Goal: Task Accomplishment & Management: Manage account settings

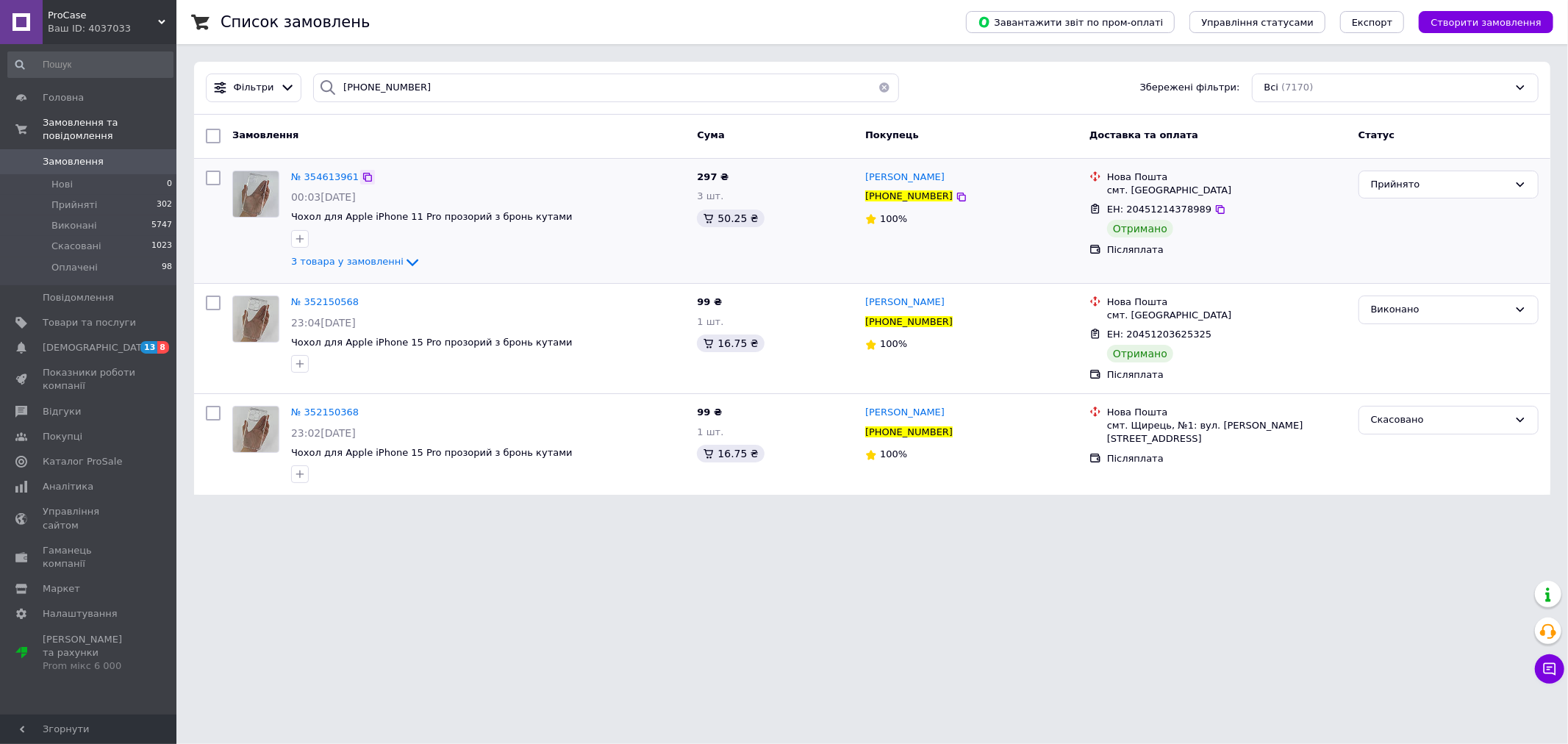
click at [361, 178] on icon at bounding box center [367, 177] width 12 height 12
click at [956, 197] on icon at bounding box center [961, 197] width 12 height 12
click at [380, 266] on span "3 товара у замовленні" at bounding box center [347, 262] width 113 height 11
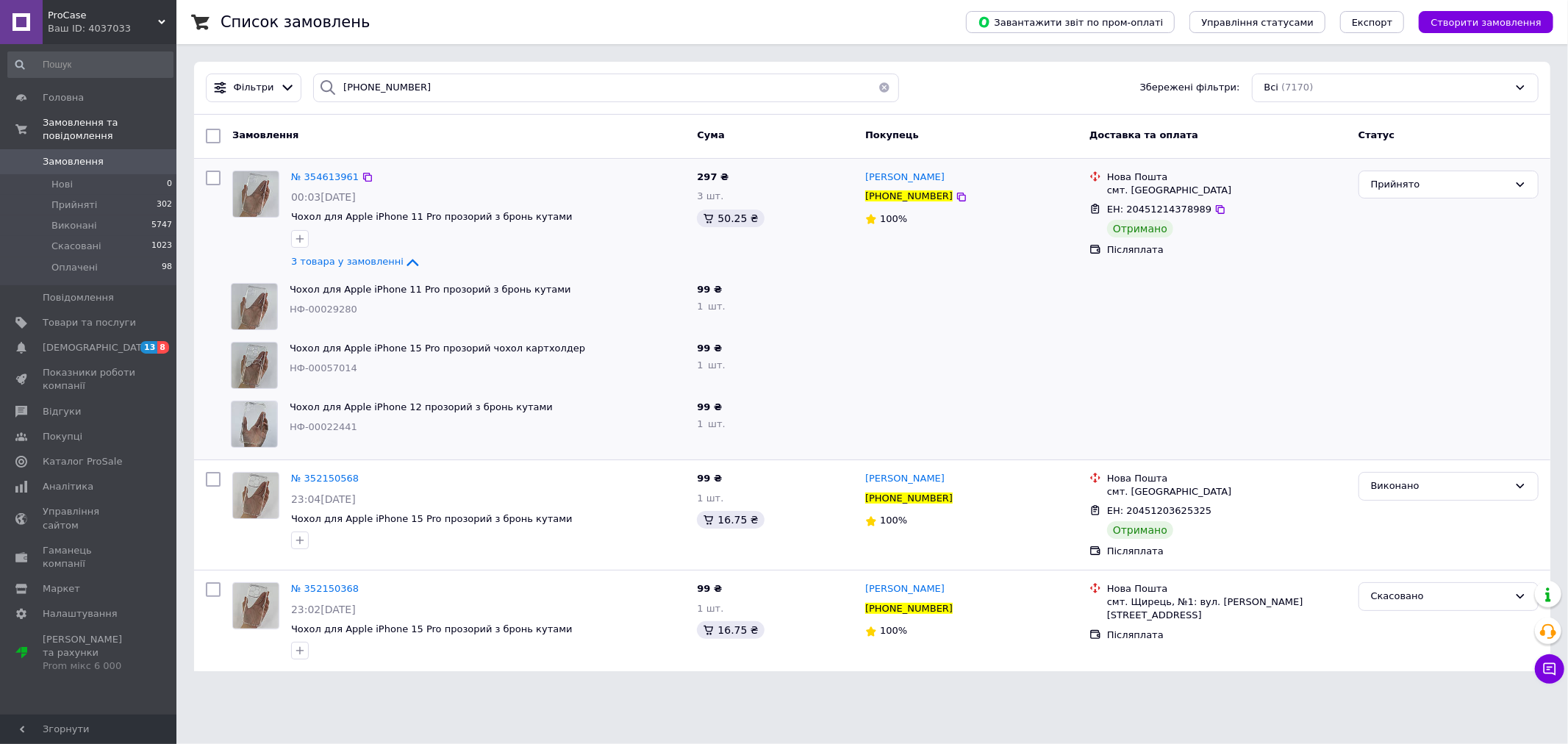
drag, startPoint x: 939, startPoint y: 178, endPoint x: 861, endPoint y: 178, distance: 78.0
click at [861, 178] on div "Марія Курилець +380960457025 100%" at bounding box center [971, 221] width 224 height 113
copy span "Марія Курилець"
click at [1145, 195] on div "смт. Щирець" at bounding box center [1226, 191] width 239 height 13
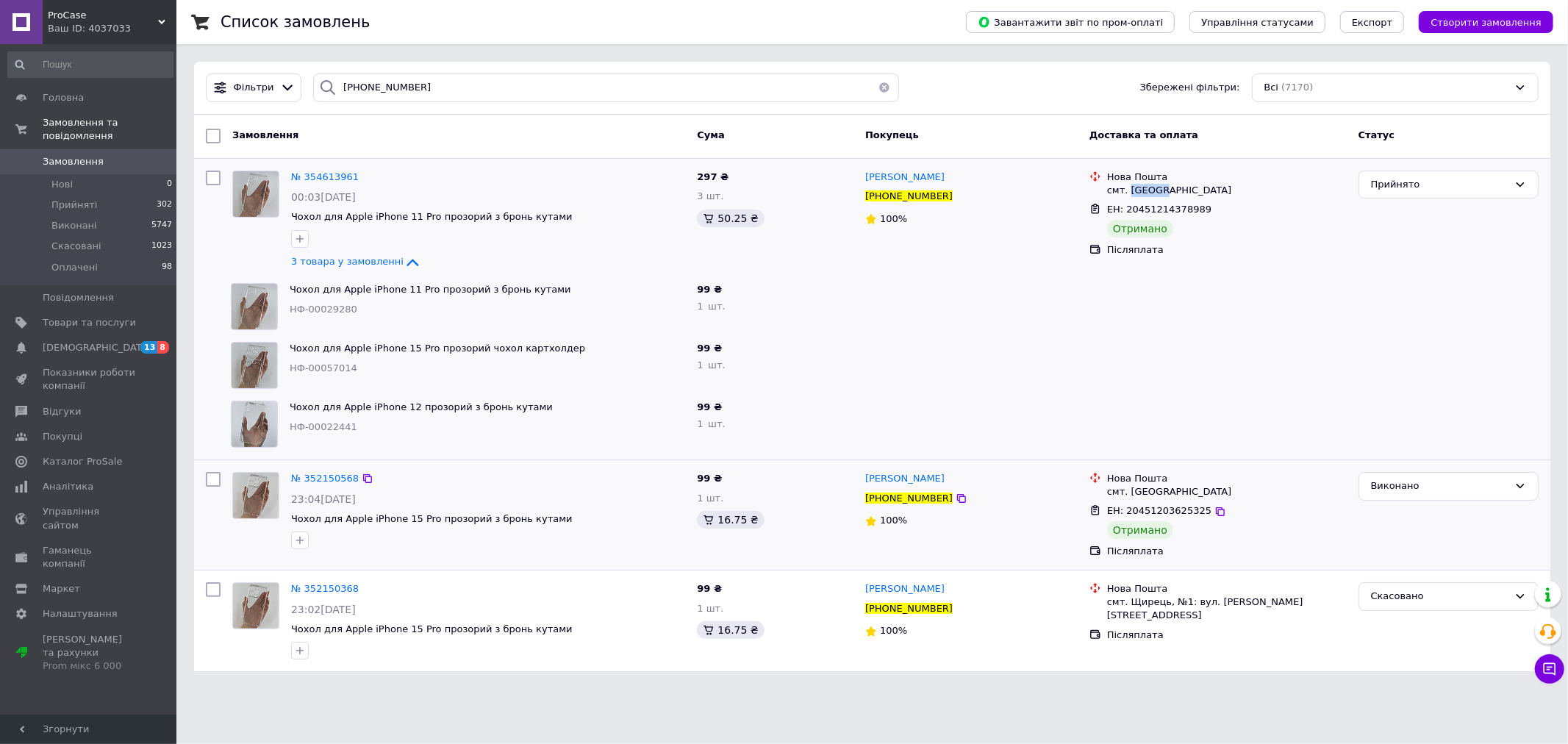
copy div "Щирець"
click at [322, 173] on span "№ 354613961" at bounding box center [325, 177] width 68 height 11
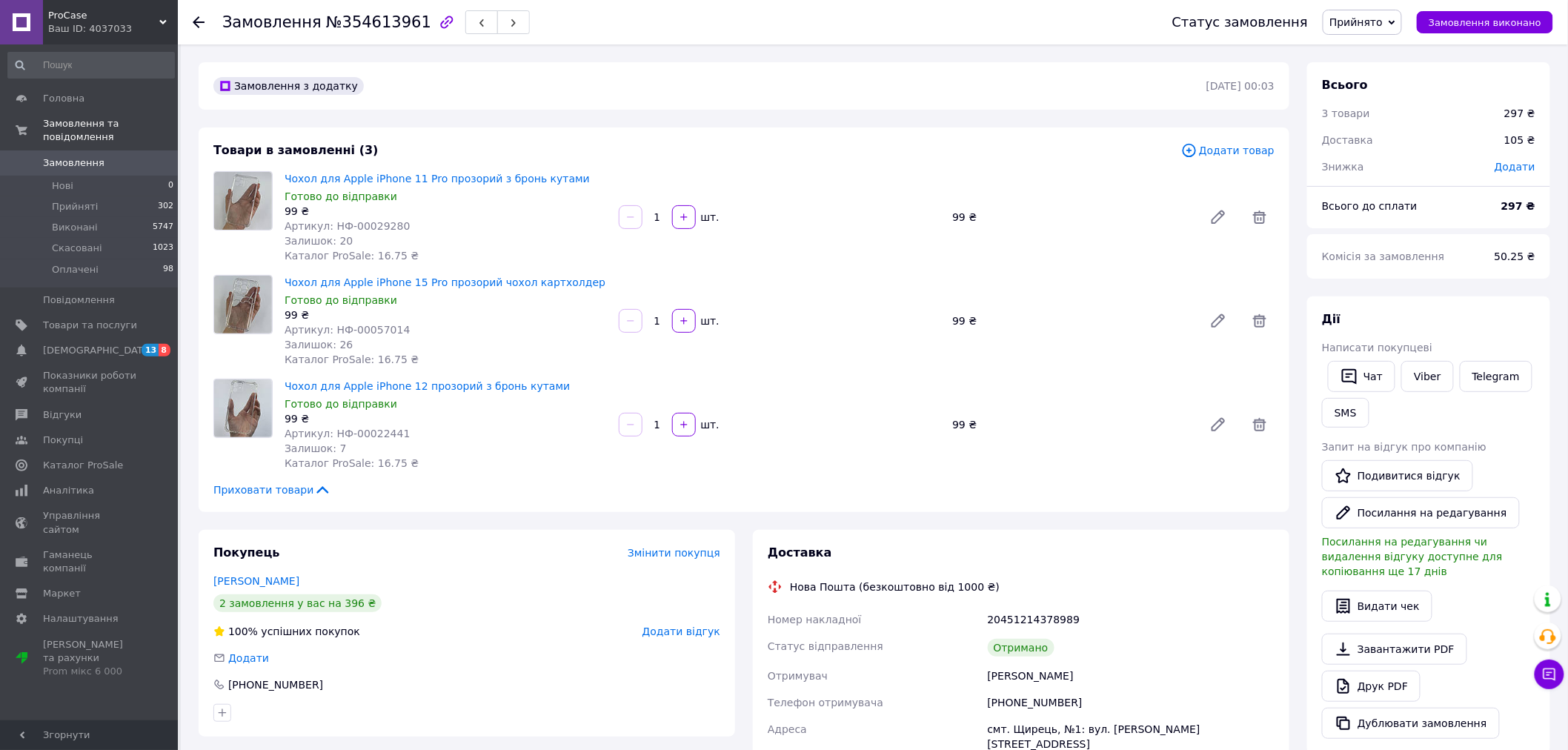
click at [115, 156] on span "Замовлення" at bounding box center [89, 163] width 94 height 13
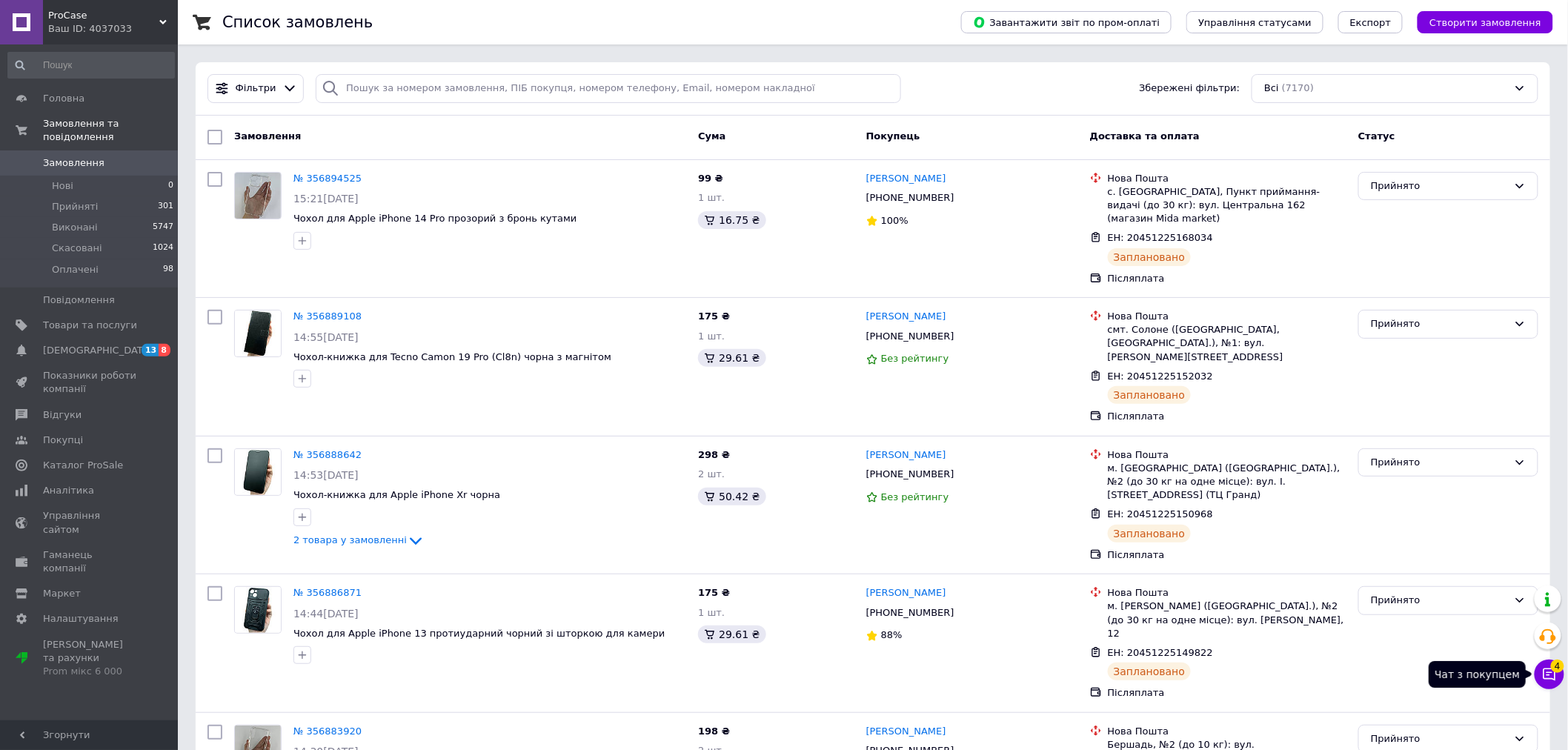
click at [1544, 682] on icon at bounding box center [1550, 675] width 15 height 15
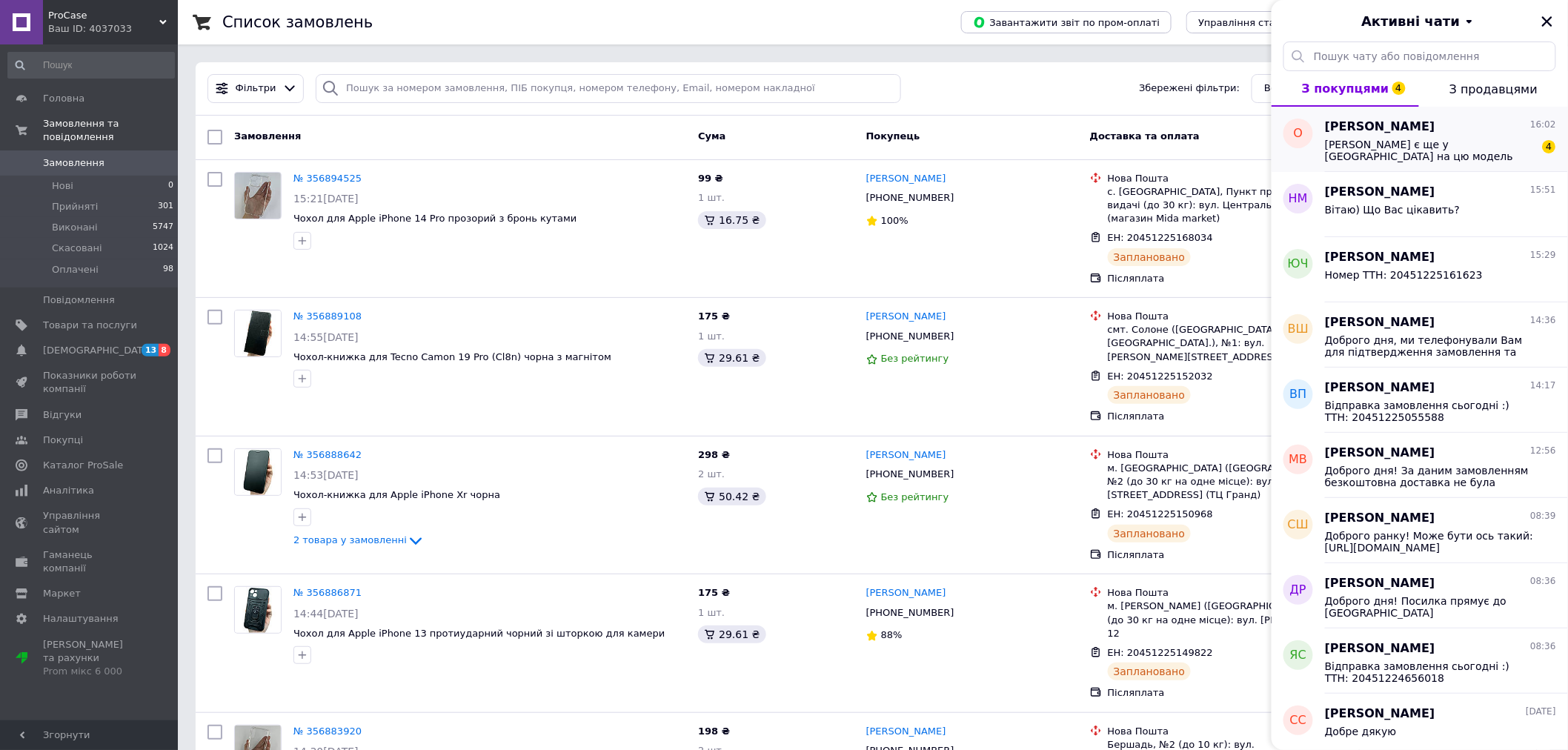
click at [1358, 147] on span "Які є ще у Вас на цю модель телефону?" at bounding box center [1431, 150] width 210 height 24
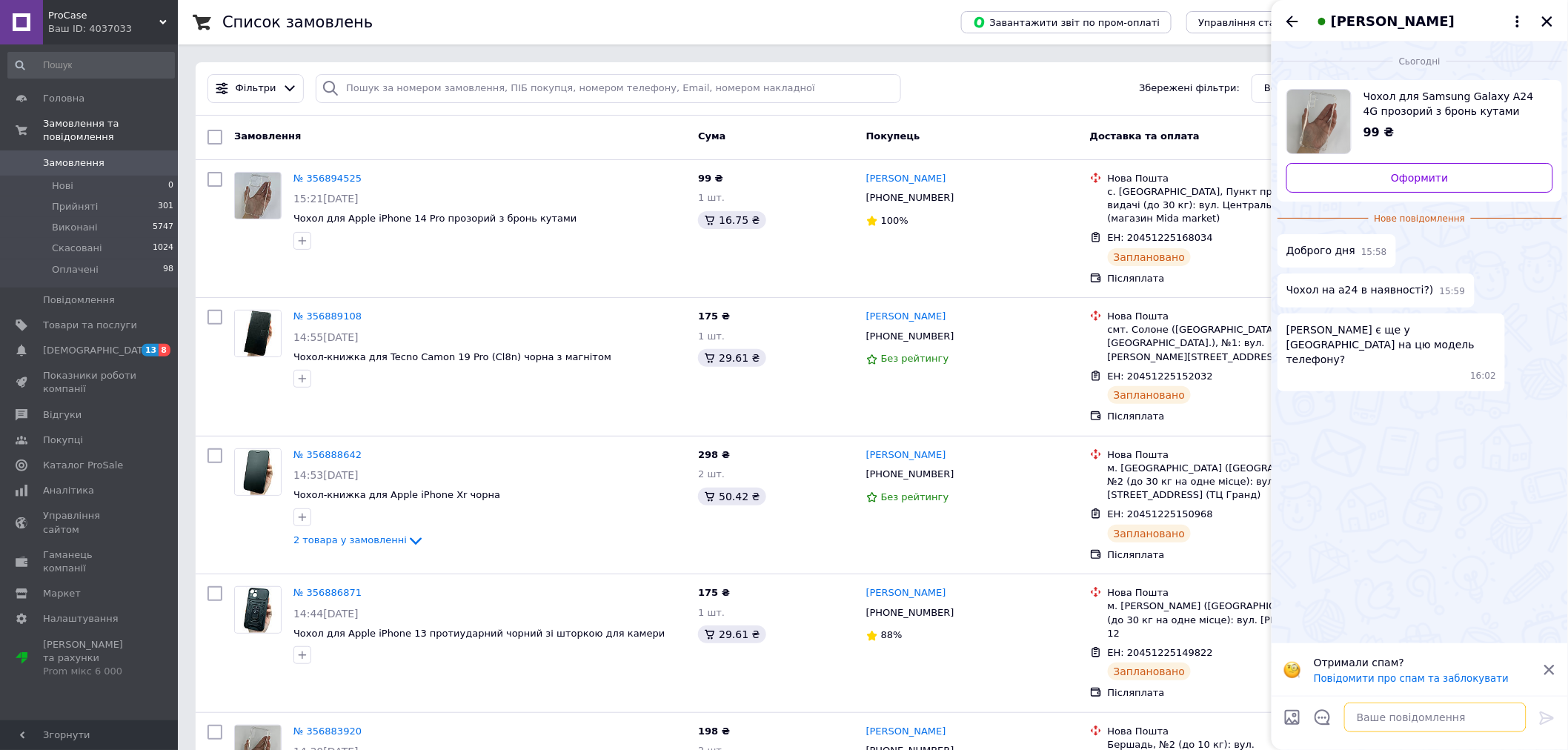
click at [1428, 715] on textarea at bounding box center [1435, 717] width 183 height 29
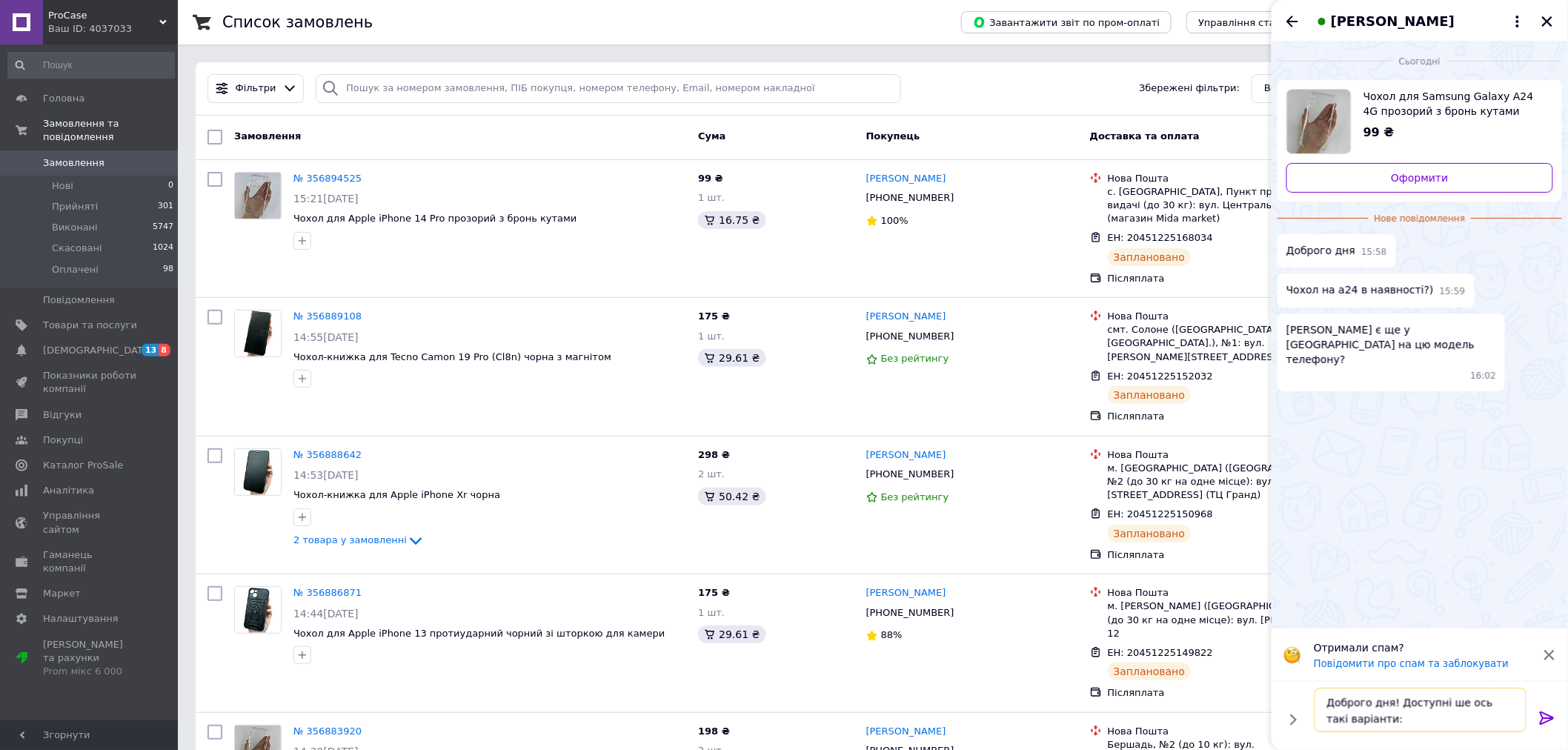
paste textarea "https://procaseua.com.ua/ua/g138421692-samsung-galaxy-a24"
type textarea "Доброго дня! Доступні ше ось такі варіанти: https://procaseua.com.ua/ua/g138421…"
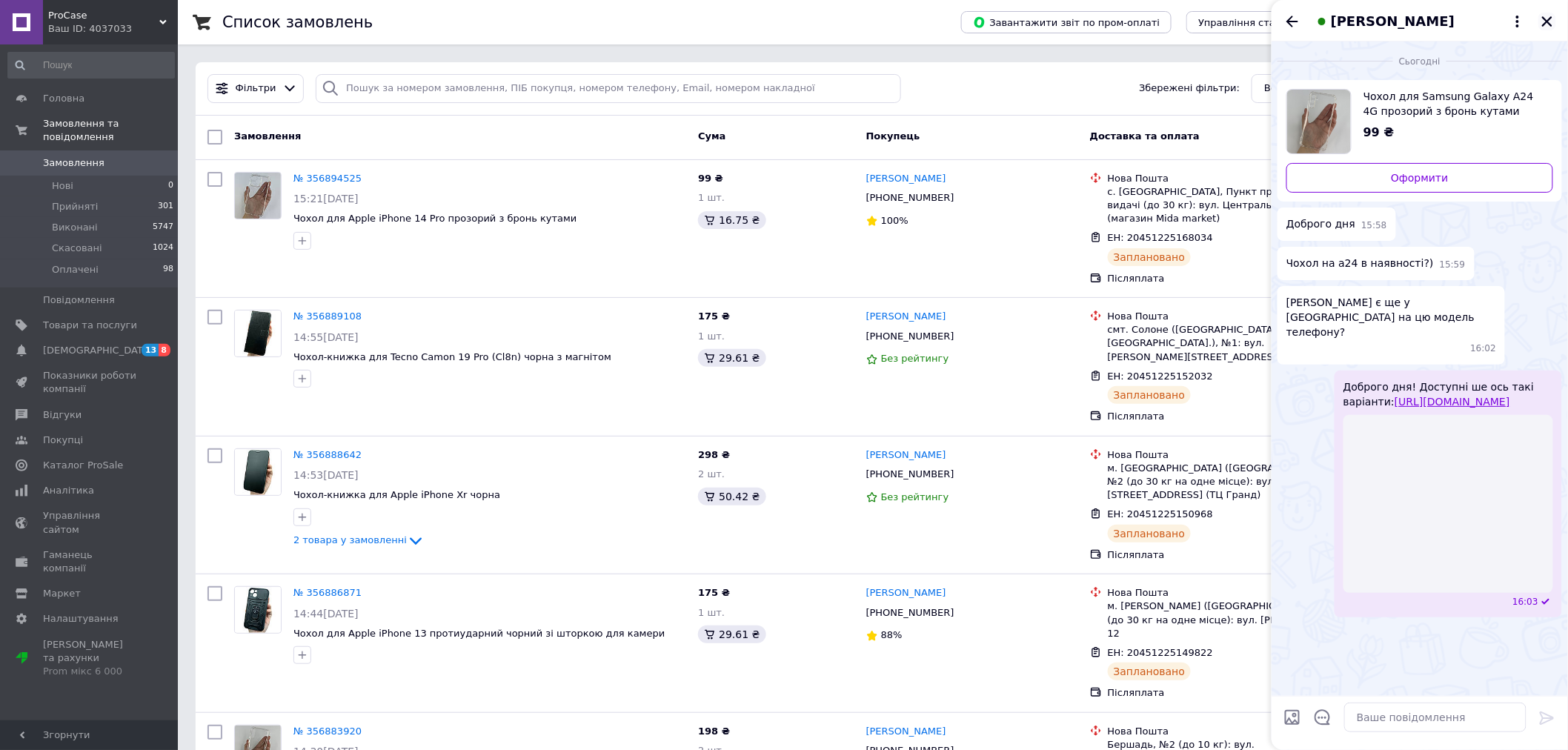
click at [1543, 29] on button "Закрити" at bounding box center [1547, 21] width 18 height 18
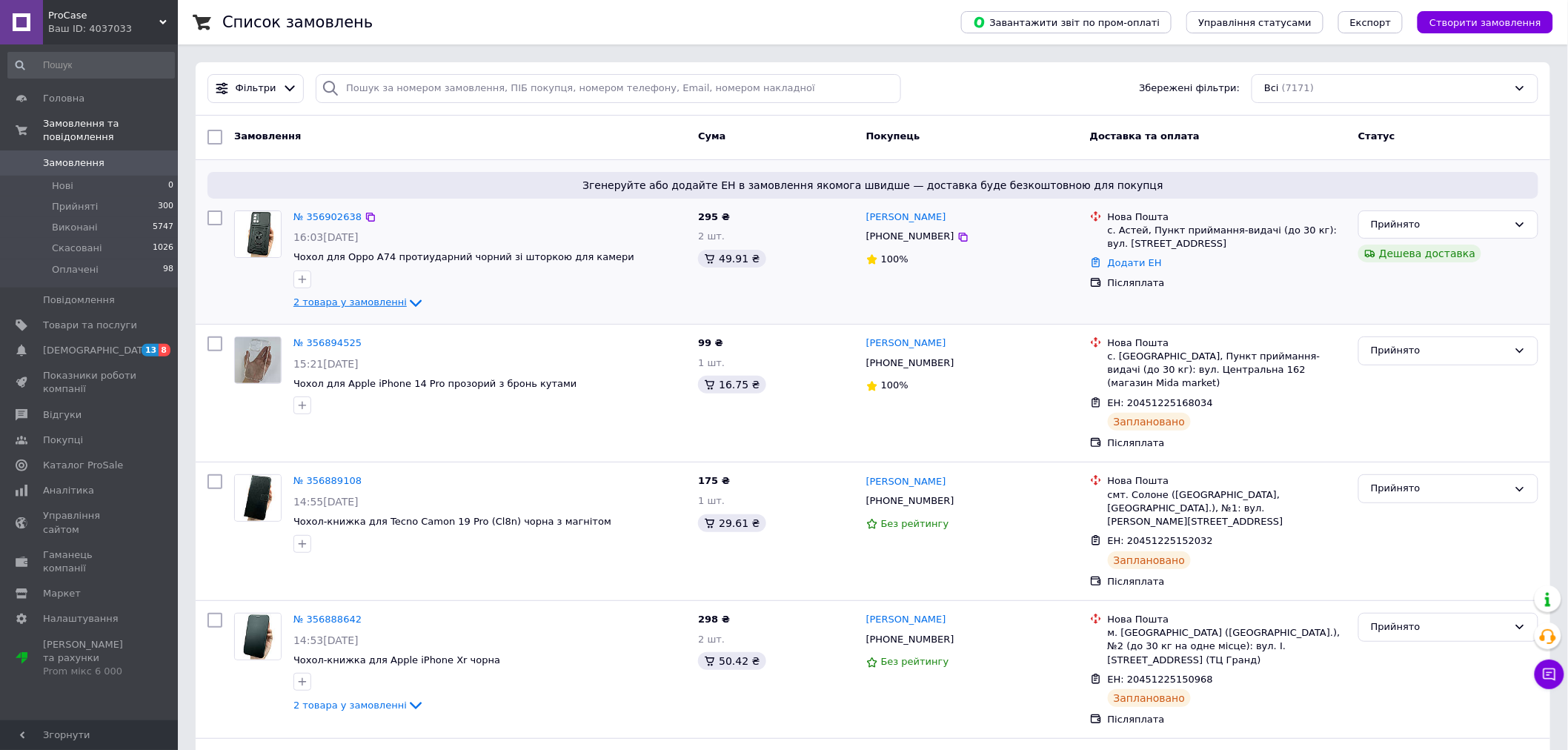
click at [407, 298] on icon at bounding box center [416, 303] width 18 height 18
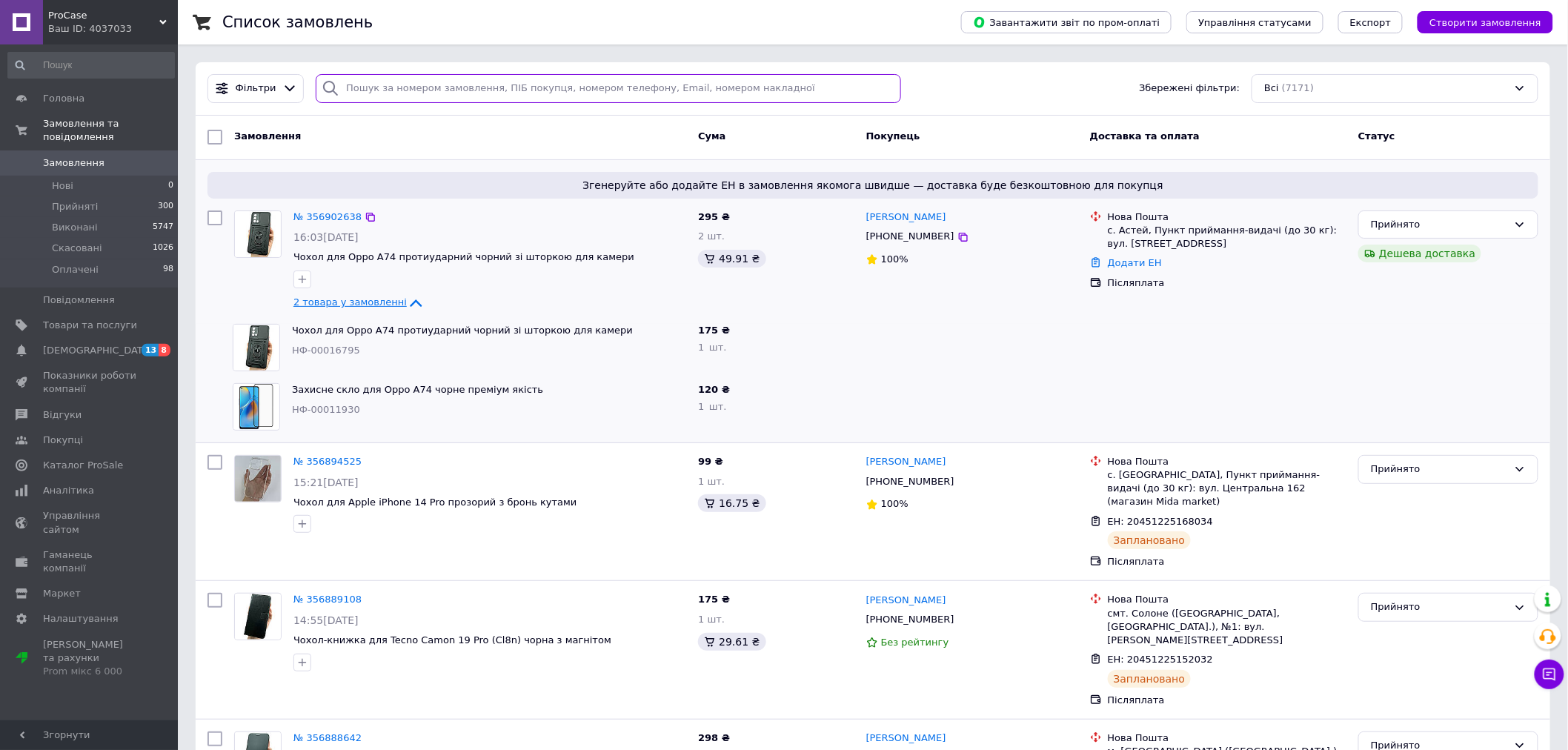
click at [479, 91] on input "search" at bounding box center [608, 88] width 585 height 29
paste input "356902638"
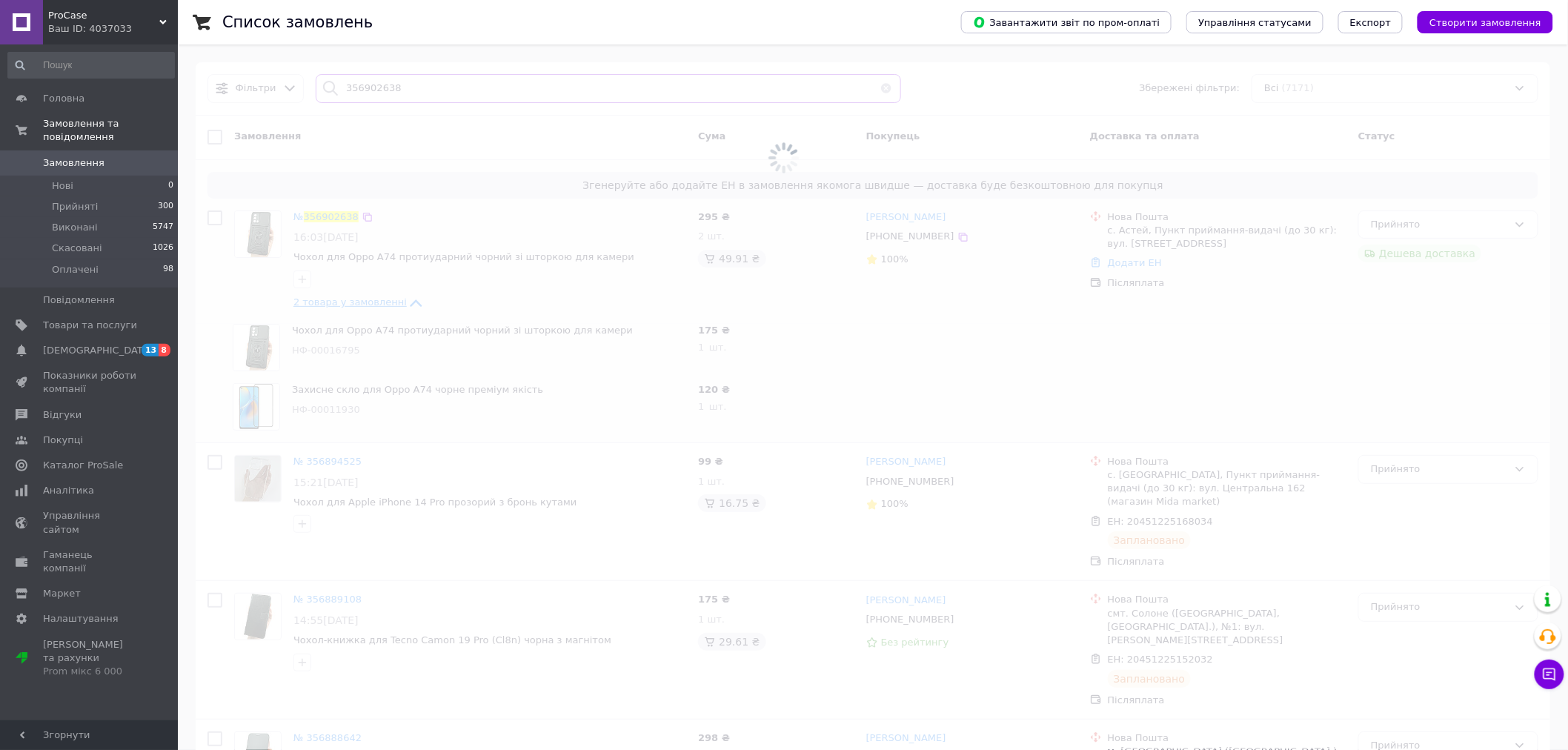
type input "356902638"
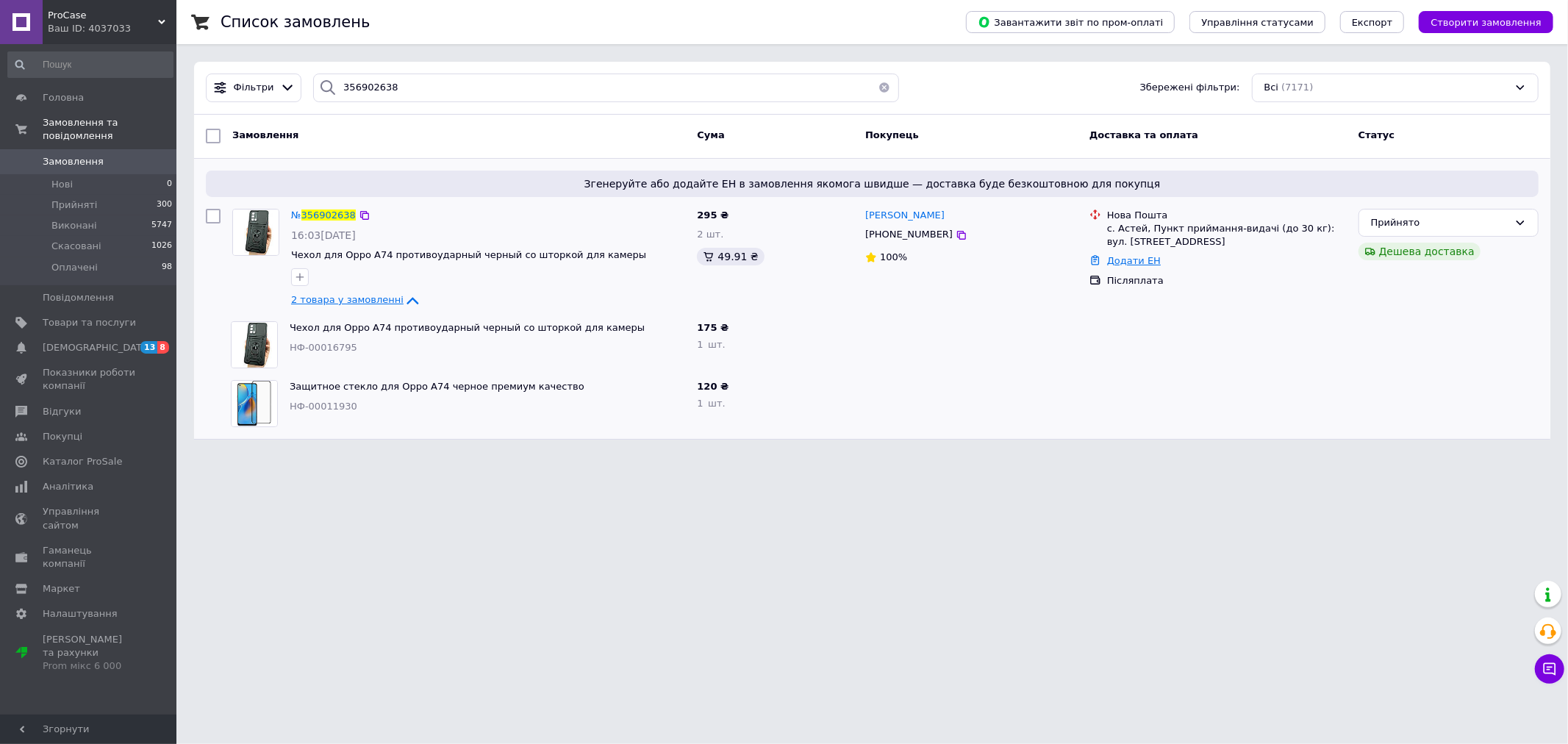
click at [1108, 262] on link "Додати ЕН" at bounding box center [1133, 261] width 54 height 11
click at [1062, 314] on input "Добавить ЕН" at bounding box center [1043, 320] width 197 height 29
paste input "20451225216750"
type input "20451225216750"
click at [1075, 354] on button "Додати" at bounding box center [1094, 362] width 96 height 29
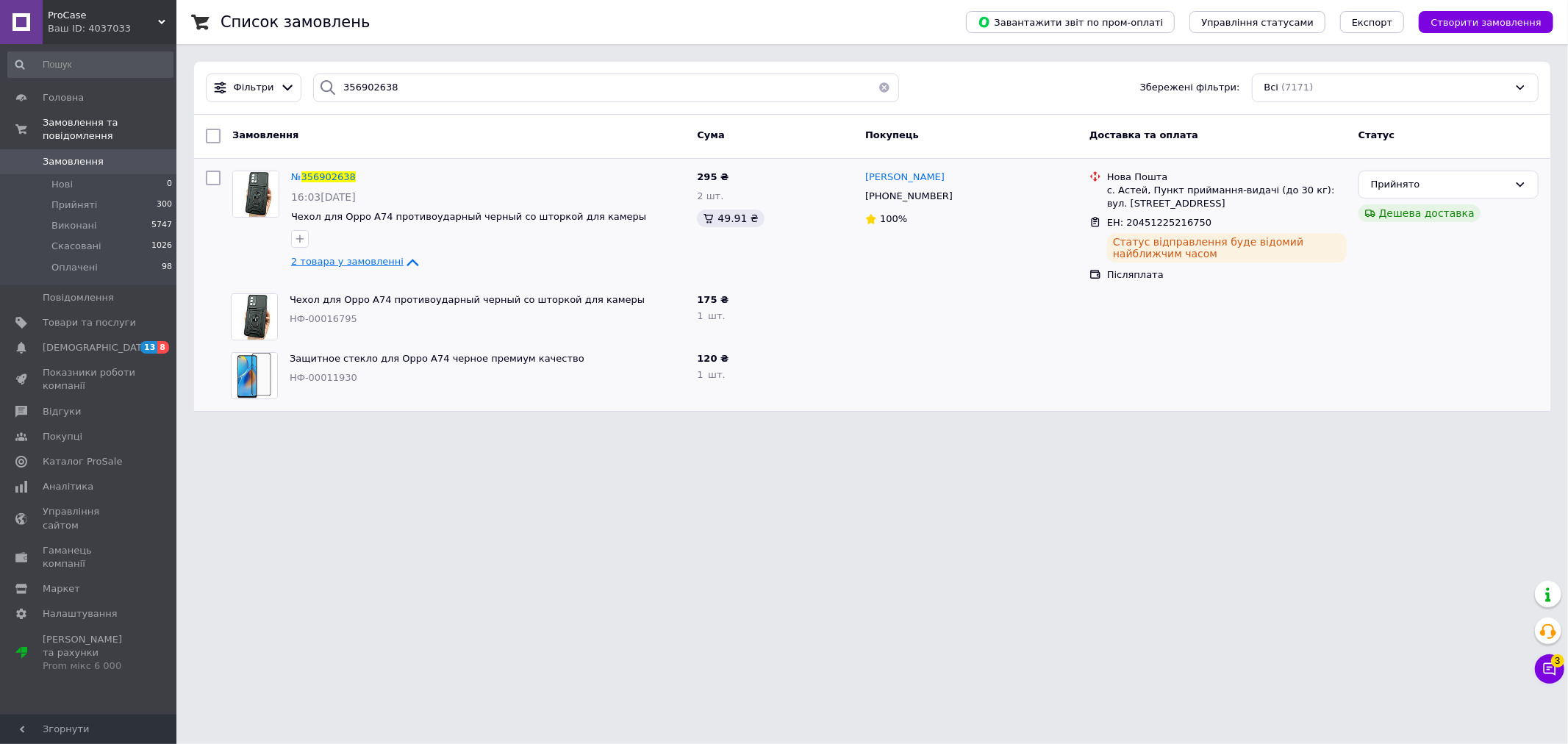
drag, startPoint x: 851, startPoint y: 652, endPoint x: 1024, endPoint y: 673, distance: 174.3
click at [891, 429] on html "ProCase Ваш ID: 4037033 Сайт ProCase Кабінет покупця Перевірити стан системи Ст…" at bounding box center [784, 214] width 1568 height 429
click at [1555, 673] on icon at bounding box center [1549, 669] width 12 height 12
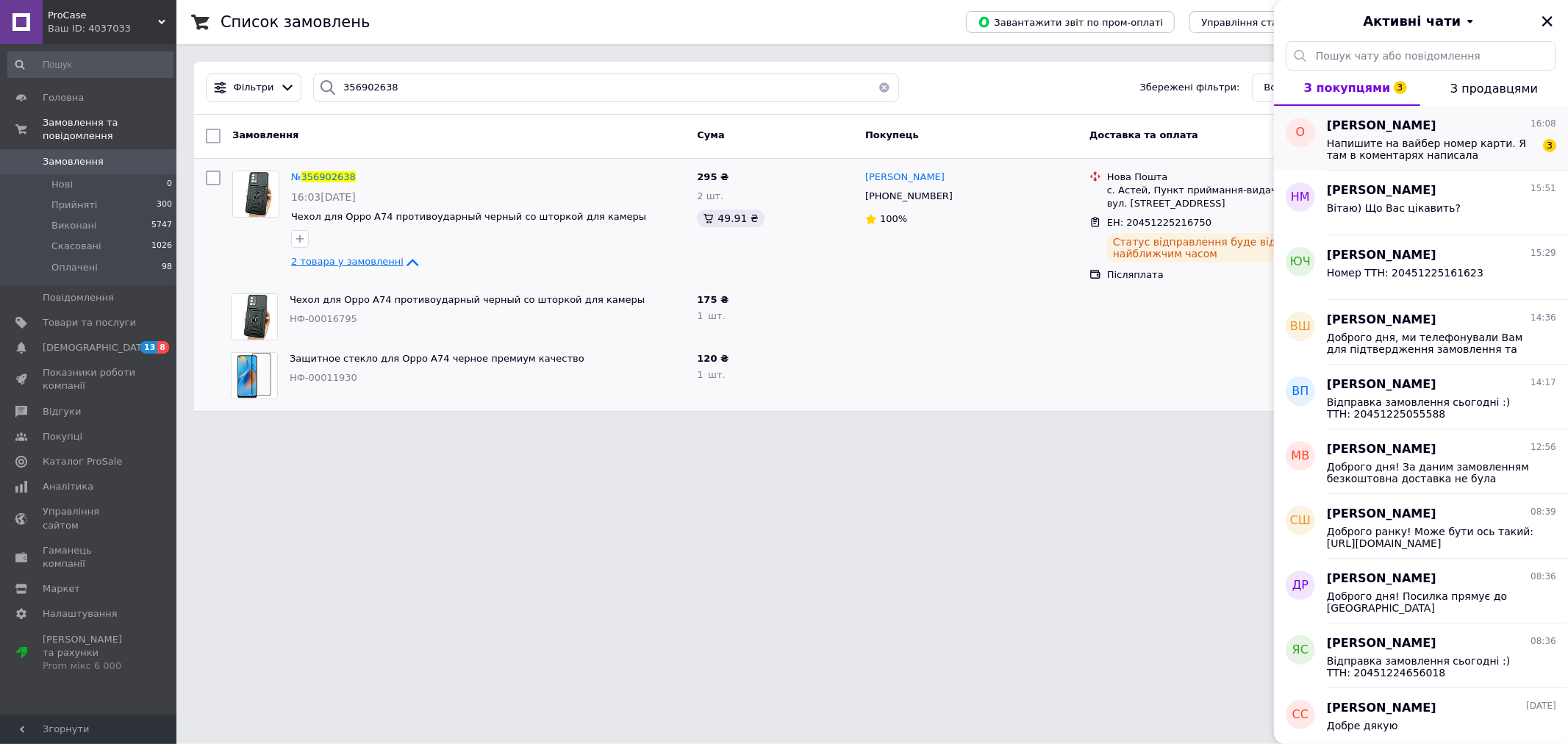
click at [1409, 141] on span "Напишите на вайбер номер карти. Я там в коментарях написала" at bounding box center [1431, 148] width 208 height 23
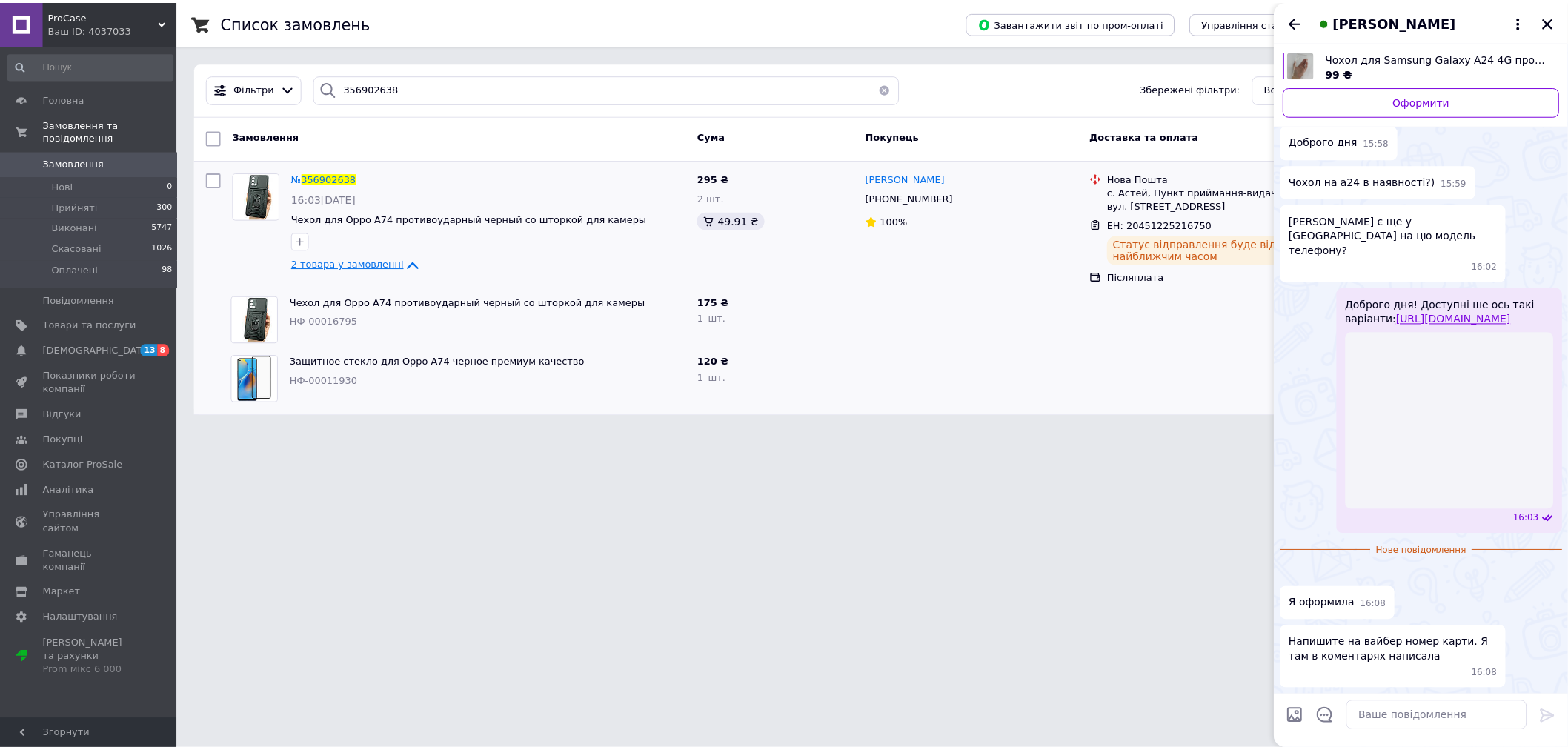
scroll to position [249, 0]
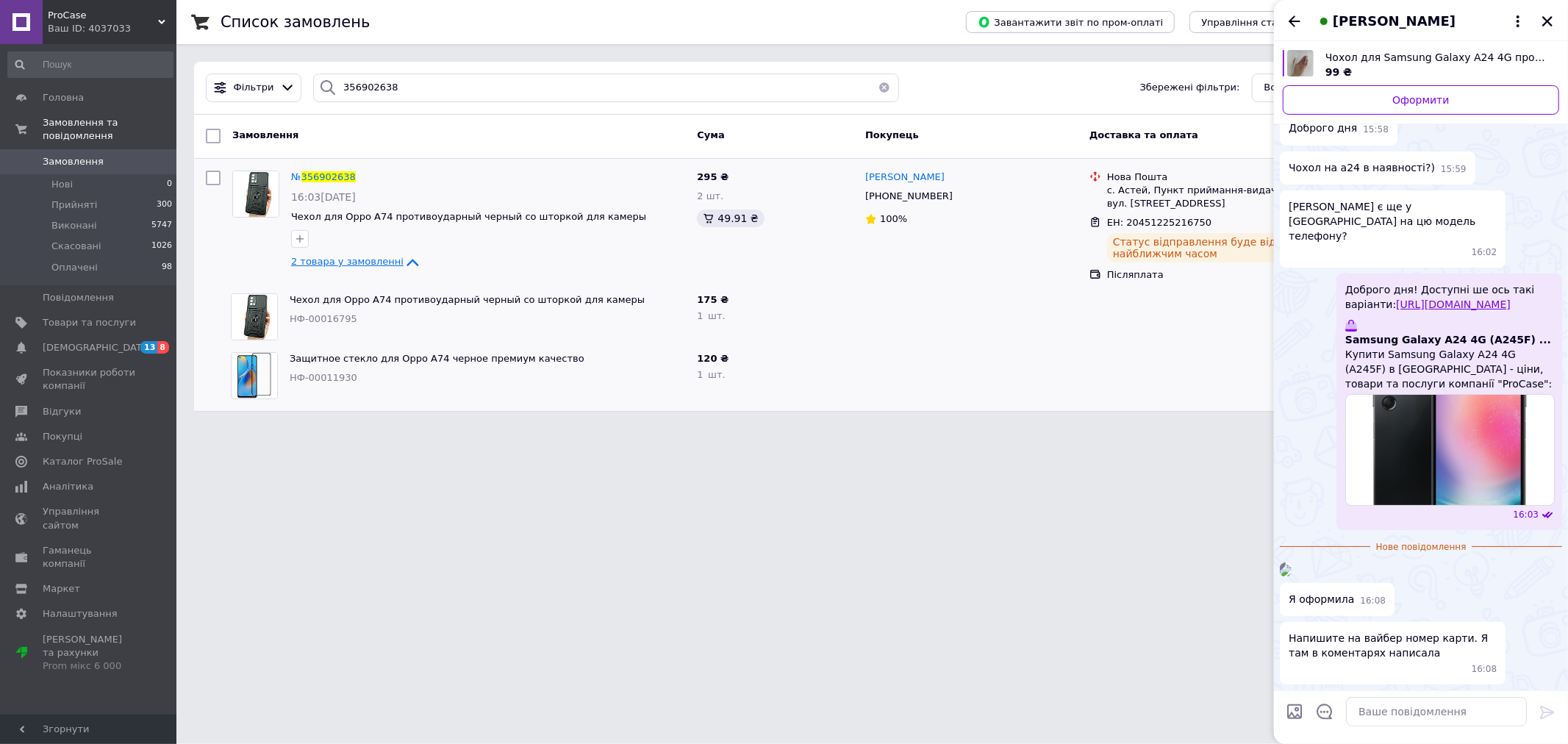
click at [1291, 565] on img at bounding box center [1285, 570] width 12 height 12
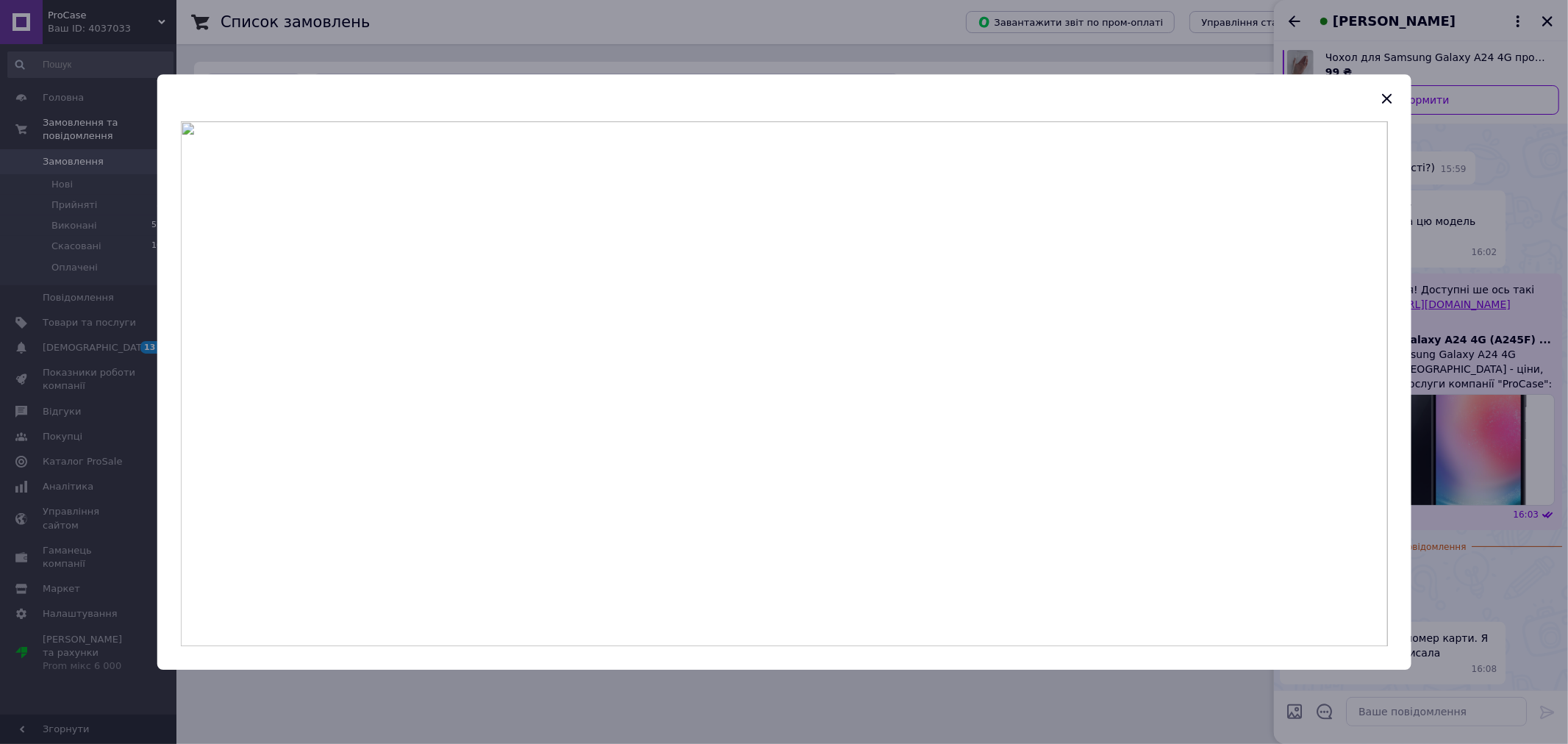
click at [1516, 519] on div at bounding box center [784, 372] width 1568 height 744
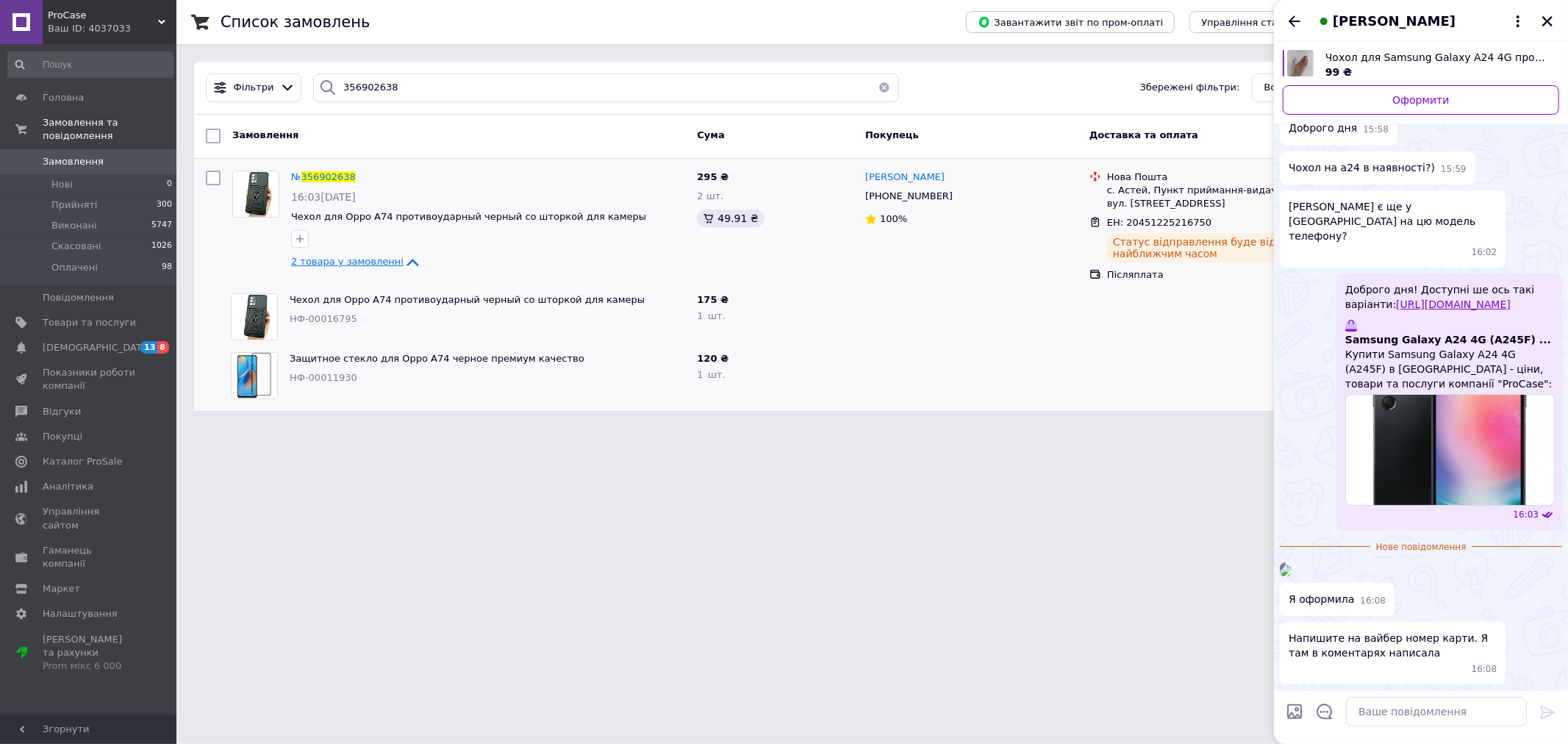
click at [131, 155] on span "Замовлення" at bounding box center [88, 162] width 93 height 13
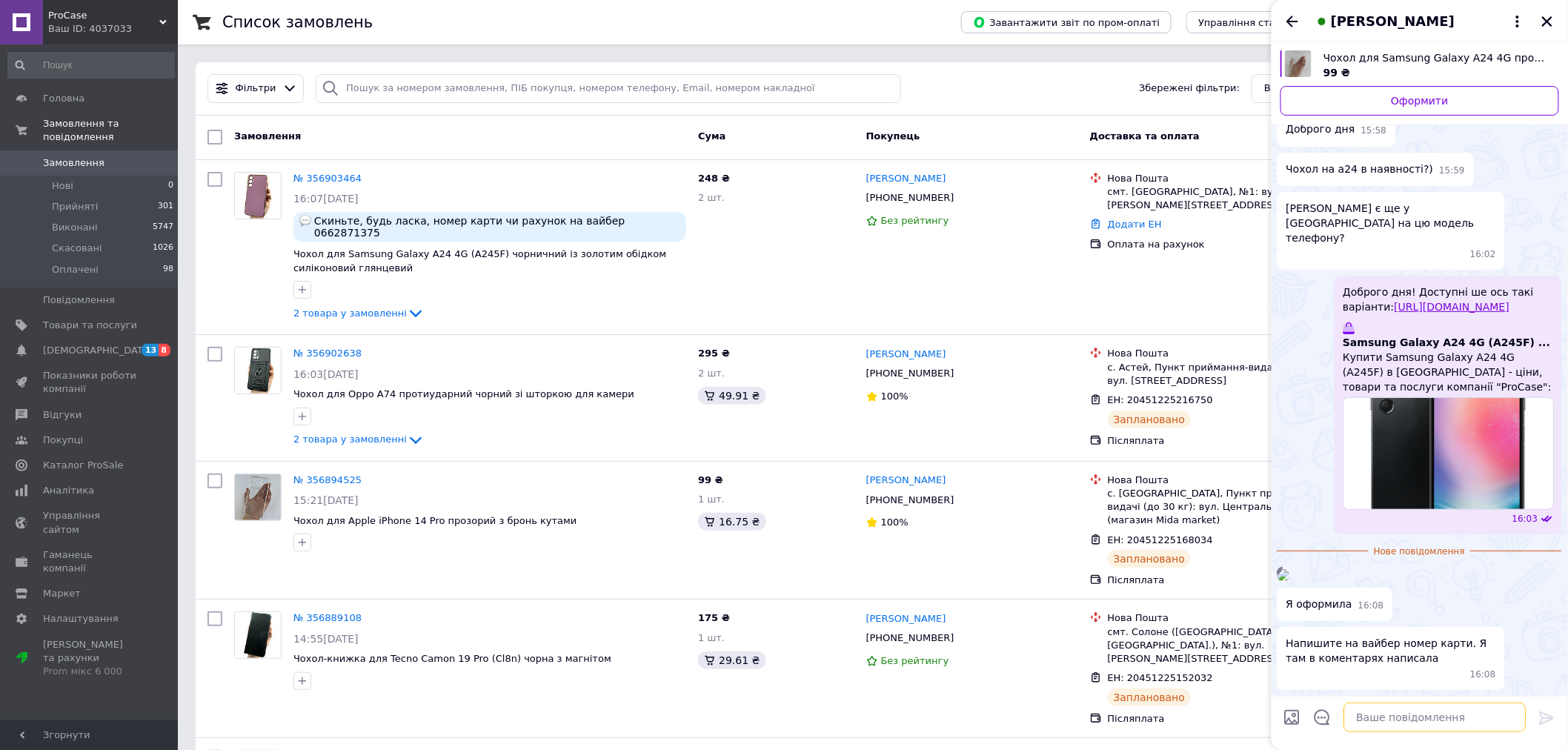
click at [1425, 722] on textarea at bounding box center [1435, 717] width 183 height 29
type textarea "У нас лише реквізити"
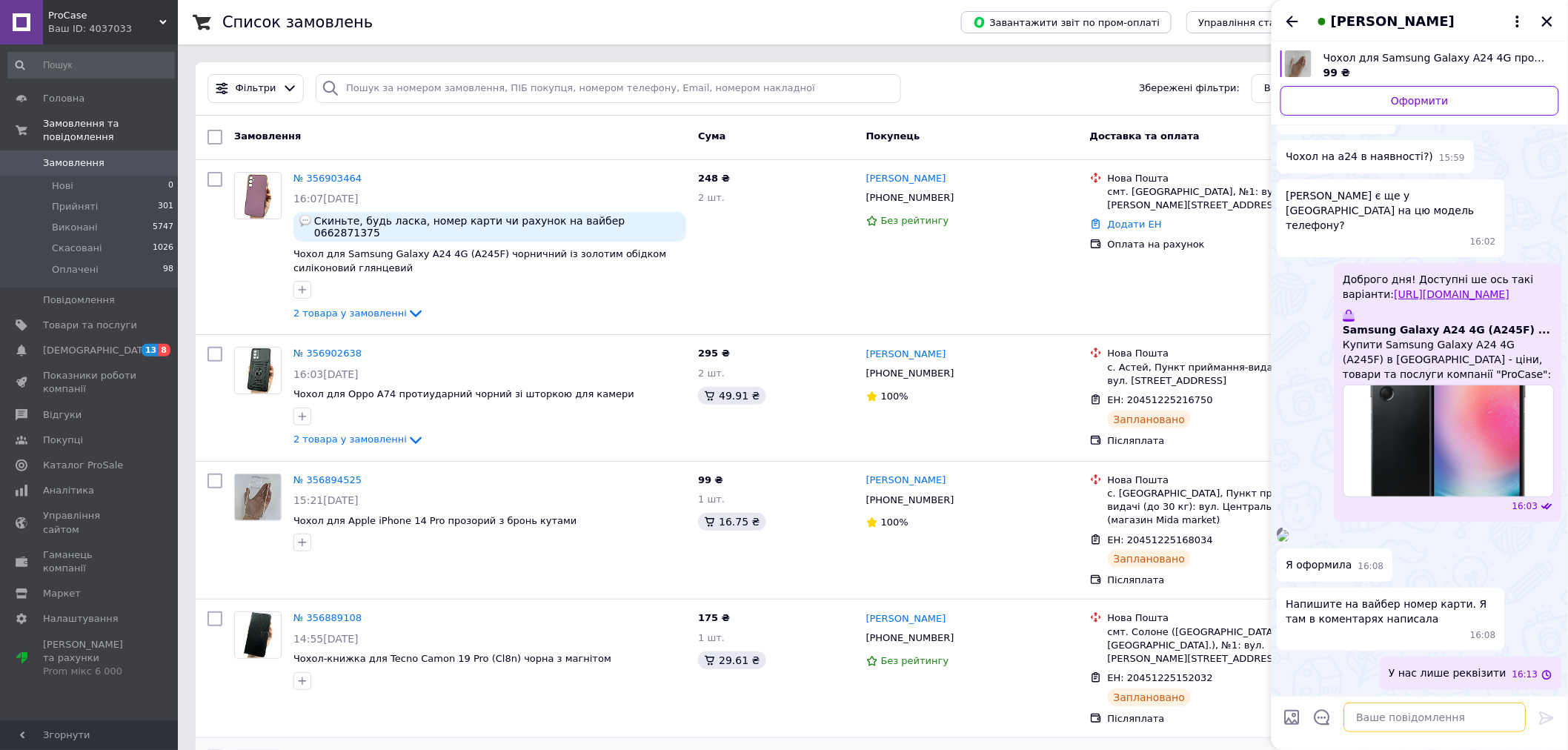
scroll to position [261, 0]
type textarea "Надіслати Вам їх у чат?"
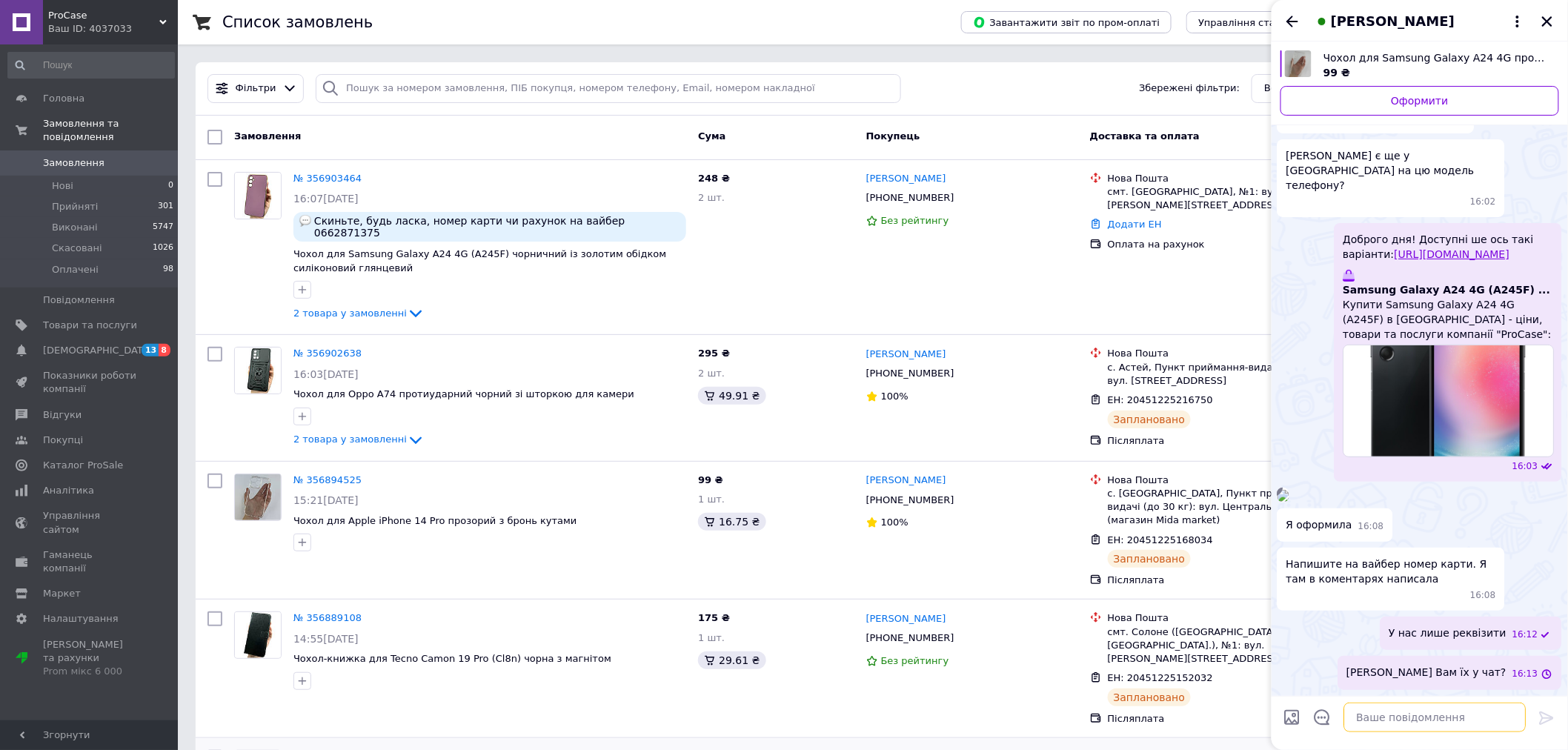
scroll to position [301, 0]
click at [1551, 19] on icon "Закрити" at bounding box center [1547, 21] width 10 height 10
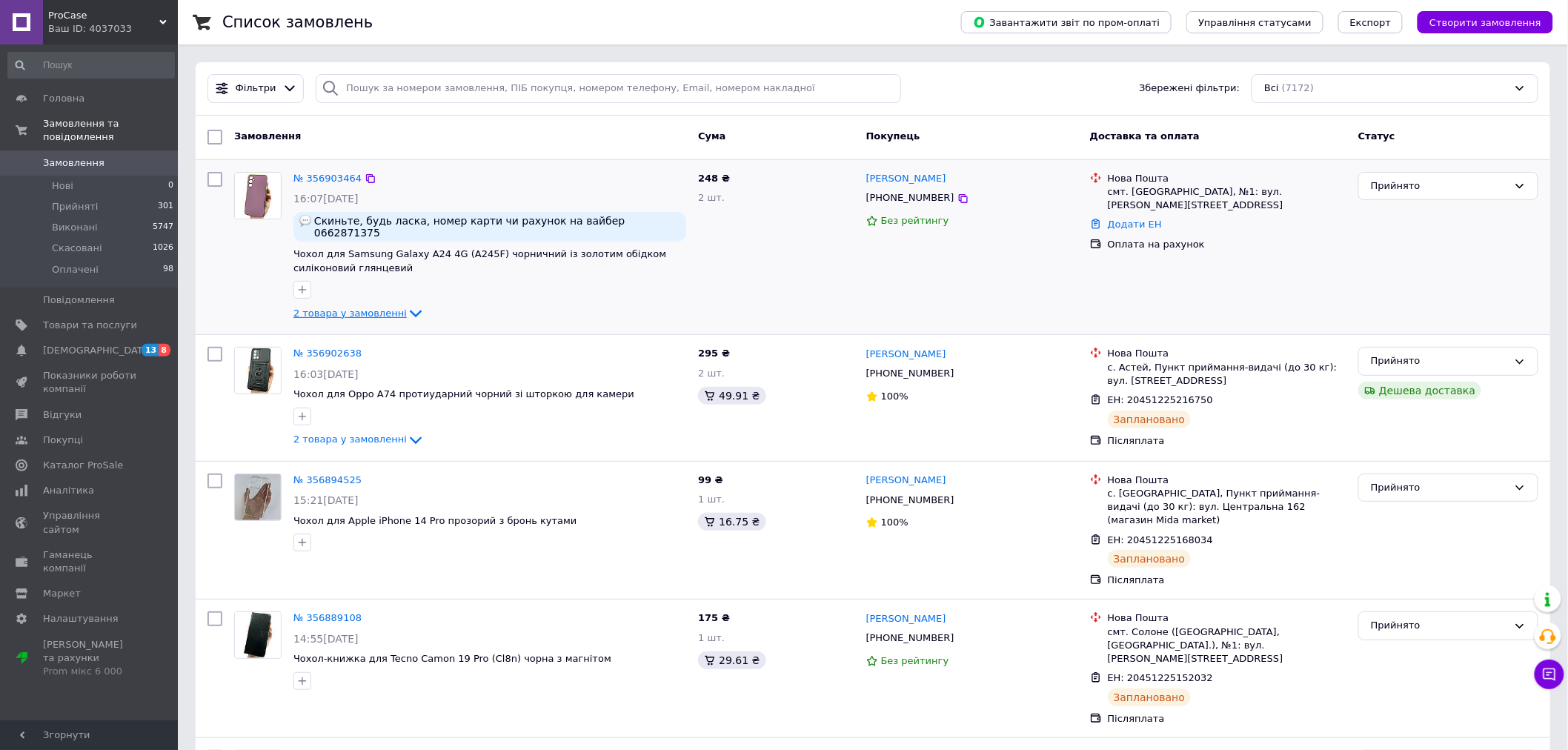
click at [373, 308] on span "2 товара у замовленні" at bounding box center [350, 313] width 114 height 11
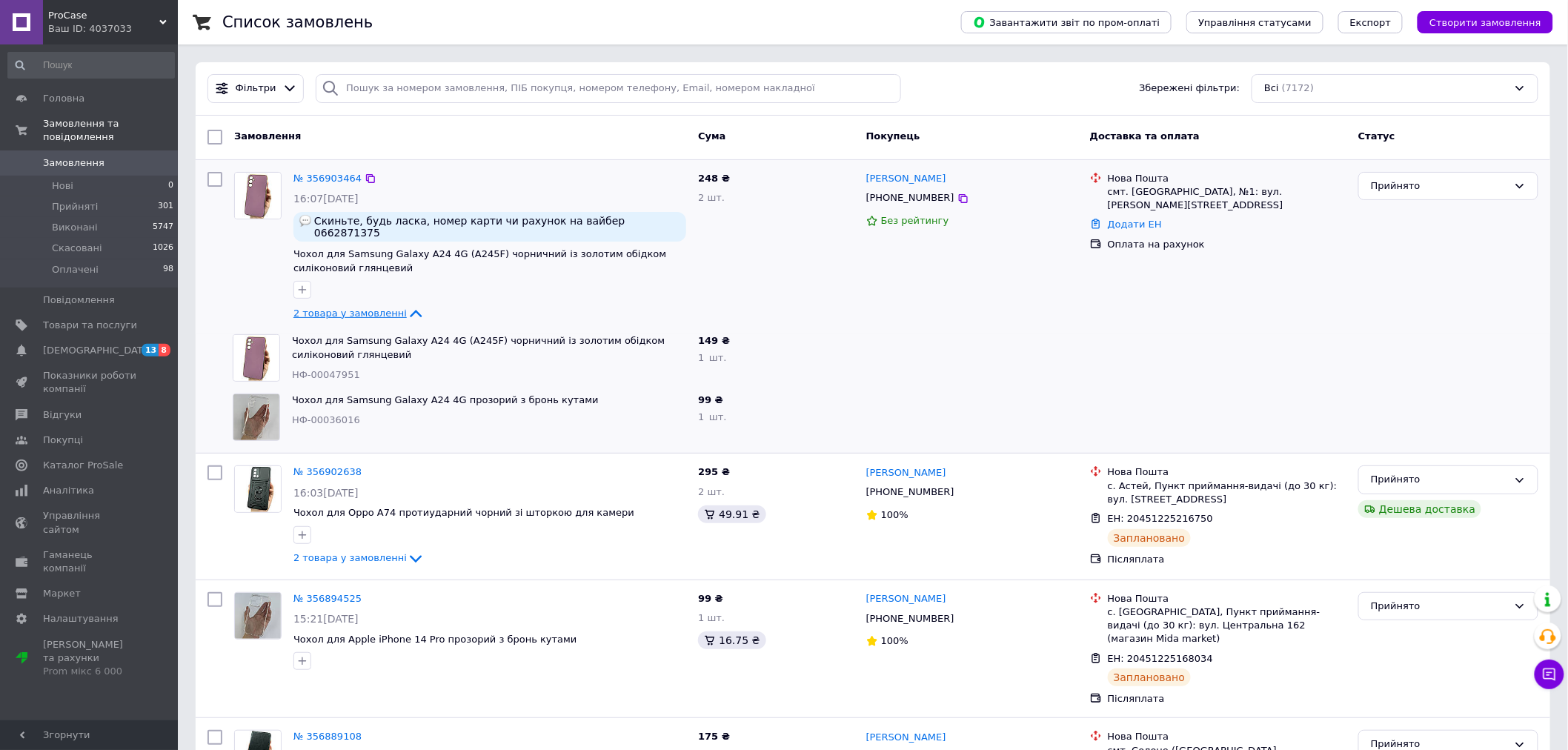
click at [373, 308] on span "2 товара у замовленні" at bounding box center [350, 313] width 114 height 11
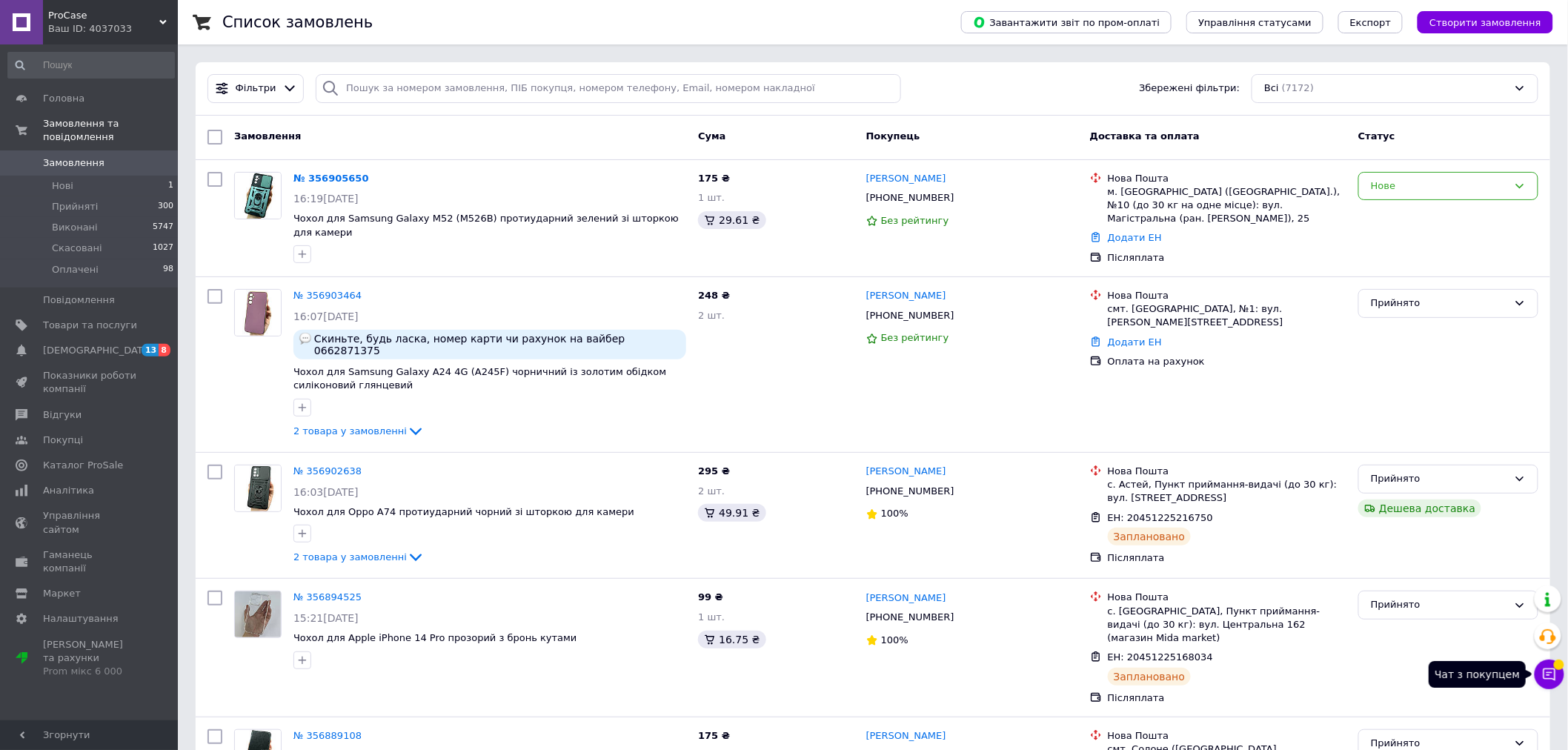
click at [1561, 676] on button "Чат з покупцем" at bounding box center [1549, 674] width 29 height 29
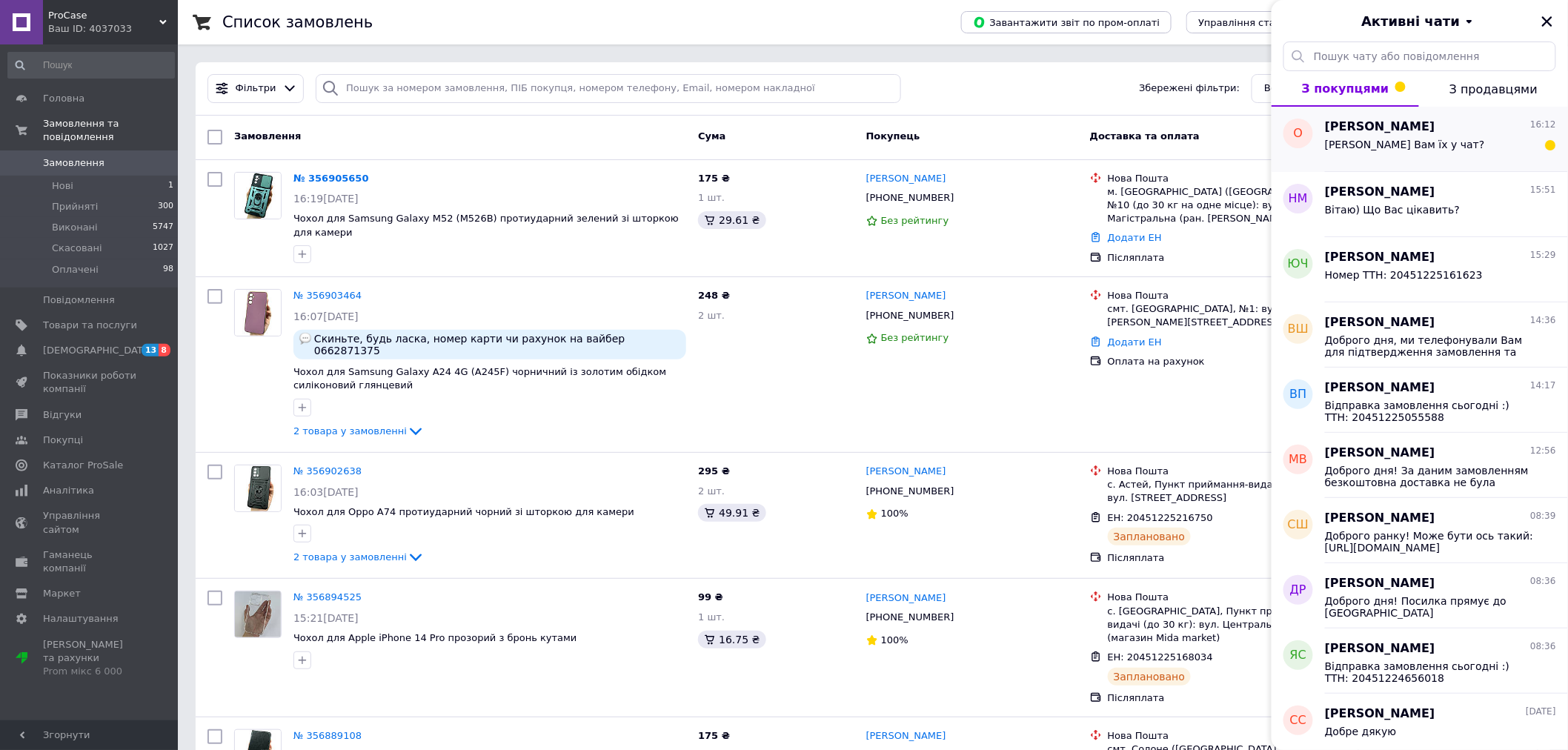
click at [1452, 143] on div "[PERSON_NAME] Вам їх у чат?" at bounding box center [1441, 147] width 231 height 24
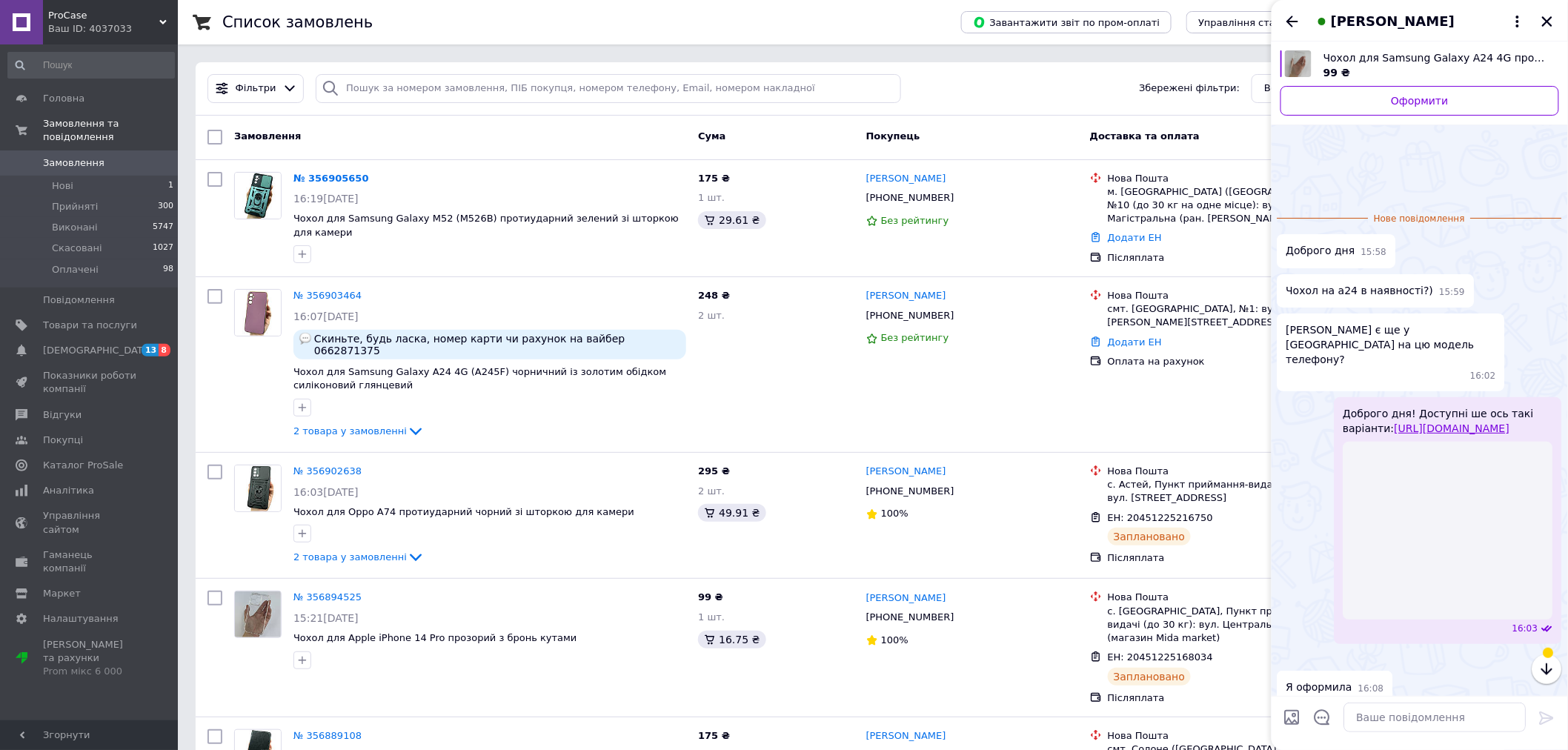
scroll to position [85, 0]
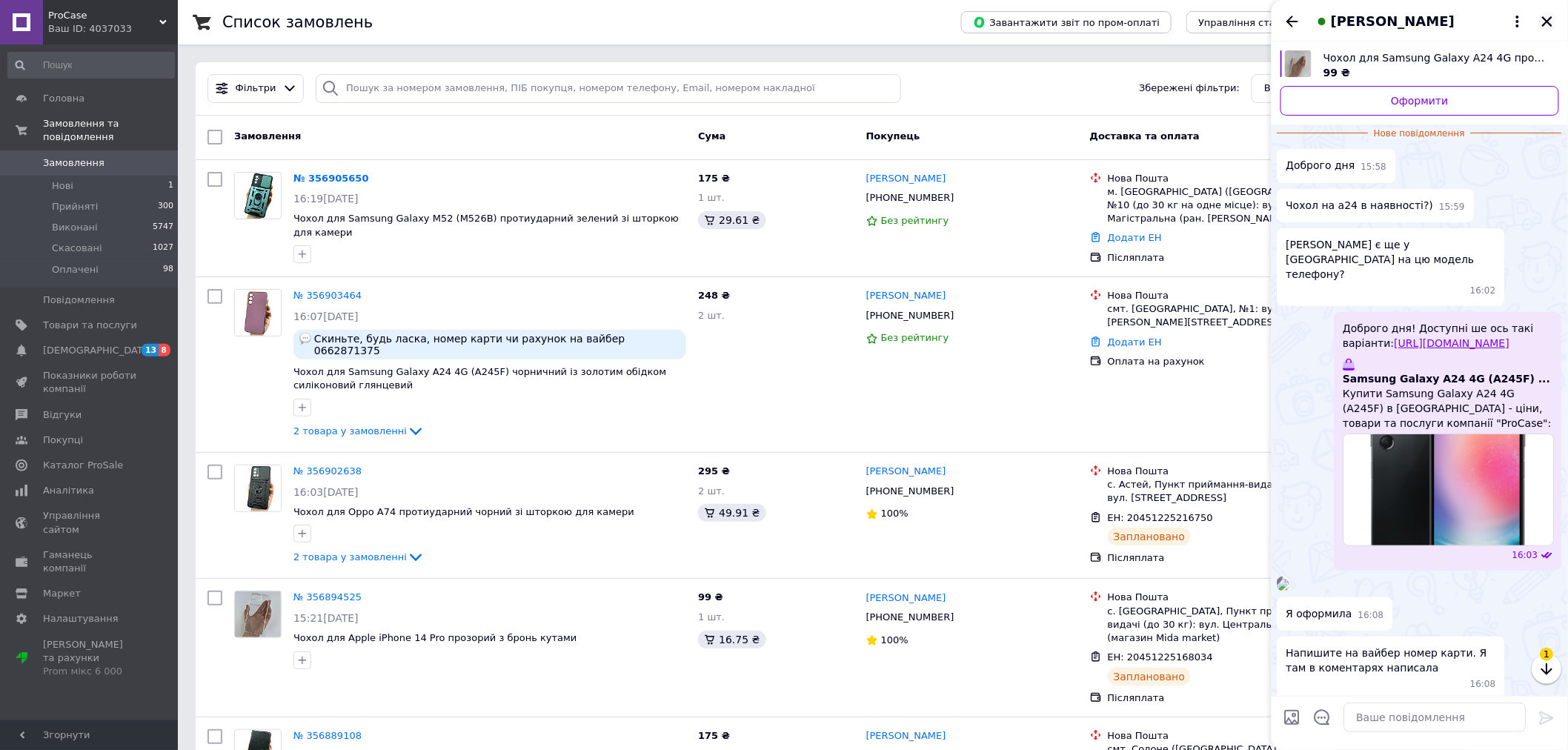
click at [1545, 24] on icon "Закрити" at bounding box center [1547, 21] width 10 height 10
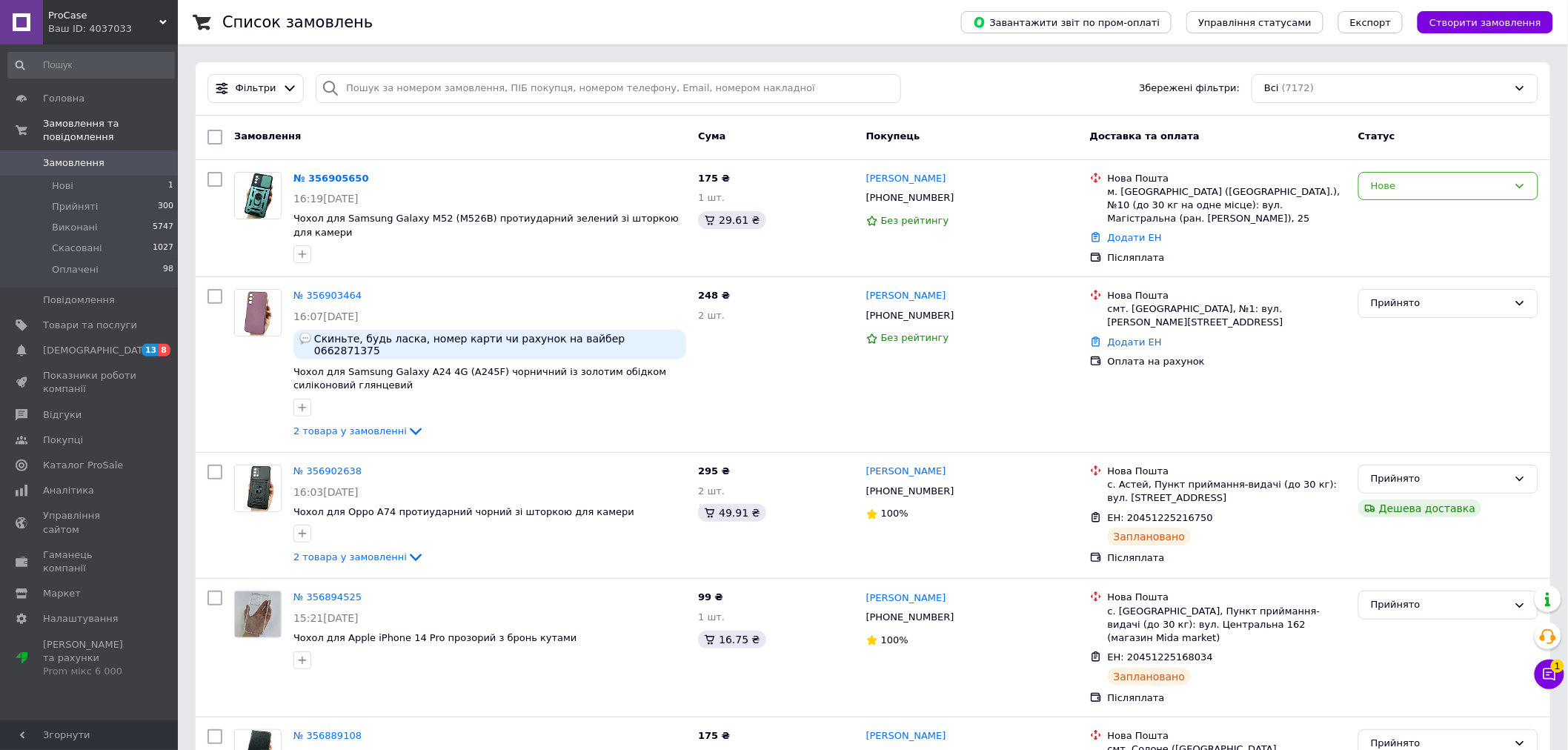
click at [1555, 672] on icon at bounding box center [1550, 675] width 15 height 15
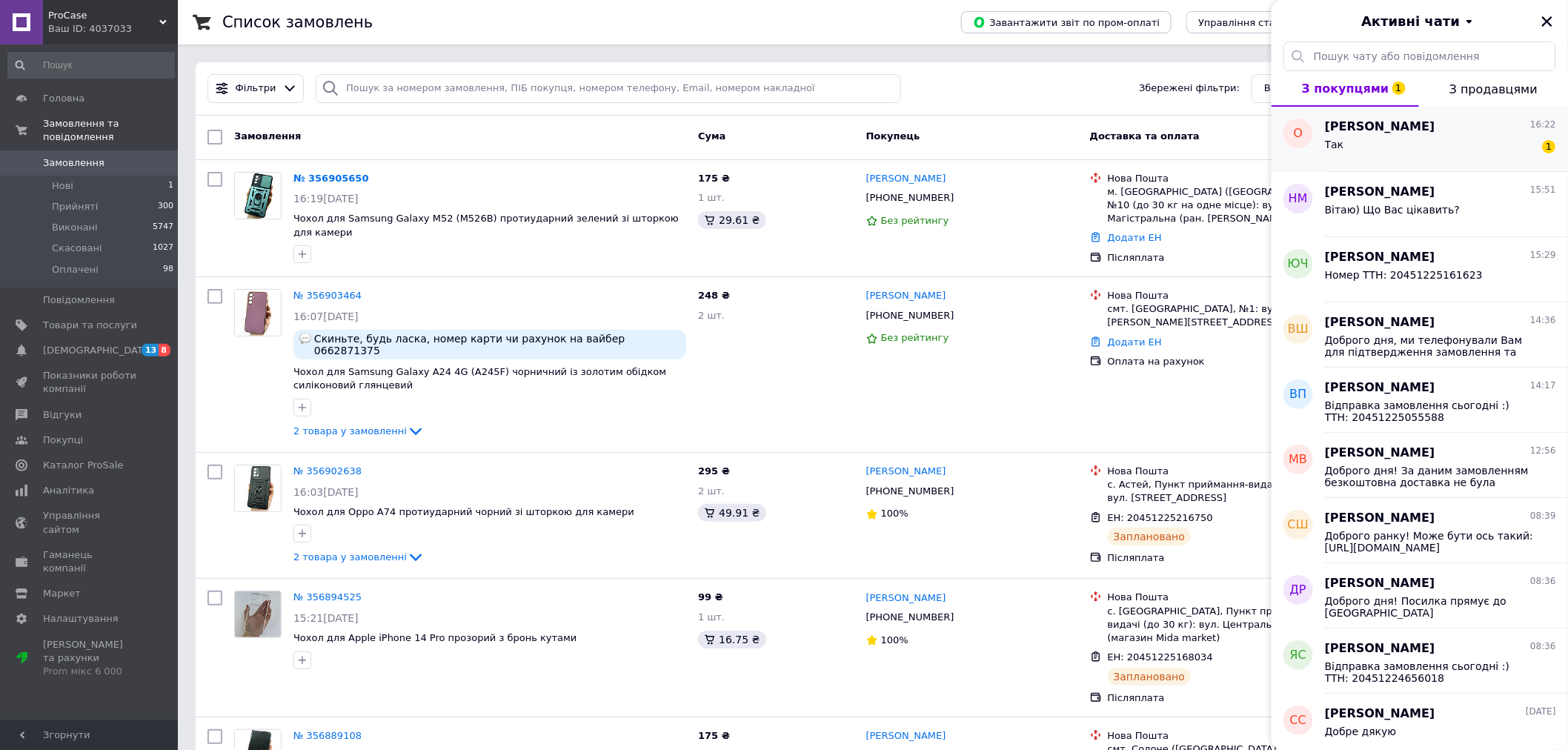
click at [1345, 143] on div "Так 1" at bounding box center [1441, 147] width 231 height 24
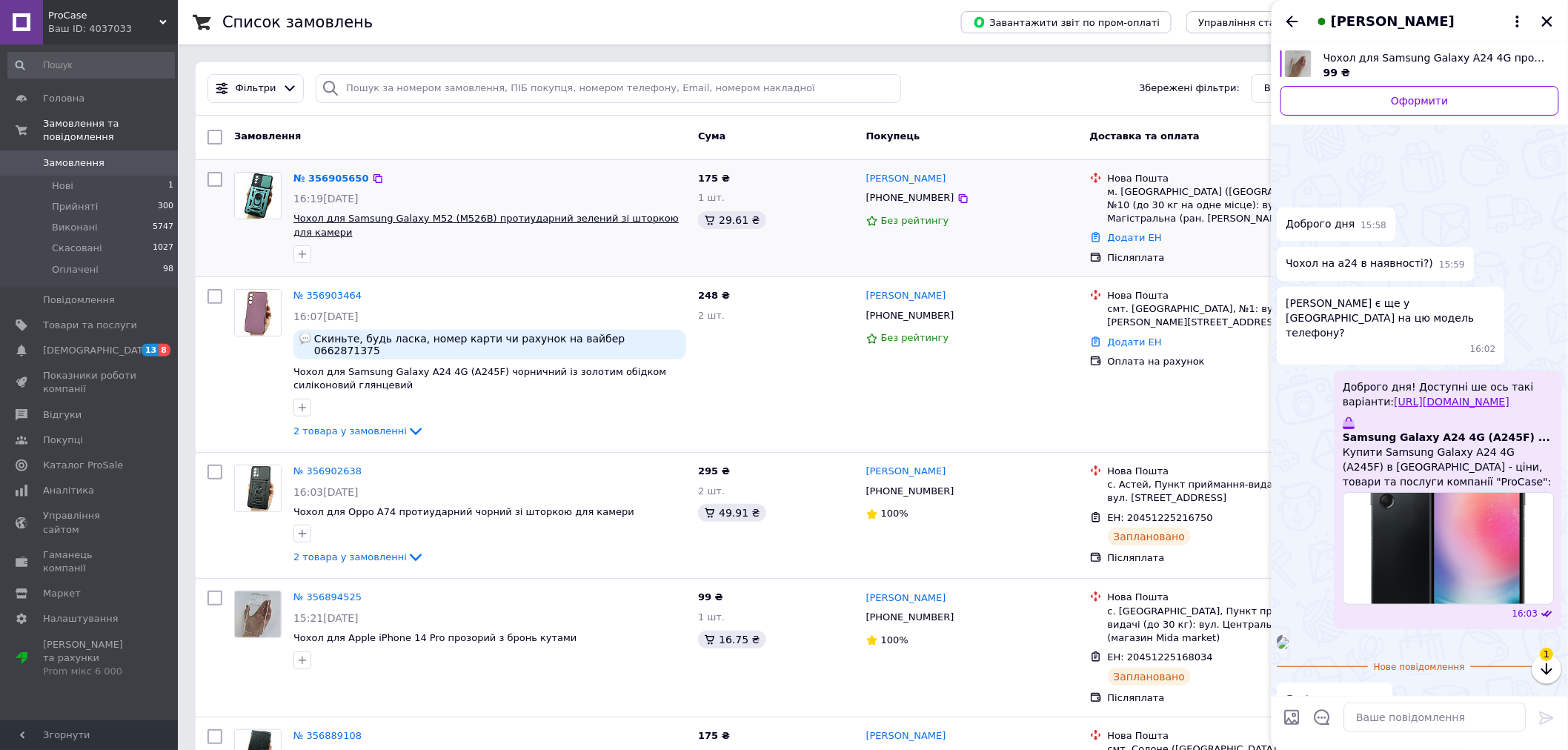
scroll to position [315, 0]
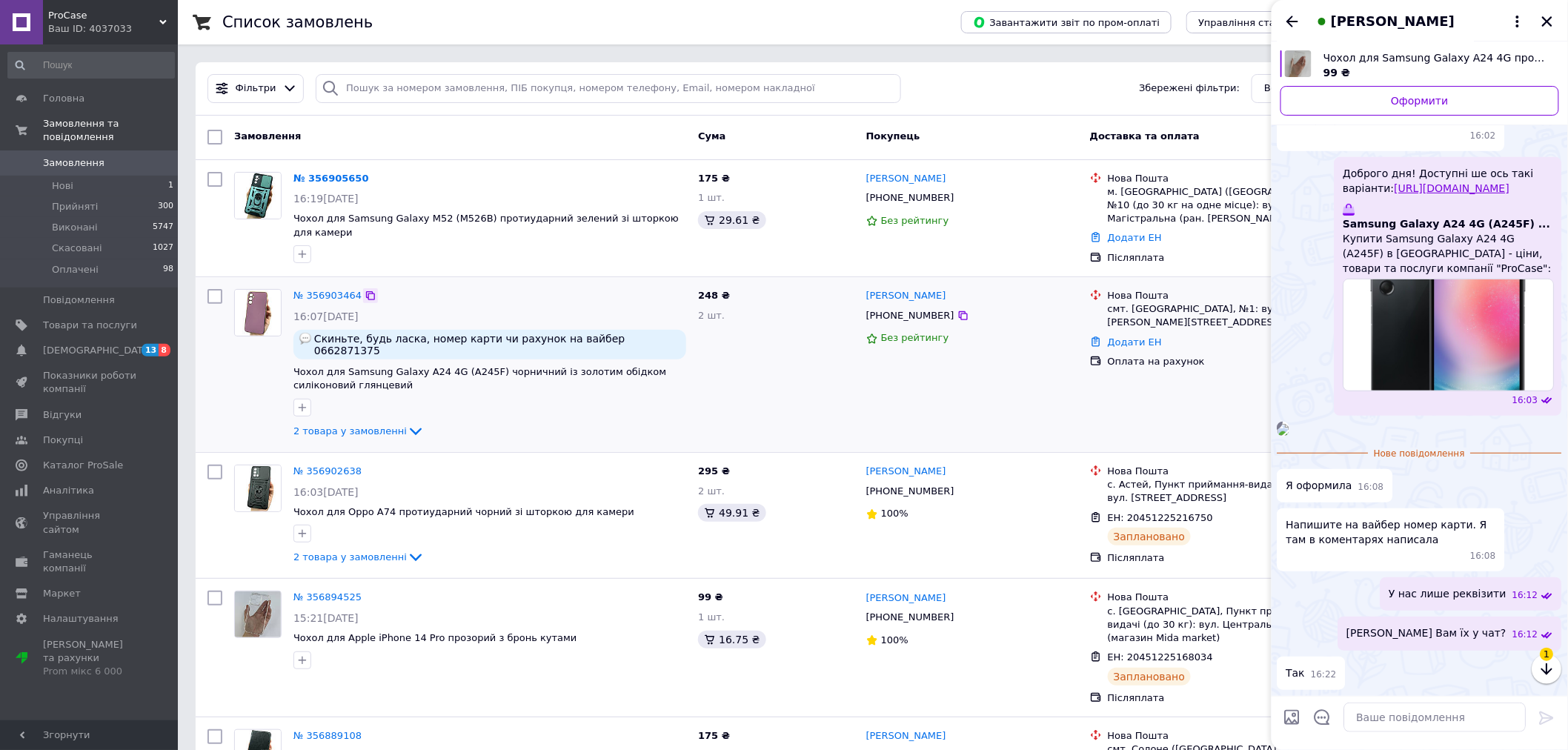
click at [365, 300] on icon at bounding box center [370, 295] width 12 height 12
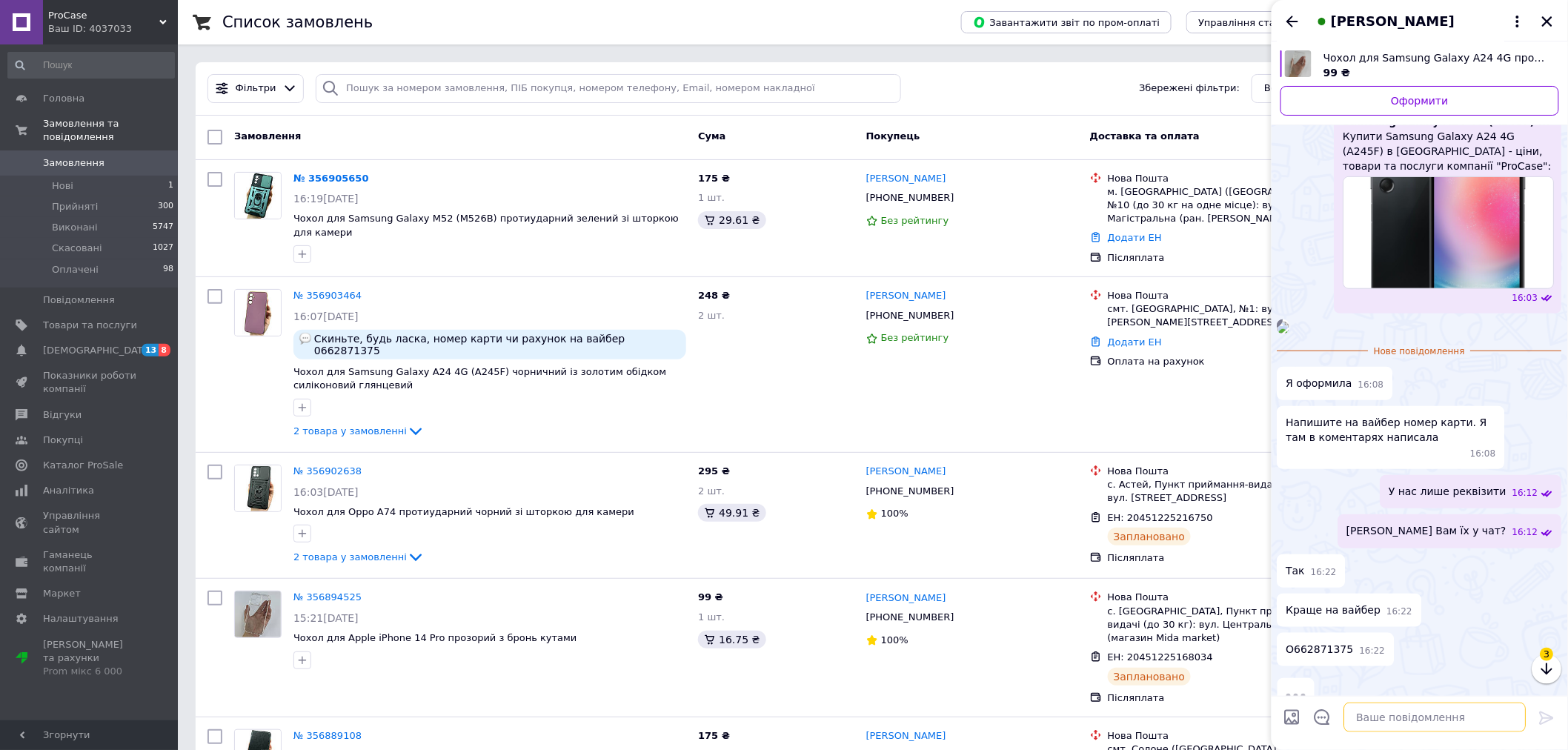
click at [1377, 723] on textarea at bounding box center [1435, 717] width 183 height 29
paste textarea "ЄДРПОУ:3704507823 Отрим увач: ФОП Гапонюк Я.П. IBAN: UA553052990000026003031040…"
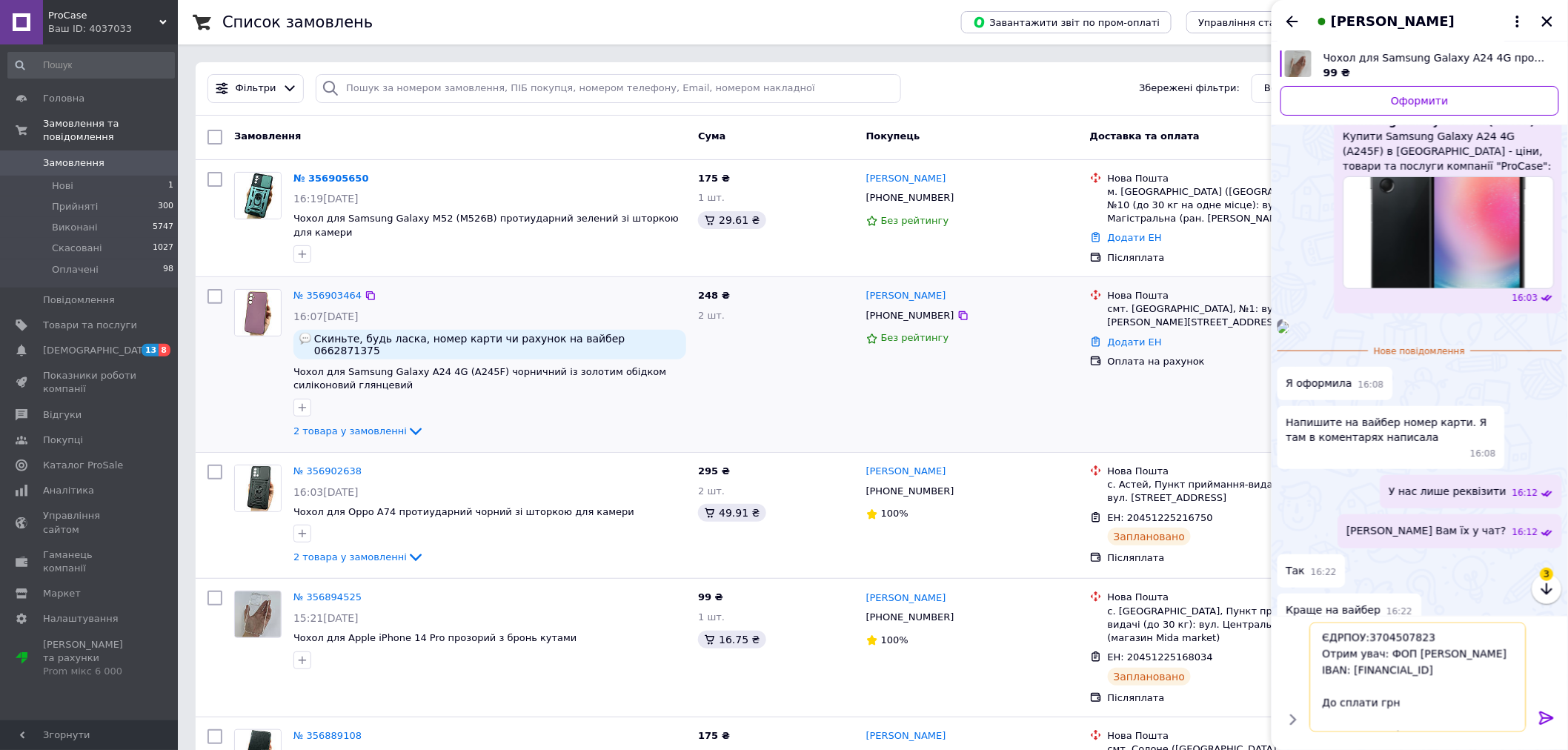
scroll to position [34, 0]
click at [365, 296] on icon at bounding box center [370, 295] width 12 height 12
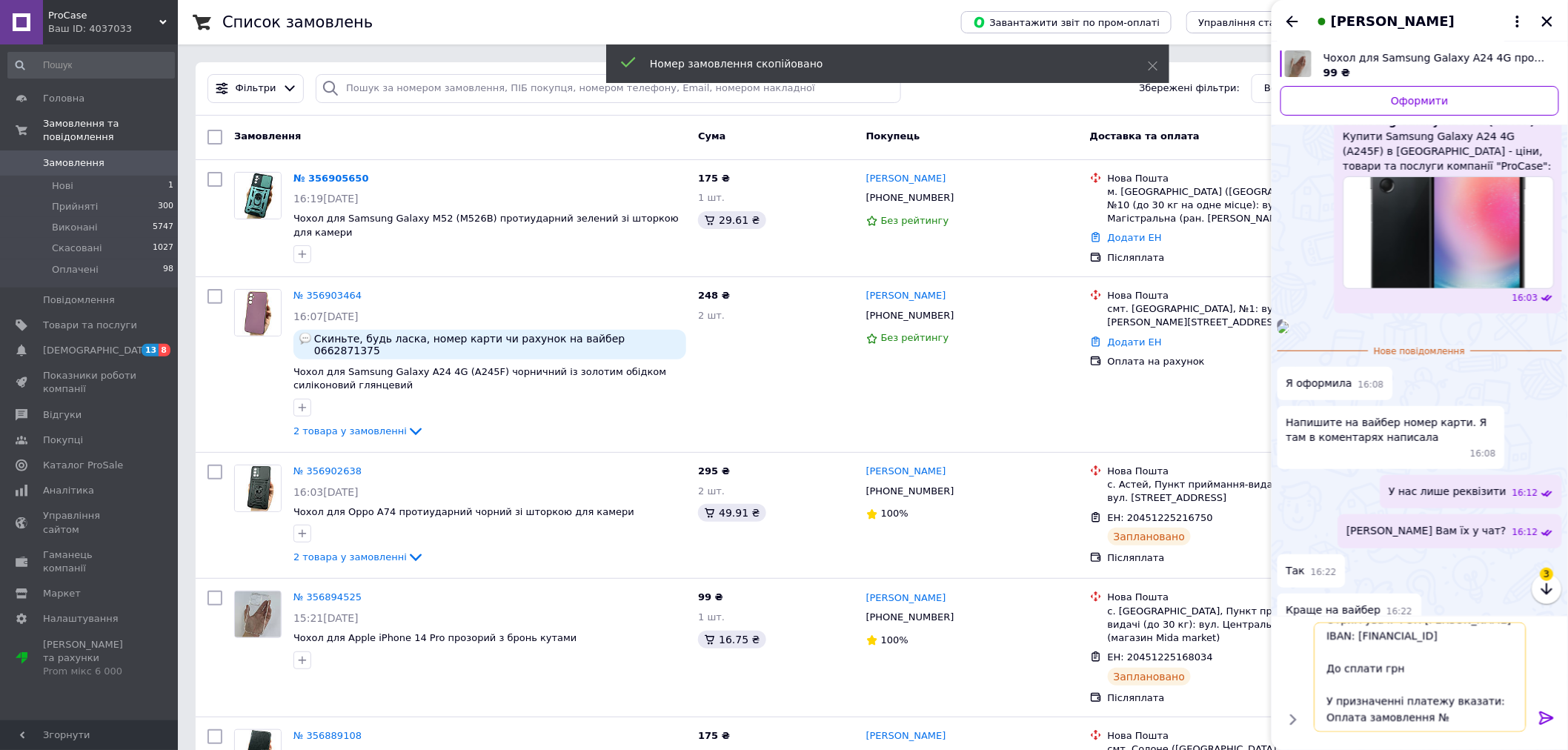
click at [1446, 722] on textarea "ЄДРПОУ:3704507823 Отрим увач: ФОП Гапонюк Я.П. IBAN: UA553052990000026003031040…" at bounding box center [1421, 678] width 212 height 110
paste textarea "356903464"
click at [1377, 668] on textarea "ЄДРПОУ:3704507823 Отрим увач: ФОП Гапонюк Я.П. IBAN: UA553052990000026003031040…" at bounding box center [1421, 678] width 212 height 110
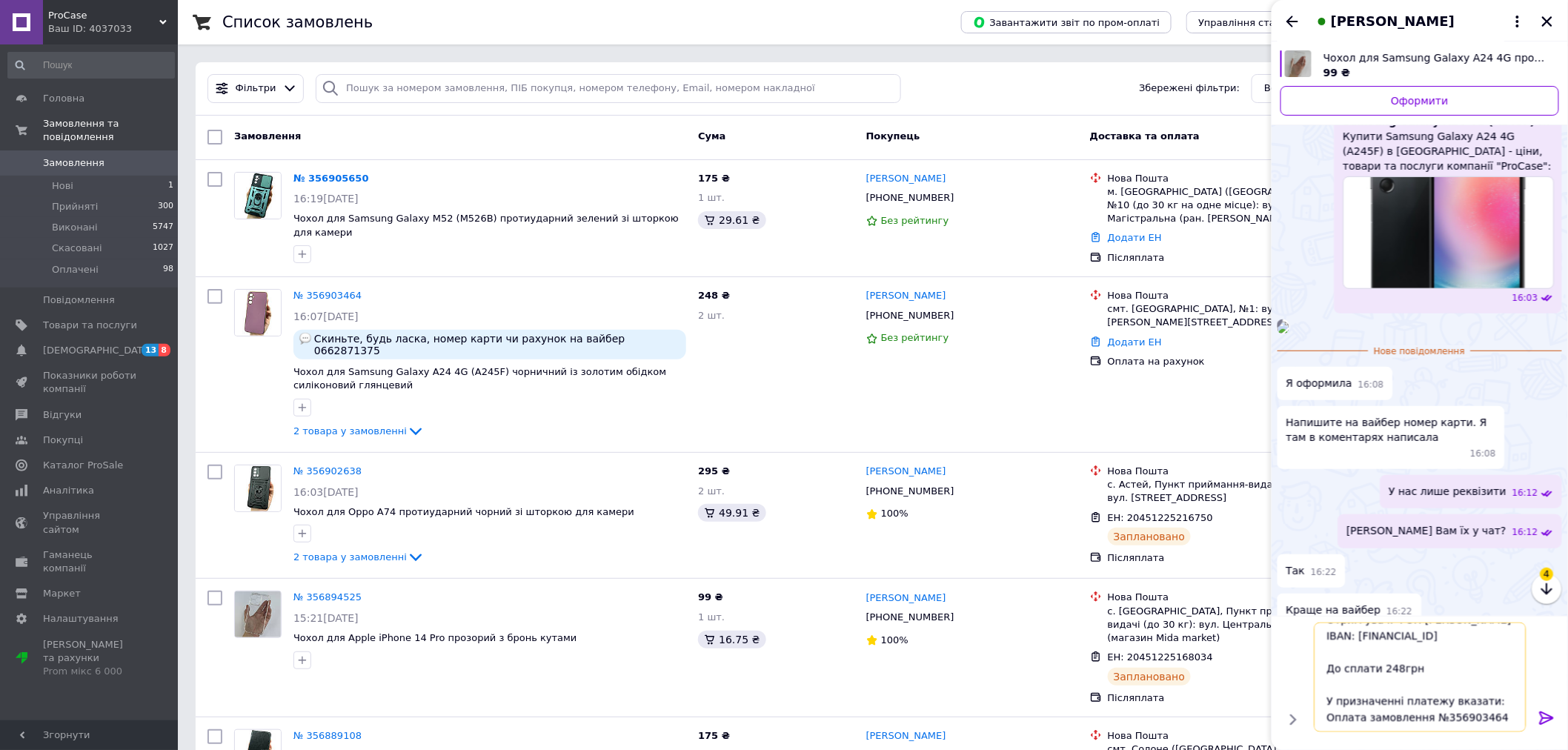
type textarea "ЄДРПОУ:3704507823 Отрим увач: ФОП Гапонюк Я.П. IBAN: UA553052990000026003031040…"
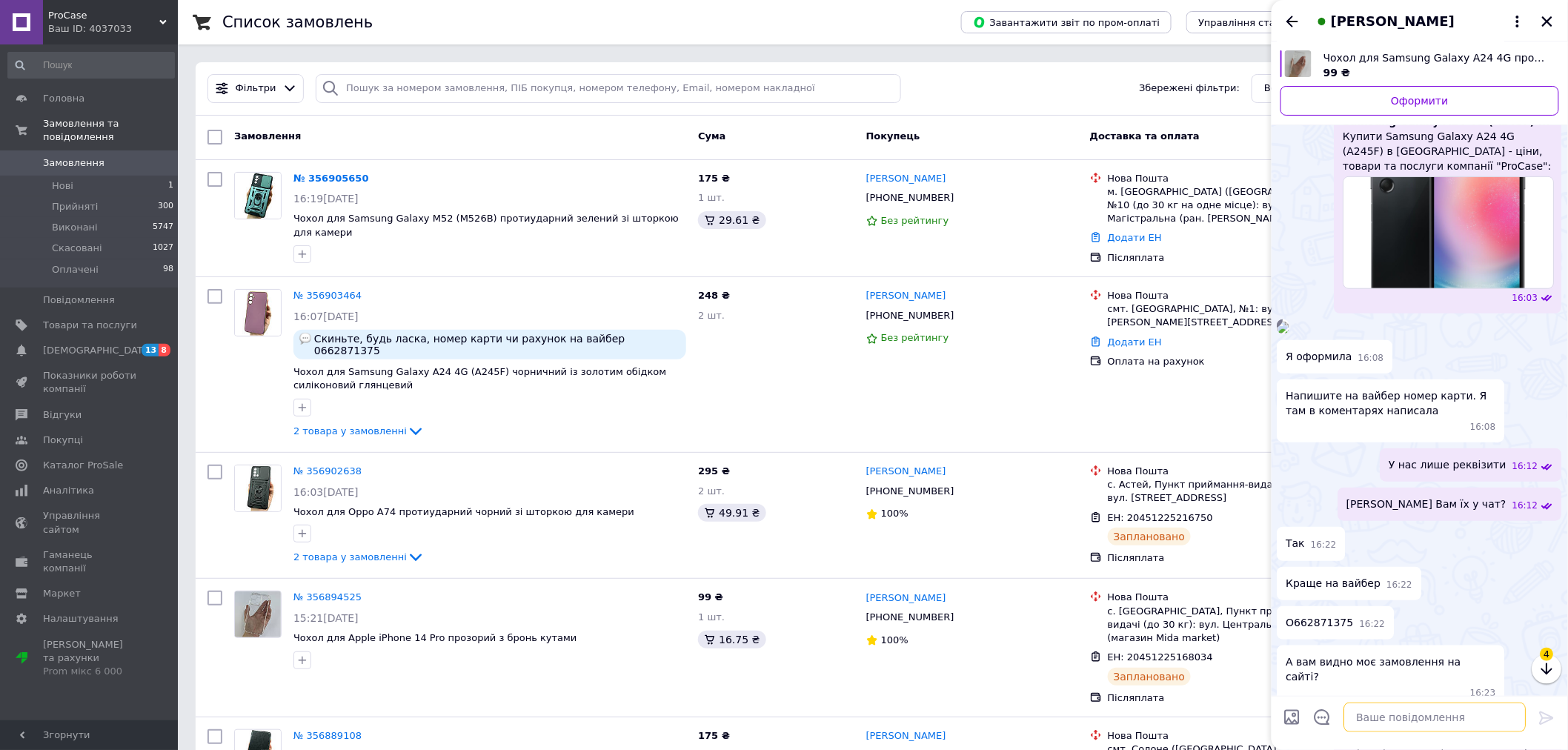
scroll to position [632, 0]
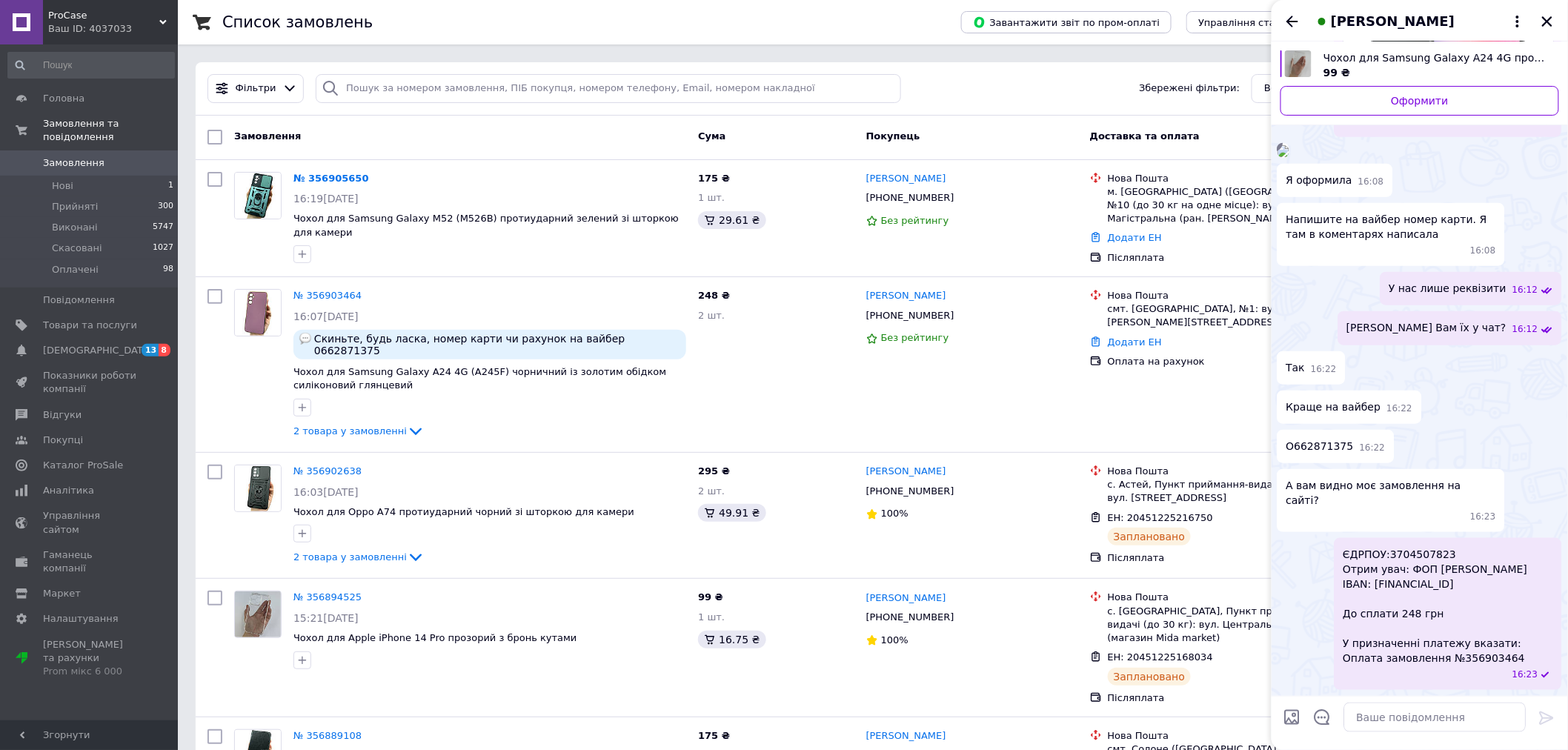
click at [1459, 502] on span "А вам видно моє замовлення на сайті?" at bounding box center [1392, 492] width 210 height 29
copy span "А вам видно моє замовлення на сайті?"
click at [1391, 713] on textarea at bounding box center [1435, 717] width 183 height 29
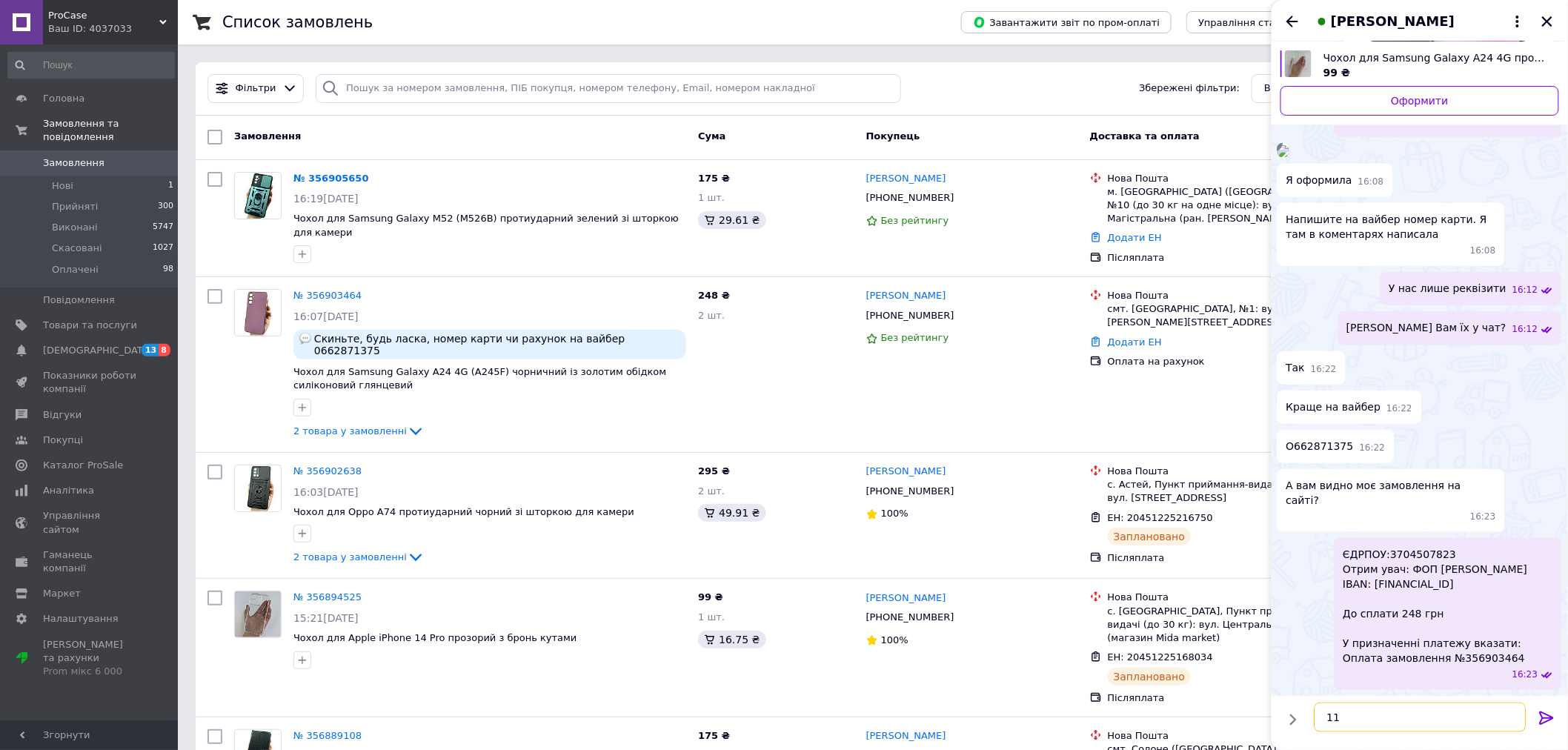
type textarea "1"
paste textarea "А вам видно моє замовлення на сайті?"
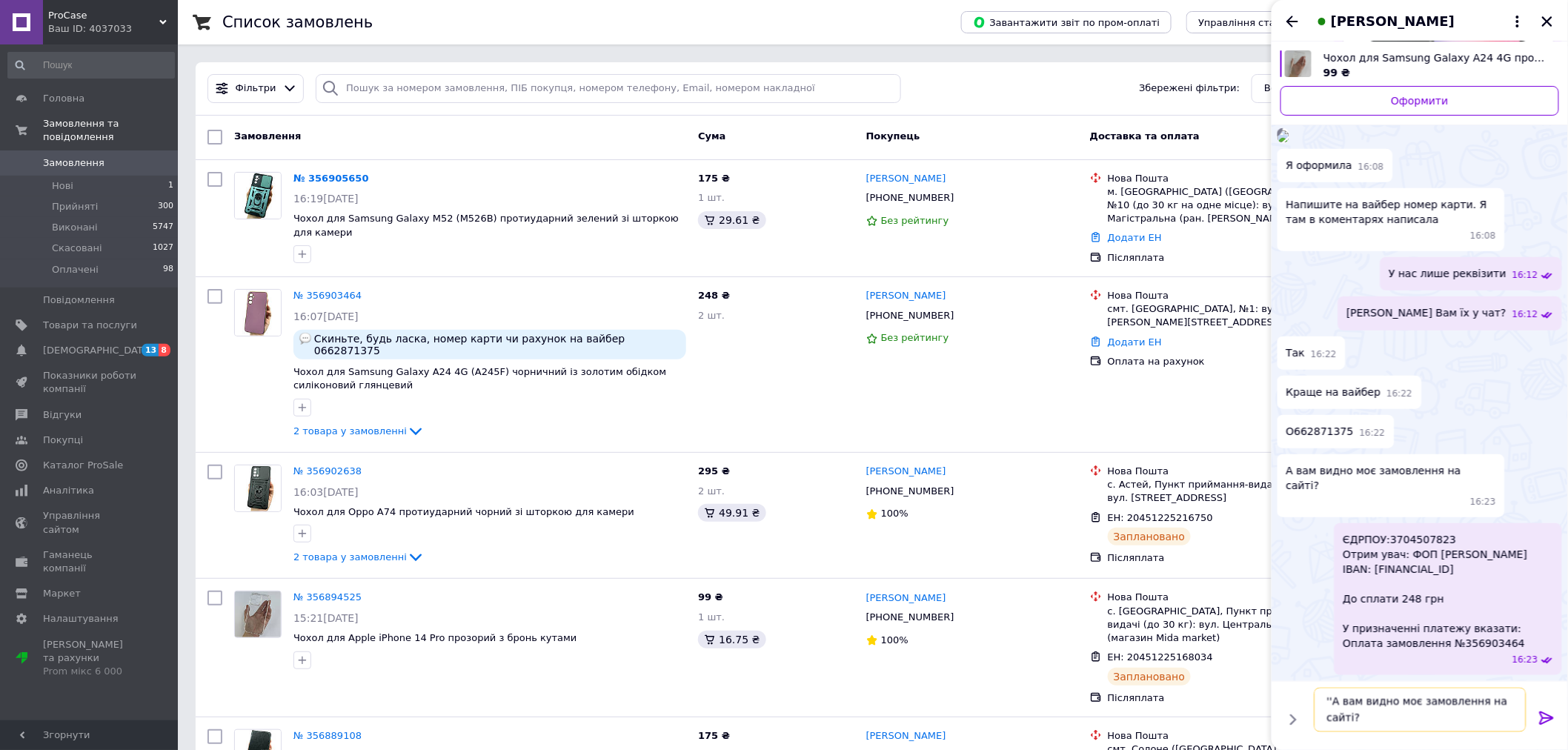
click at [1392, 713] on textarea "''А вам видно моє замовлення на сайті?" at bounding box center [1421, 709] width 212 height 45
type textarea "''А вам видно моє замовлення на сайті?''"
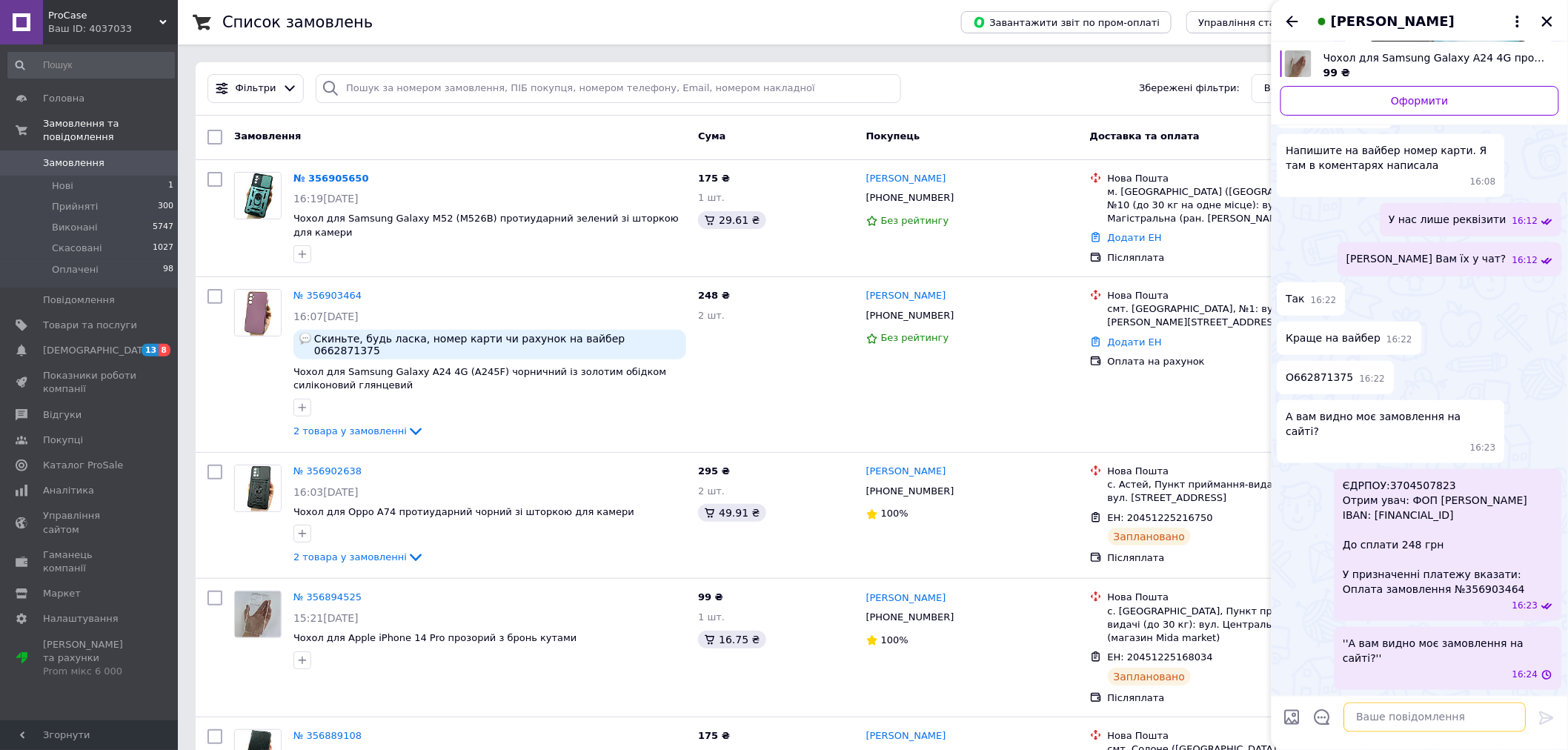
scroll to position [686, 0]
type textarea "Так"
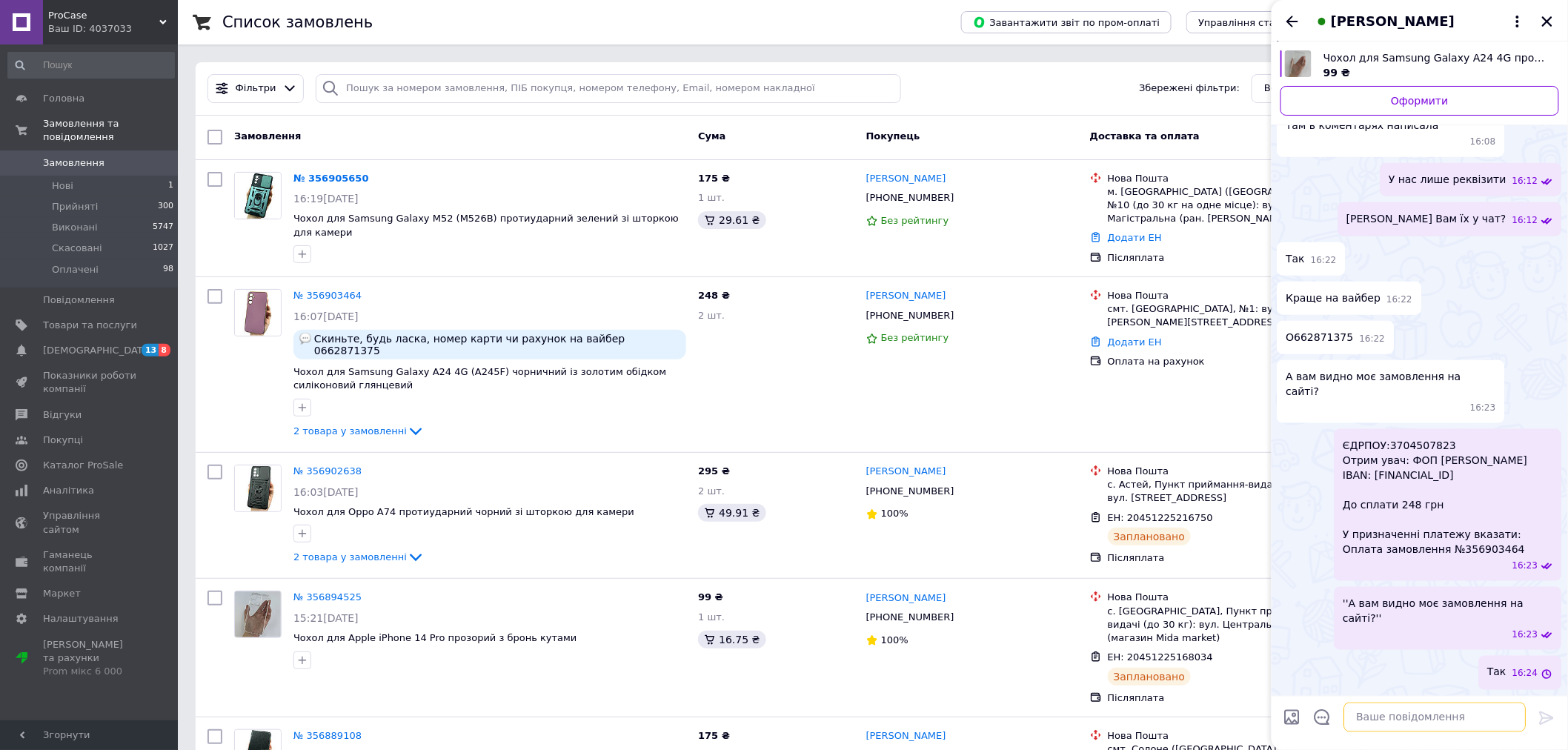
scroll to position [725, 0]
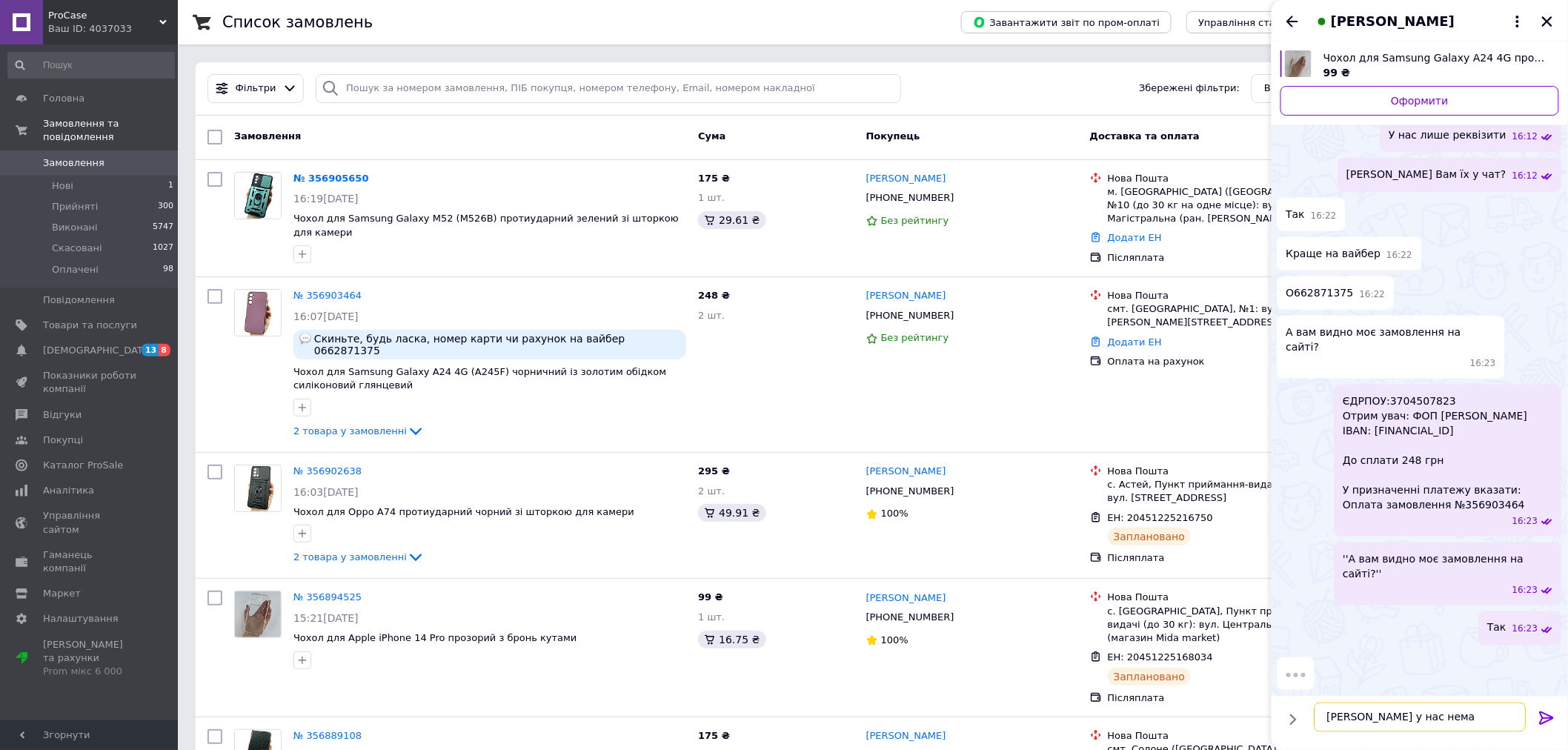
type textarea "Вайберу у нас немає"
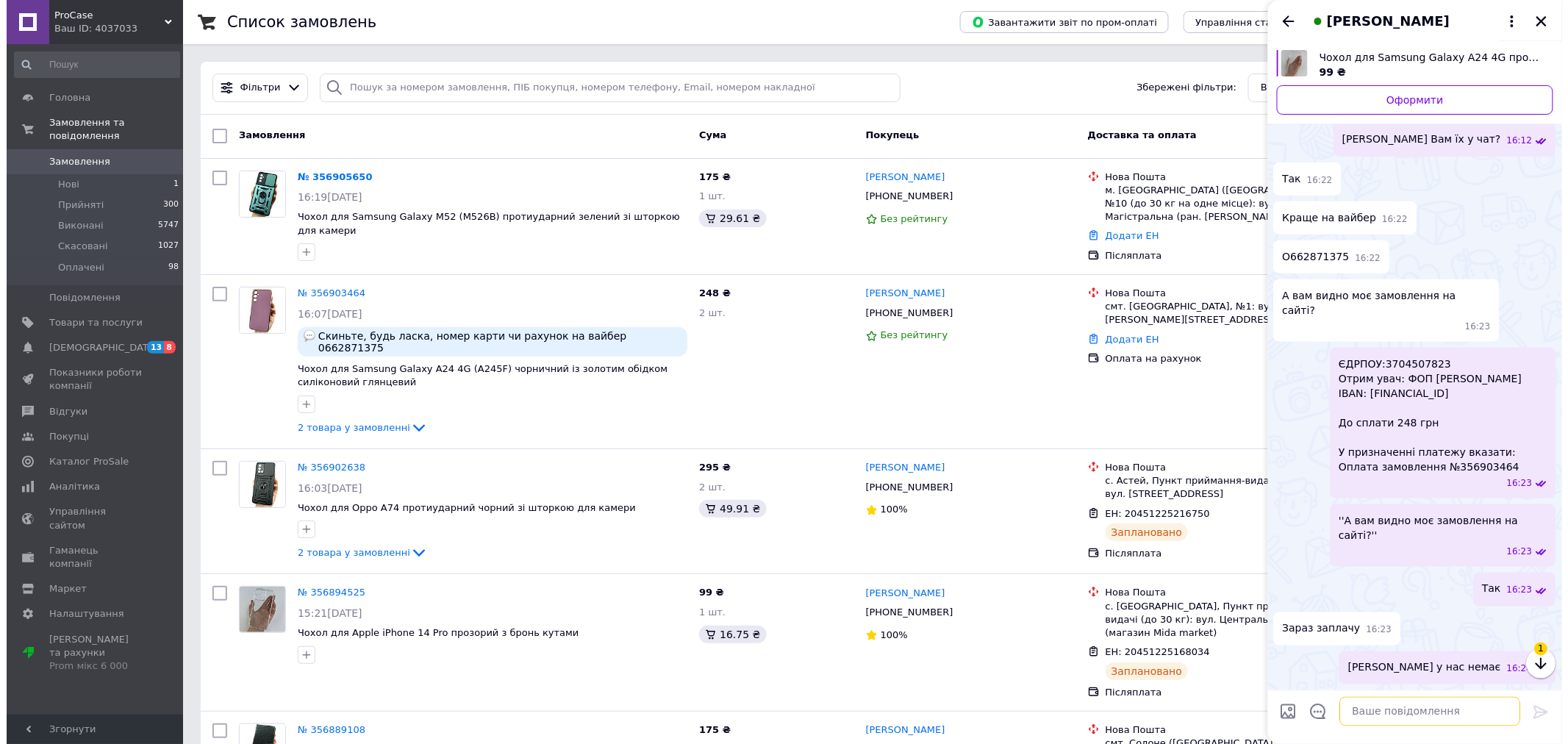
scroll to position [798, 0]
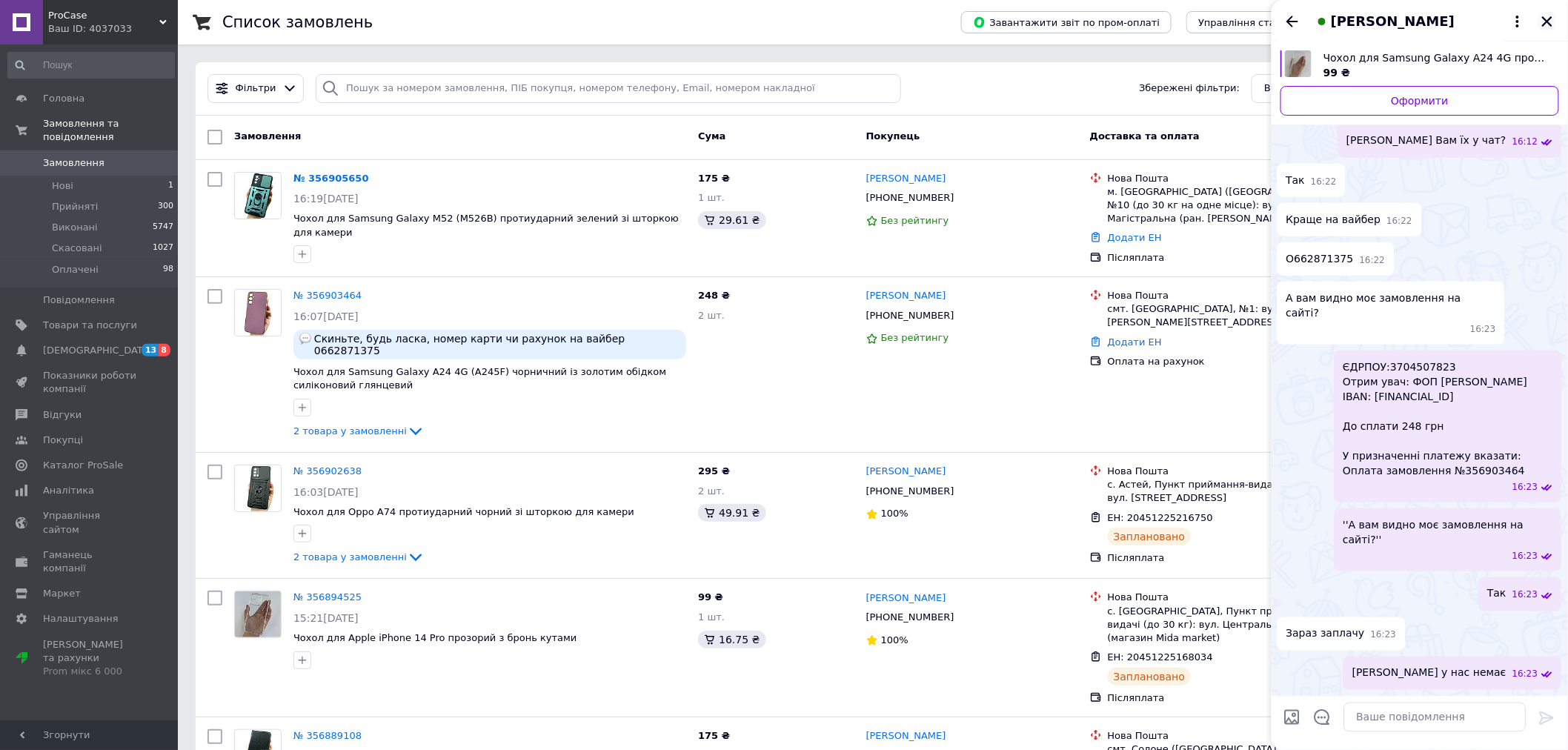
click at [1550, 17] on icon "Закрити" at bounding box center [1547, 22] width 13 height 13
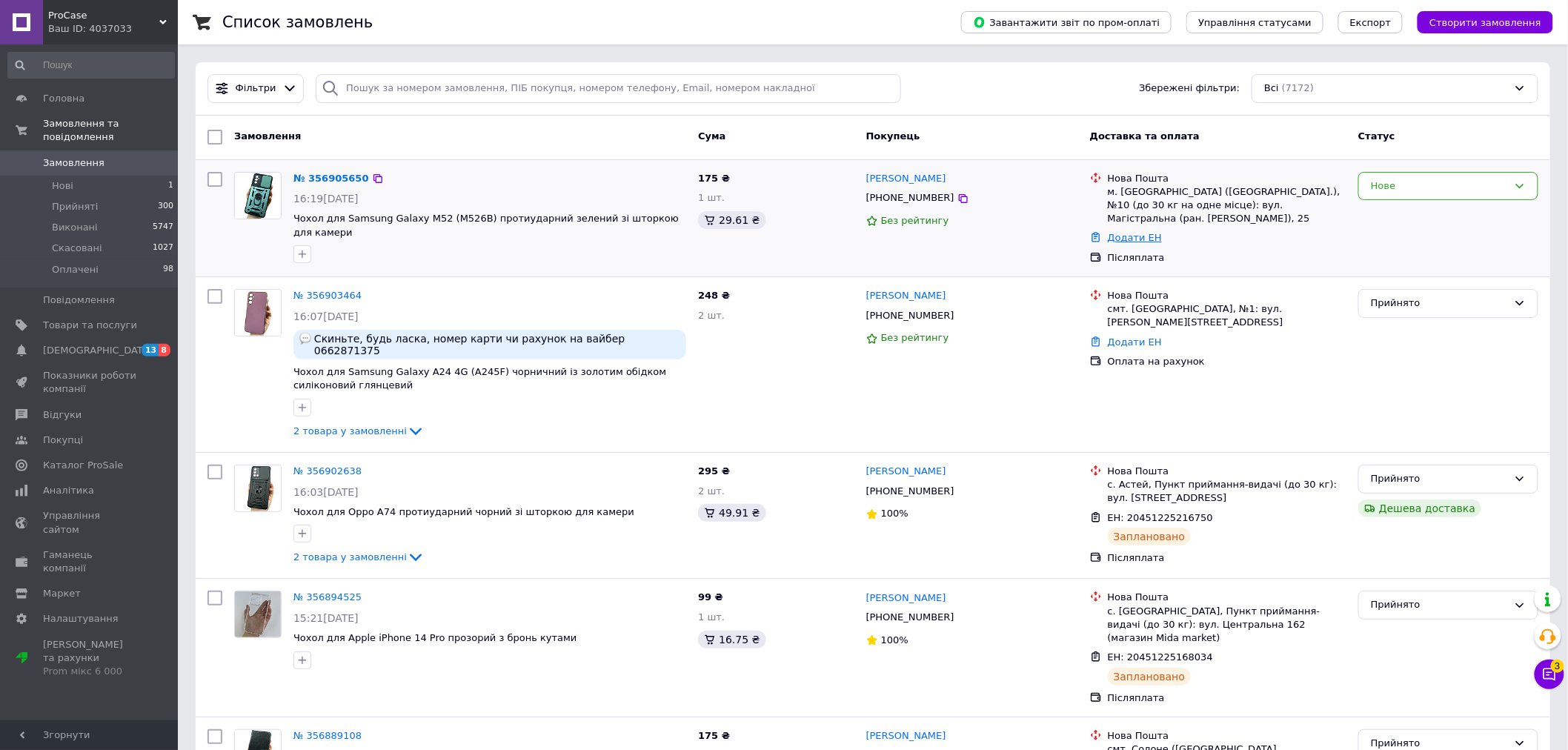
click at [1125, 243] on link "Додати ЕН" at bounding box center [1134, 238] width 54 height 11
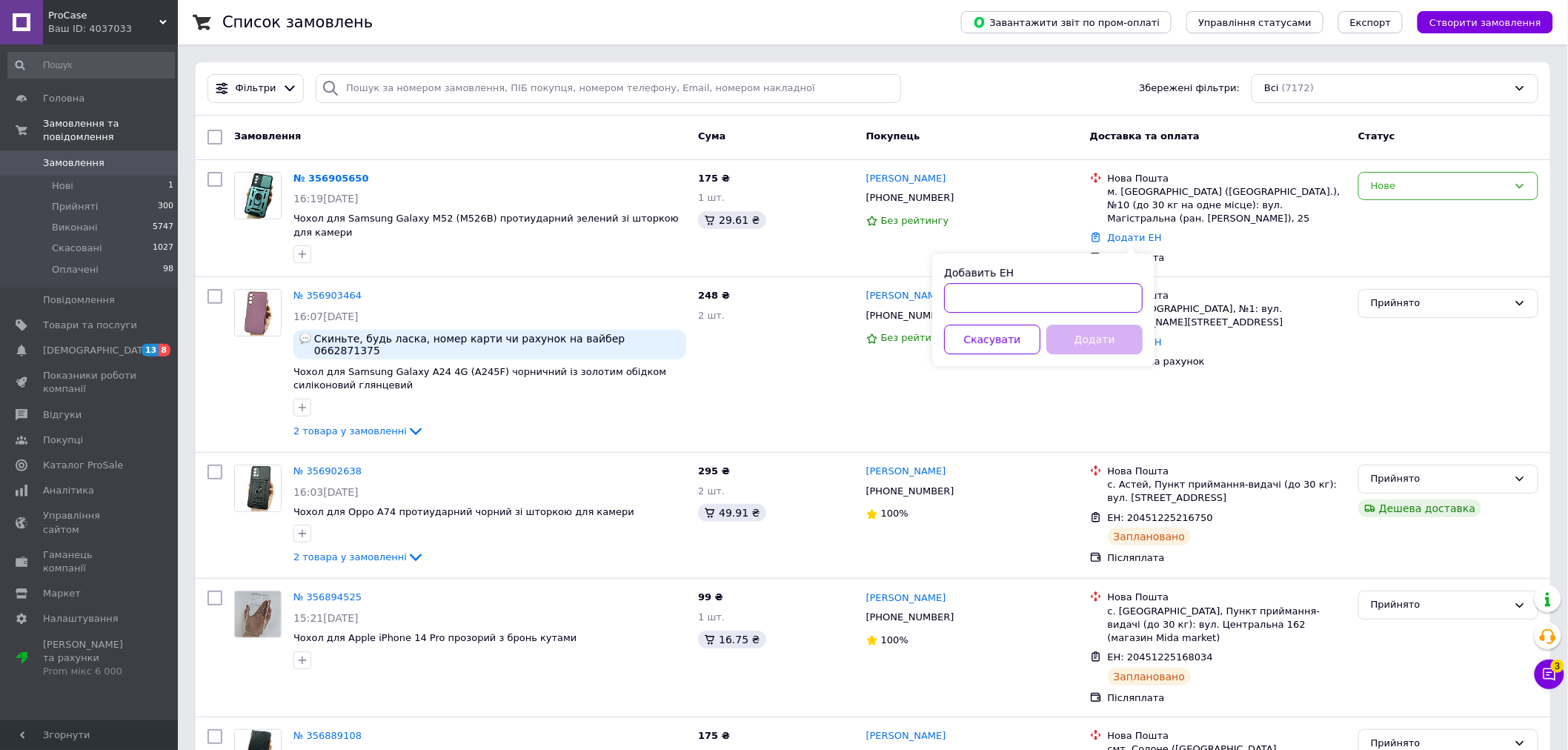
click at [1042, 294] on input "Добавить ЕН" at bounding box center [1043, 297] width 199 height 29
paste input "20451225239643"
type input "20451225239643"
click at [1097, 335] on button "Додати" at bounding box center [1095, 339] width 97 height 29
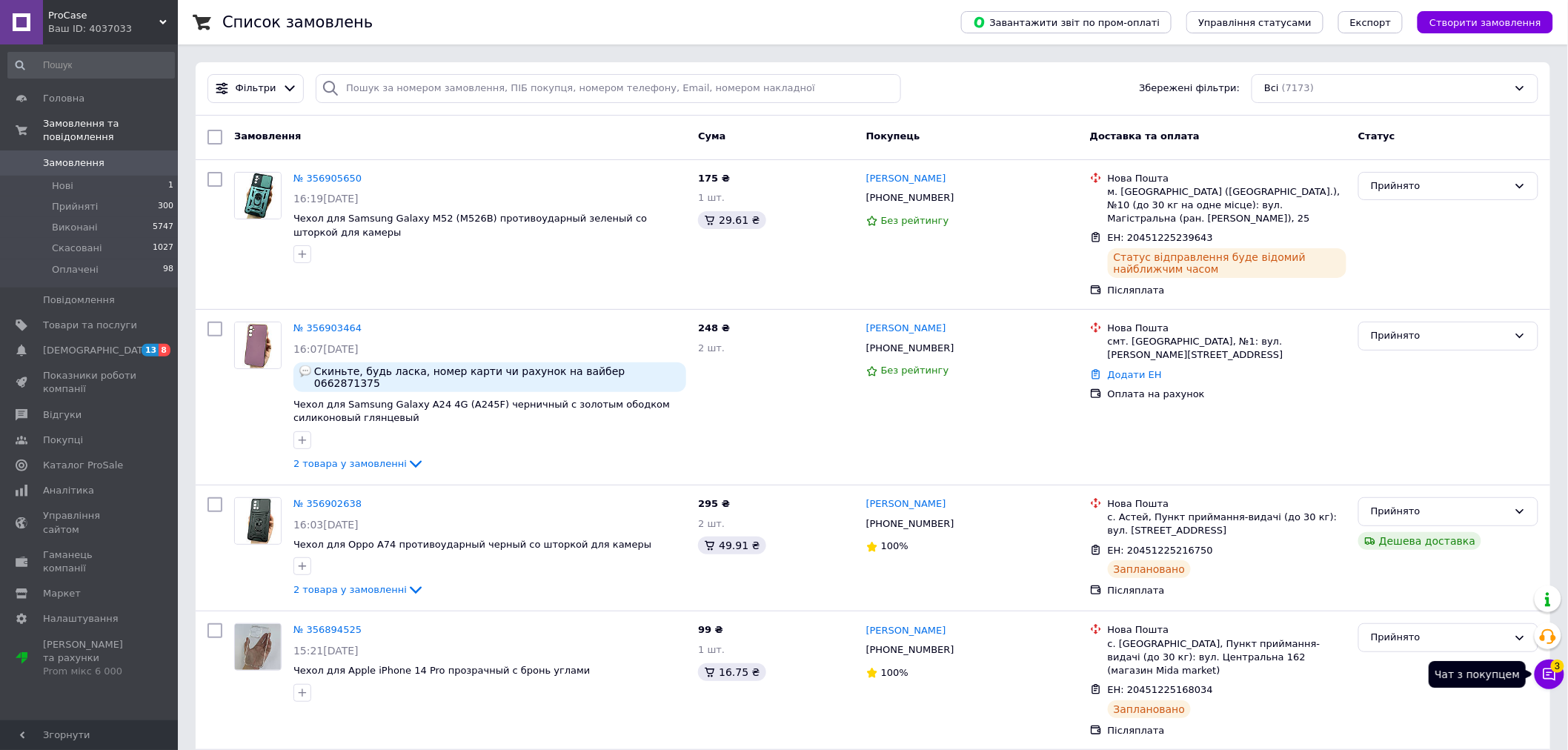
click at [1539, 677] on button "Чат з покупцем 3" at bounding box center [1549, 674] width 29 height 29
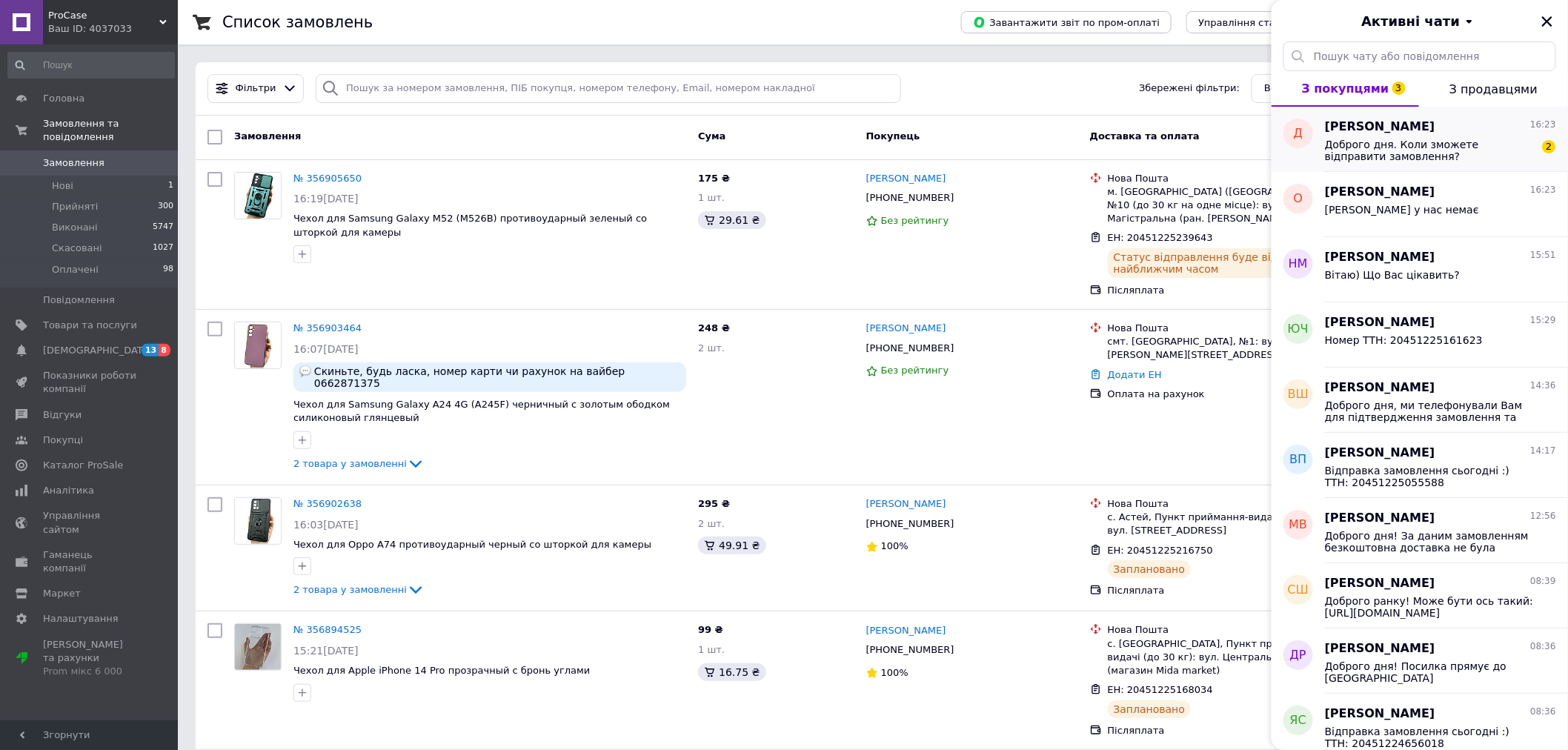
click at [1383, 150] on span "Доброго дня. Коли зможете відправити замовлення?" at bounding box center [1431, 150] width 210 height 24
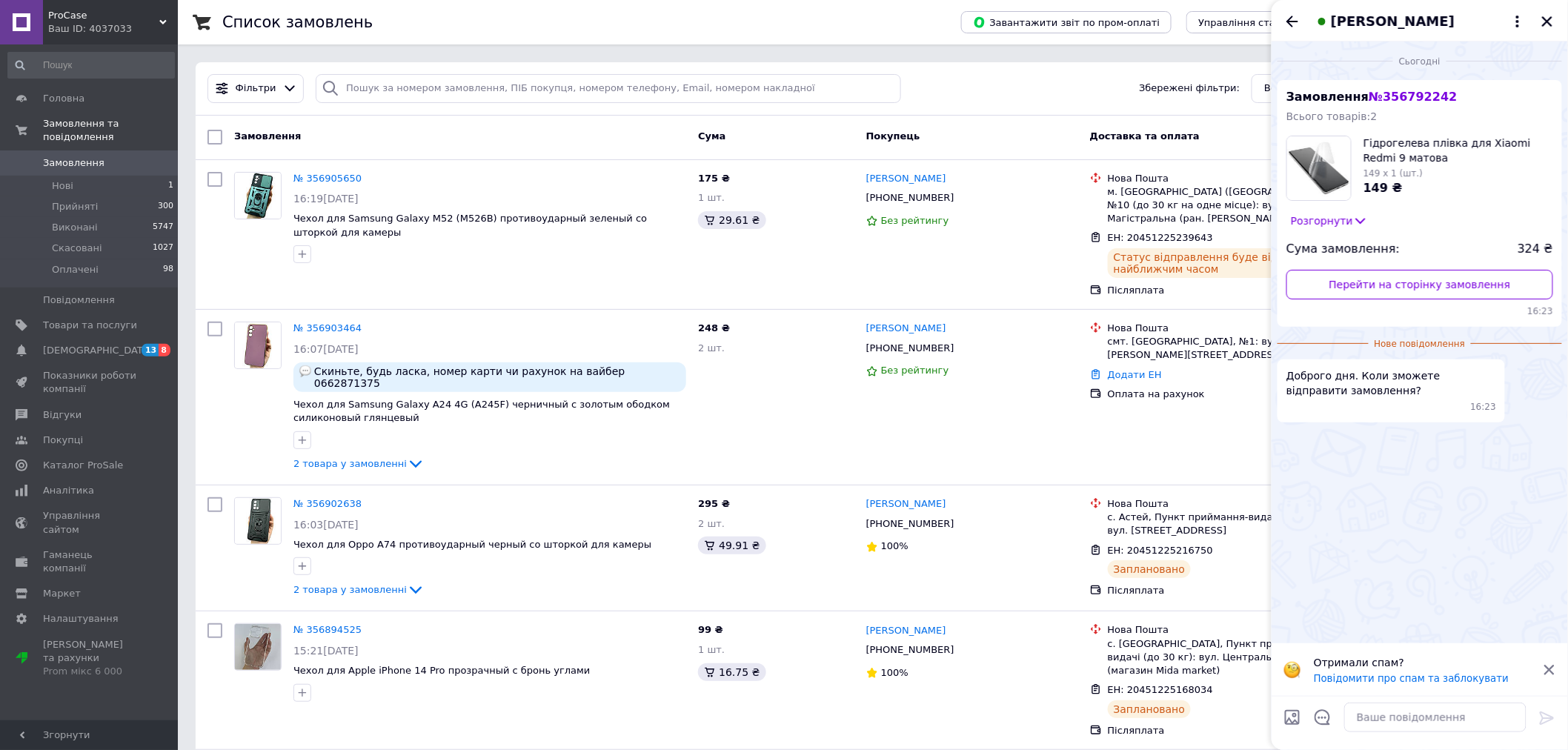
click at [1428, 94] on span "№ 356792242" at bounding box center [1413, 97] width 88 height 14
copy span "356792242"
click at [458, 90] on input "search" at bounding box center [608, 88] width 585 height 29
paste input "356792242"
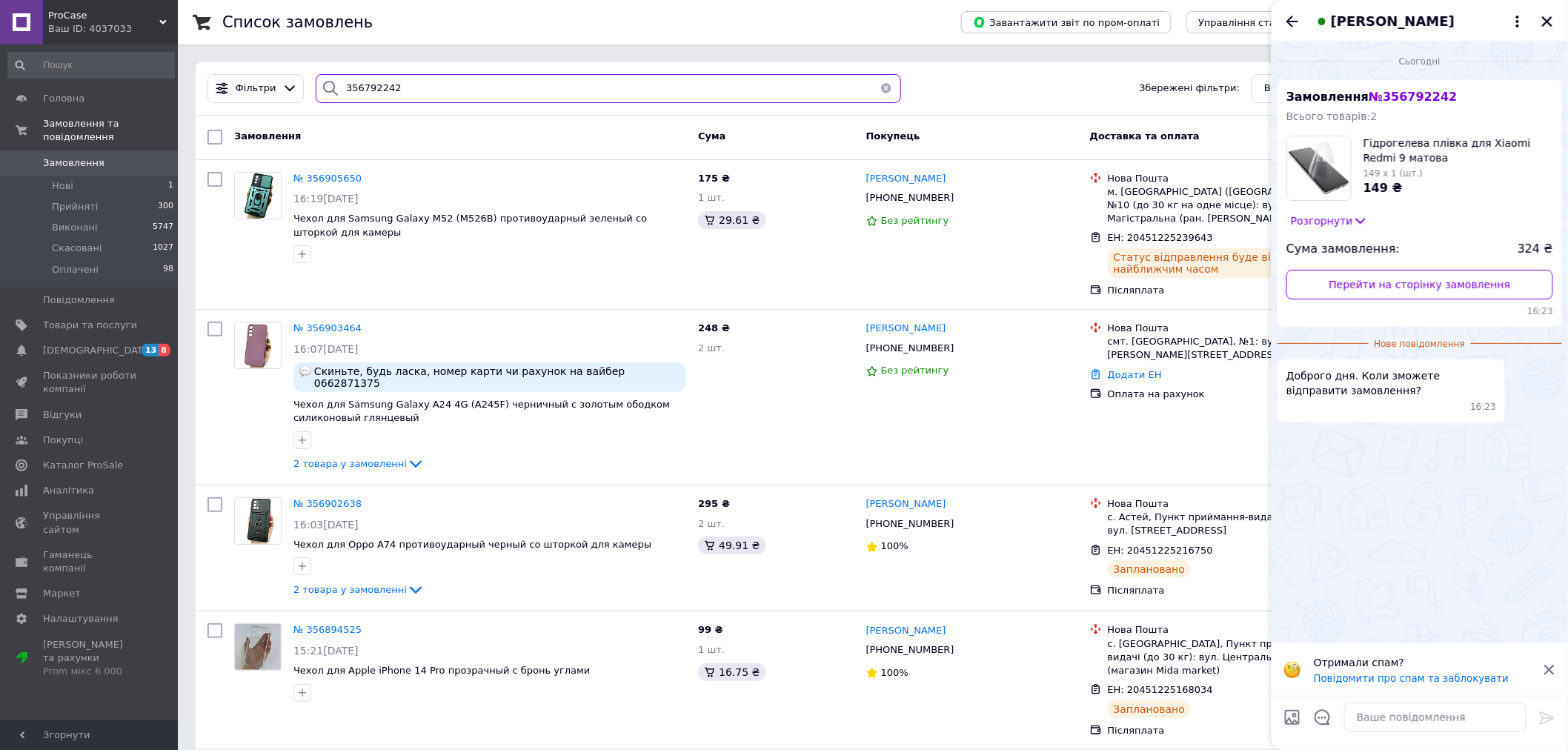
type input "356792242"
click at [1395, 718] on textarea at bounding box center [1435, 717] width 183 height 29
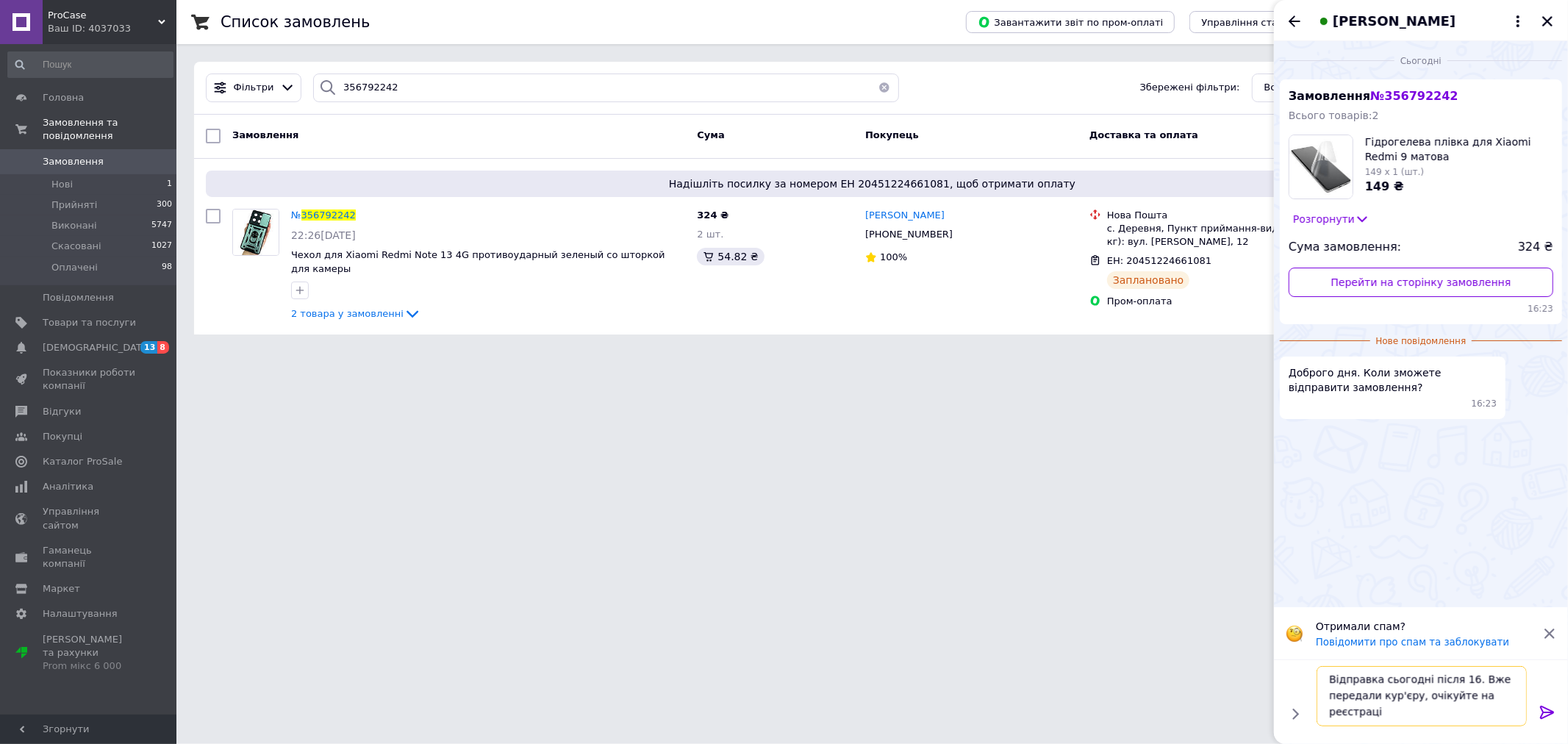
scroll to position [2, 0]
click at [1403, 716] on textarea "Відправка сьогодні після 16. Вже передали кур'єру, очікуйте на реєстрацію поилки" at bounding box center [1422, 696] width 210 height 60
click at [1400, 714] on textarea "Відправка сьогодні після 16. Вже передали кур'єру, очікуйте на реєстрацію поилки" at bounding box center [1422, 696] width 210 height 60
click at [1399, 714] on textarea "Відправка сьогодні після 16. Вже передали кур'єру, очікуйте на реєстрацію поилки" at bounding box center [1422, 696] width 210 height 60
click at [1328, 681] on textarea "Відправка сьогодні після 16. Вже передали кур'єру, очікуйте на реєстрацію посил…" at bounding box center [1422, 696] width 210 height 60
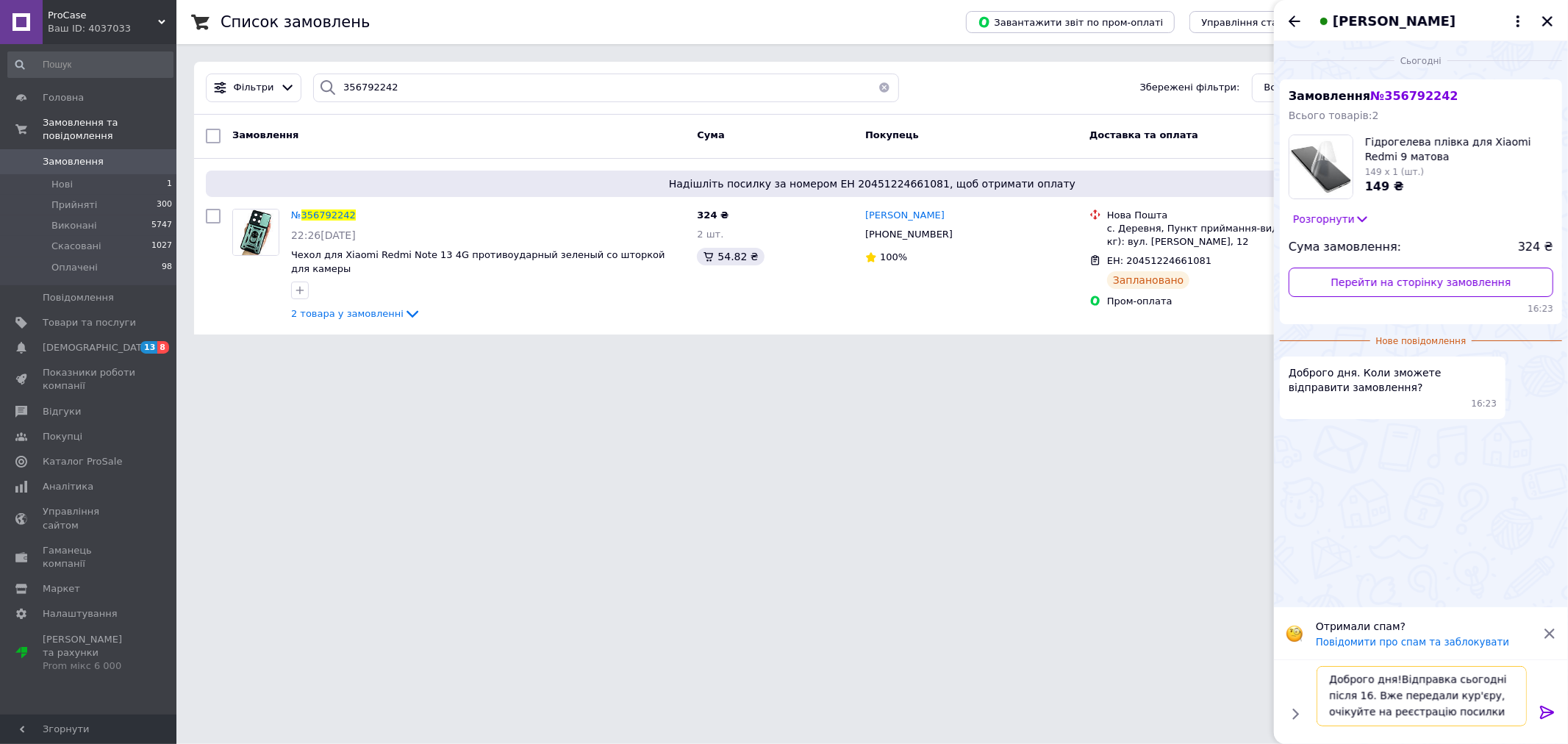
type textarea "Доброго дня! Відправка сьогодні після 16. Вже передали кур'єру, очікуйте на реє…"
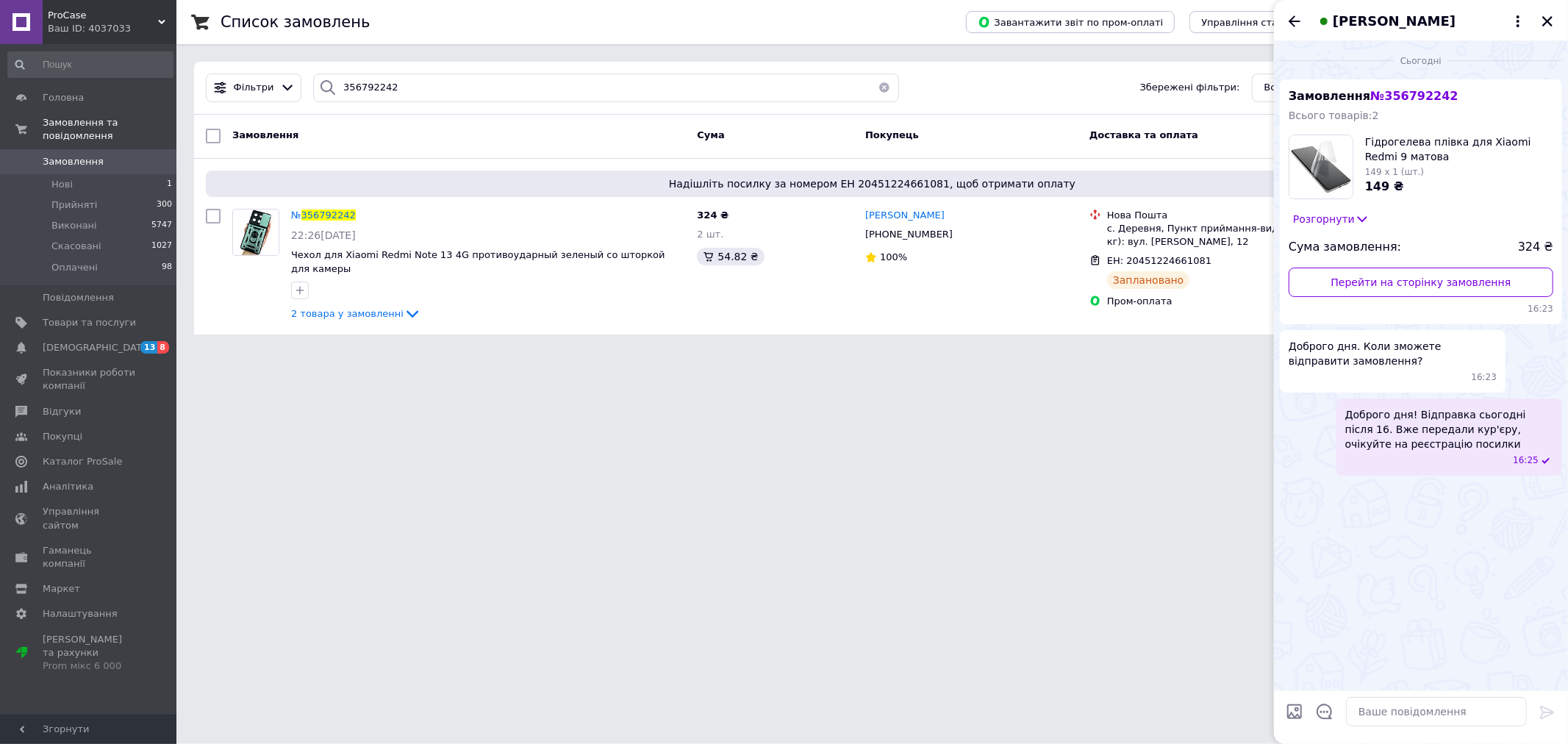
drag, startPoint x: 1542, startPoint y: 28, endPoint x: 1511, endPoint y: 55, distance: 41.1
click at [1544, 28] on button "Закрити" at bounding box center [1546, 21] width 18 height 18
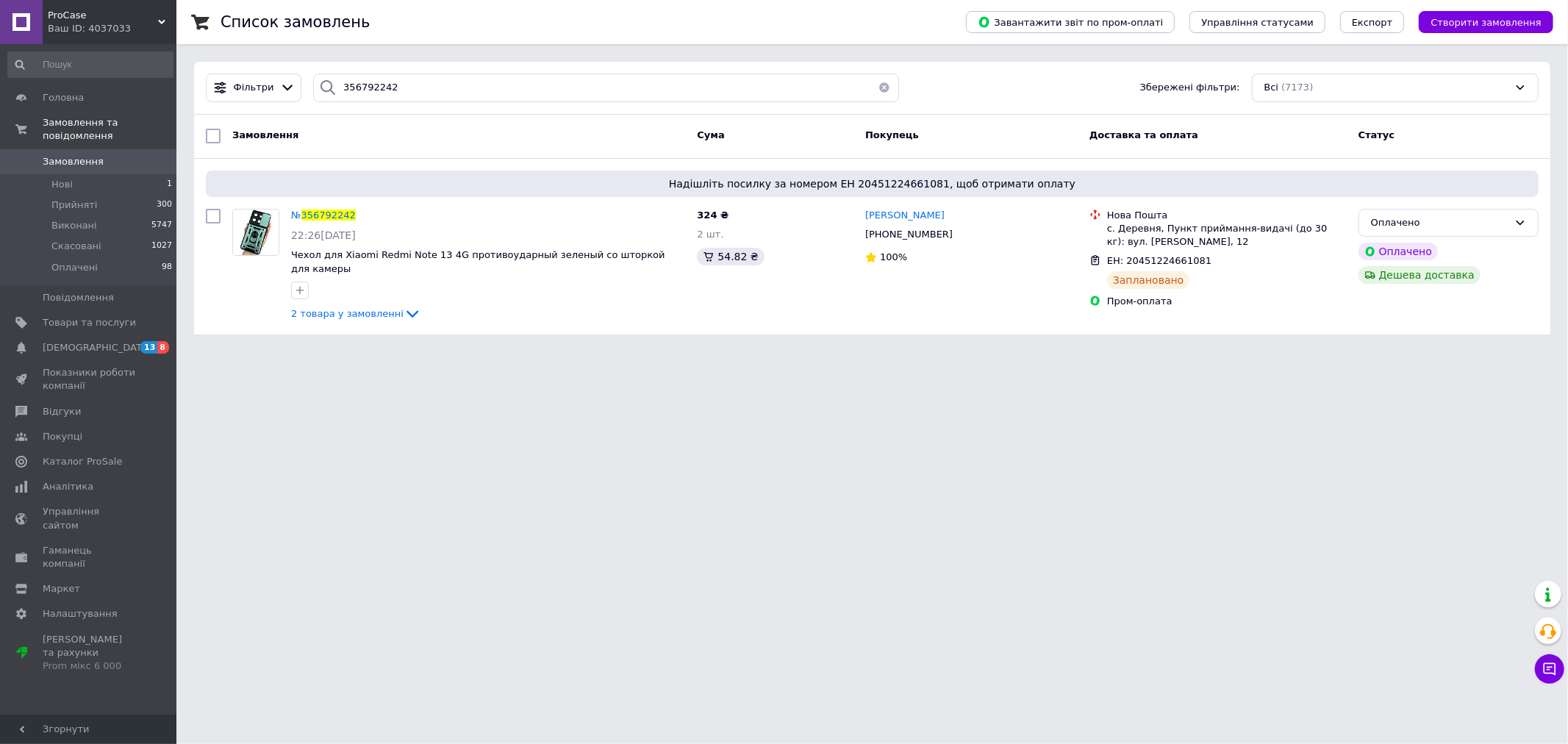
click at [666, 352] on html "ProCase Ваш ID: 4037033 Сайт ProCase Кабінет покупця Перевірити стан системи Ст…" at bounding box center [784, 176] width 1568 height 352
click at [893, 352] on html "ProCase Ваш ID: 4037033 Сайт ProCase Кабінет покупця Перевірити стан системи Ст…" at bounding box center [784, 176] width 1568 height 352
click at [1549, 672] on icon at bounding box center [1549, 670] width 15 height 15
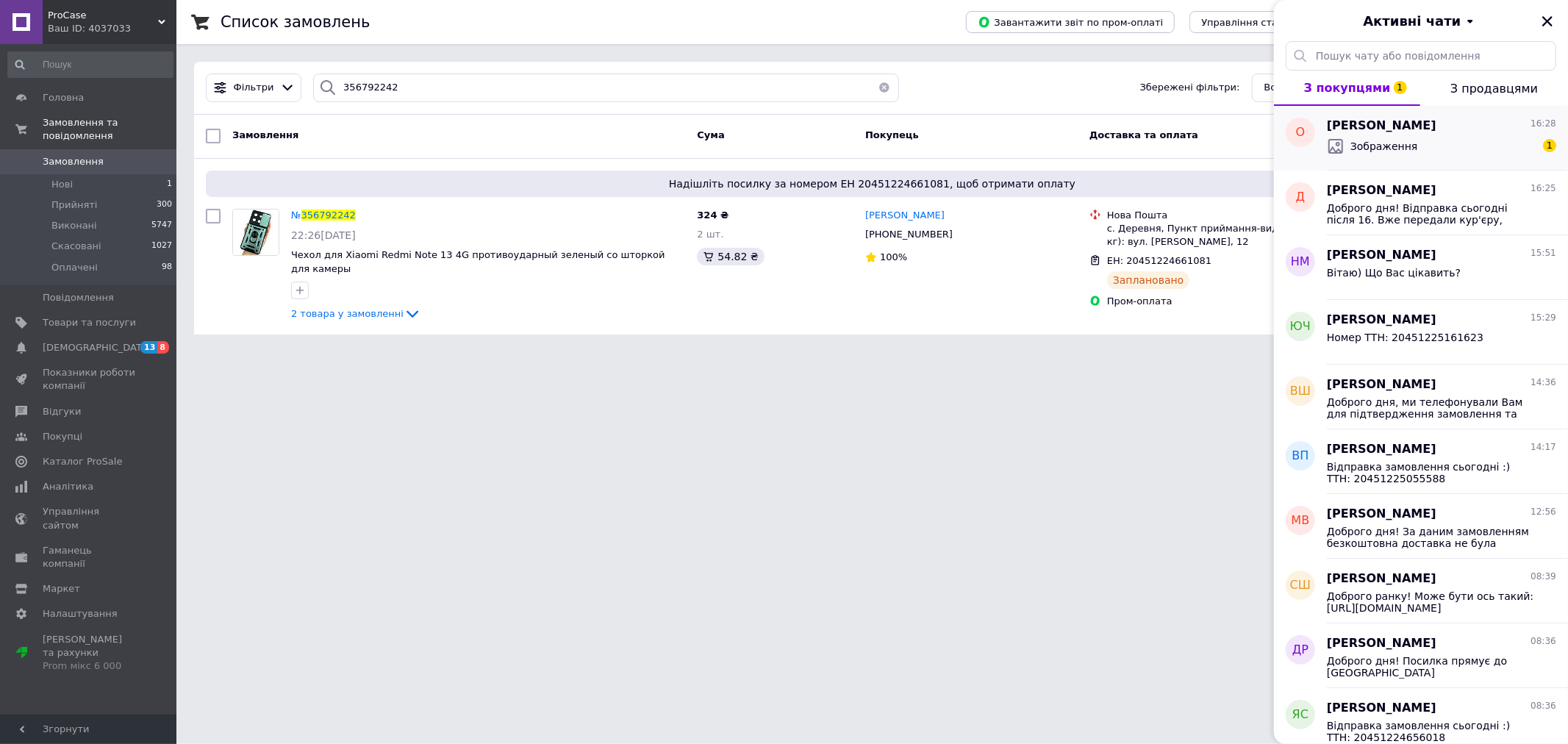
click at [1365, 130] on span "Оксана Бричка" at bounding box center [1381, 126] width 110 height 17
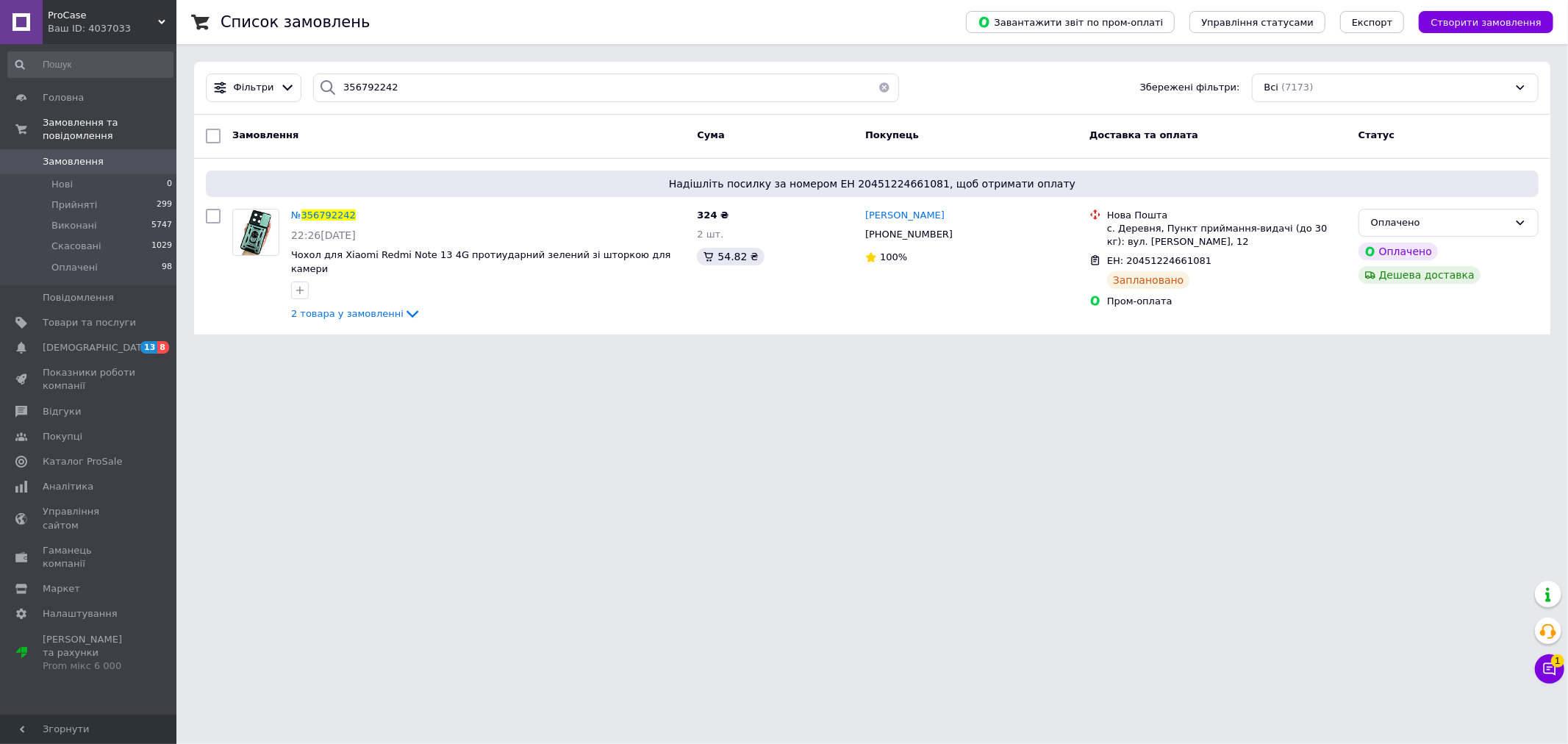
click at [1552, 352] on html "ProCase Ваш ID: 4037033 Сайт ProCase Кабінет покупця Перевірити стан системи Ст…" at bounding box center [784, 176] width 1568 height 352
click at [1549, 667] on icon at bounding box center [1549, 669] width 12 height 12
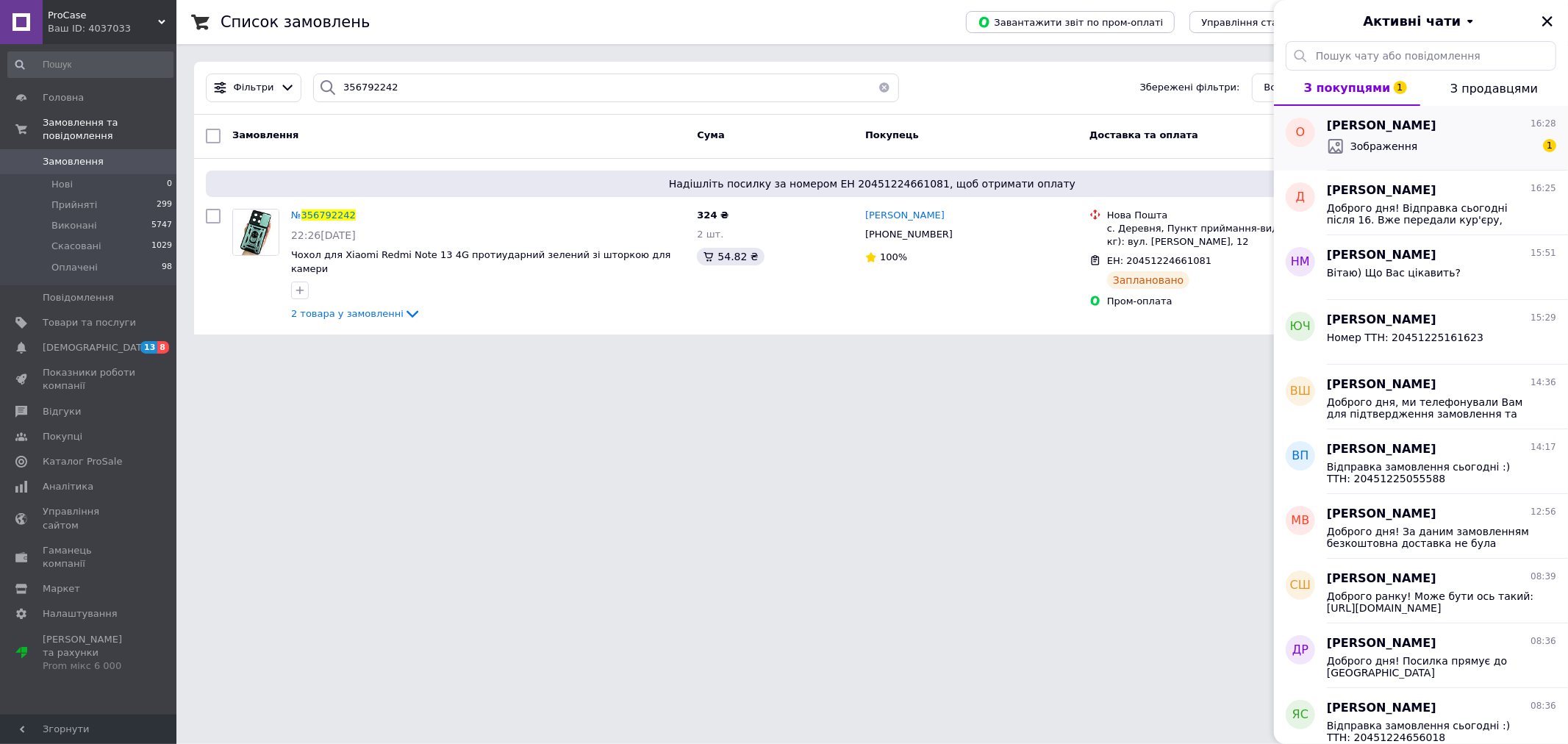
click at [1336, 151] on icon at bounding box center [1338, 149] width 7 height 5
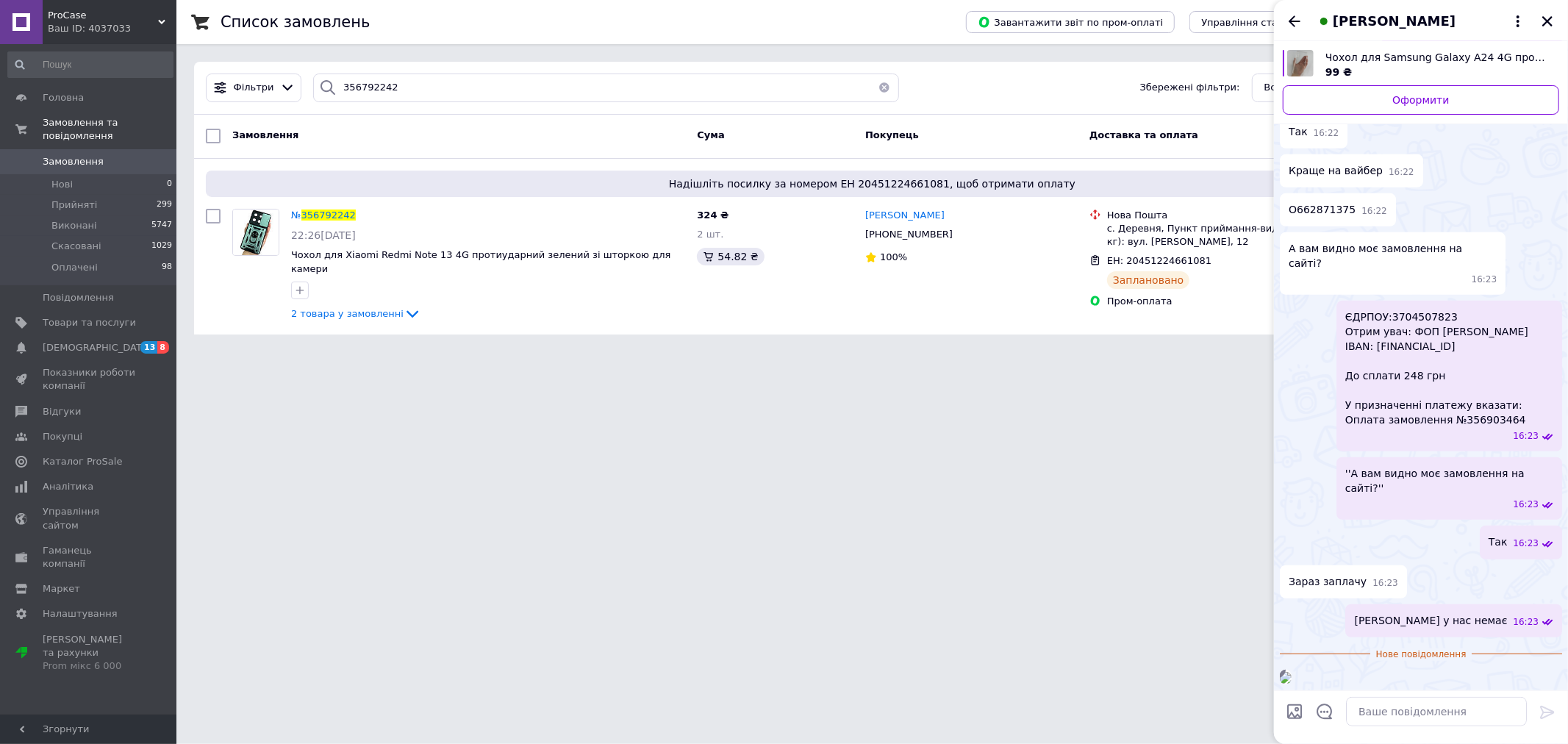
click at [862, 352] on html "ProCase Ваш ID: 4037033 Сайт ProCase Кабінет покупця Перевірити стан системи Ст…" at bounding box center [784, 176] width 1568 height 352
click at [1291, 672] on img at bounding box center [1285, 677] width 12 height 12
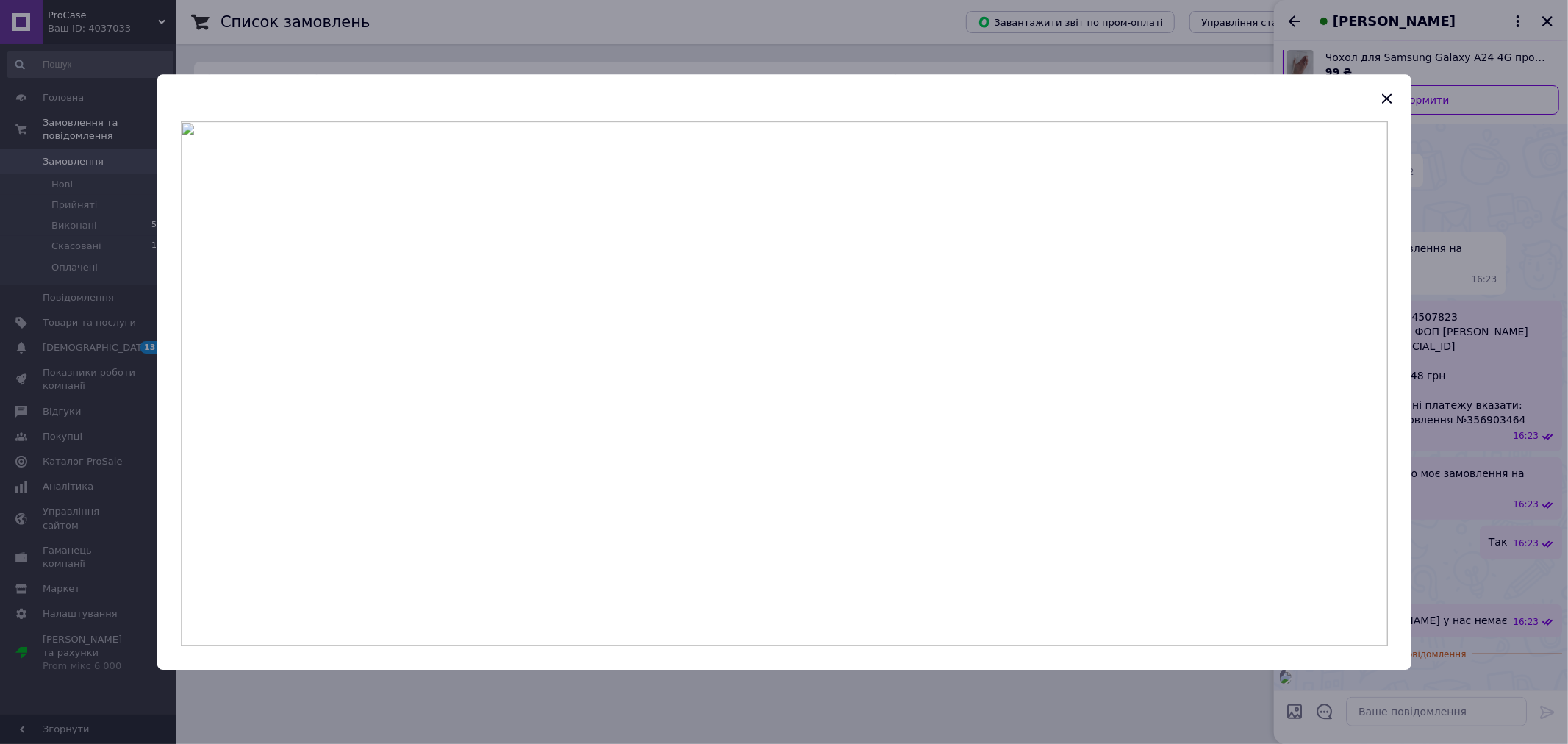
click at [1468, 497] on div at bounding box center [784, 372] width 1568 height 744
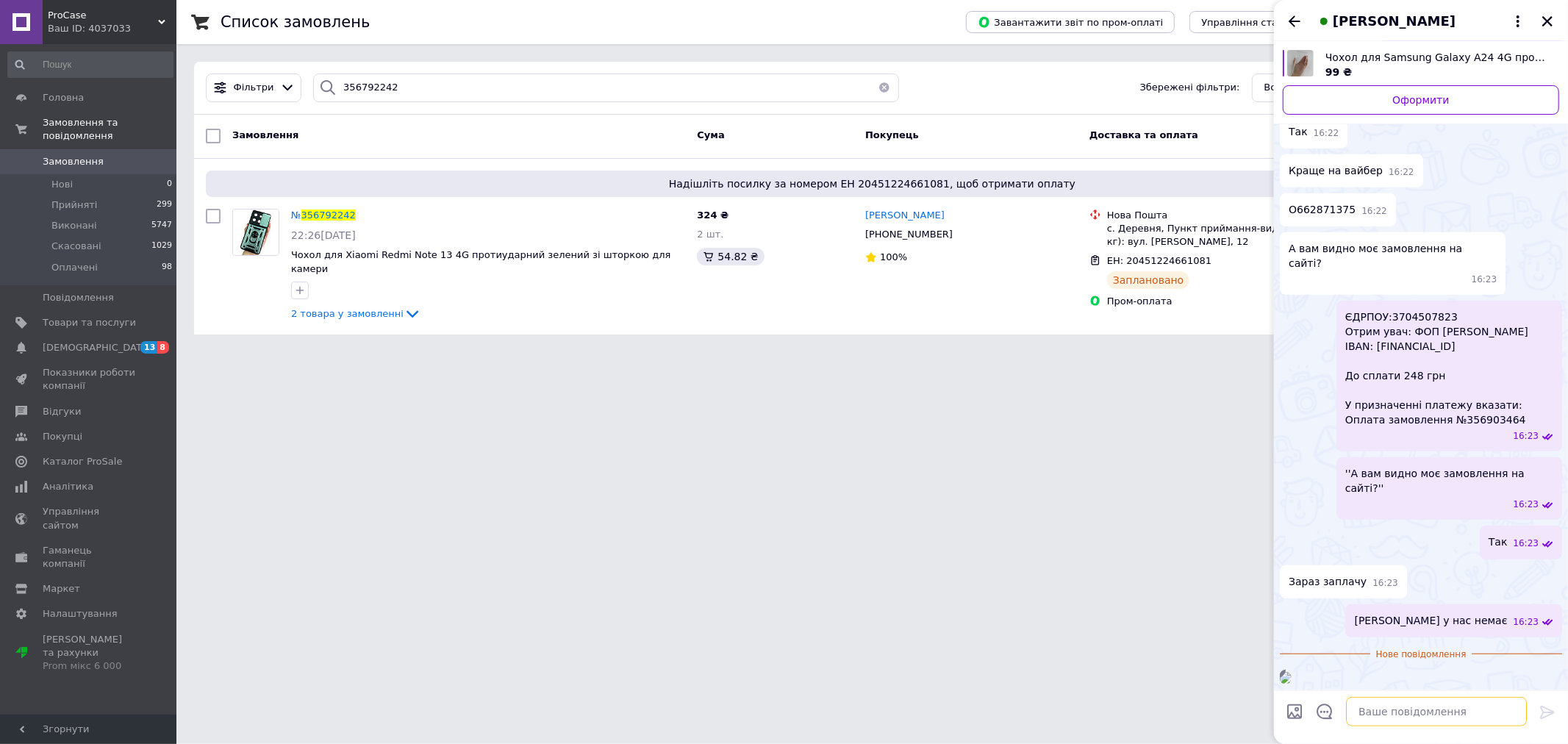
click at [1371, 716] on textarea at bounding box center [1436, 711] width 181 height 29
paste textarea "Як ваша оплата зарахується, вам надійде номер ТТН в смс повідомленні на телефон…"
type textarea "Як ваша оплата зарахується, вам надійде номер ТТН в смс повідомленні на телефон…"
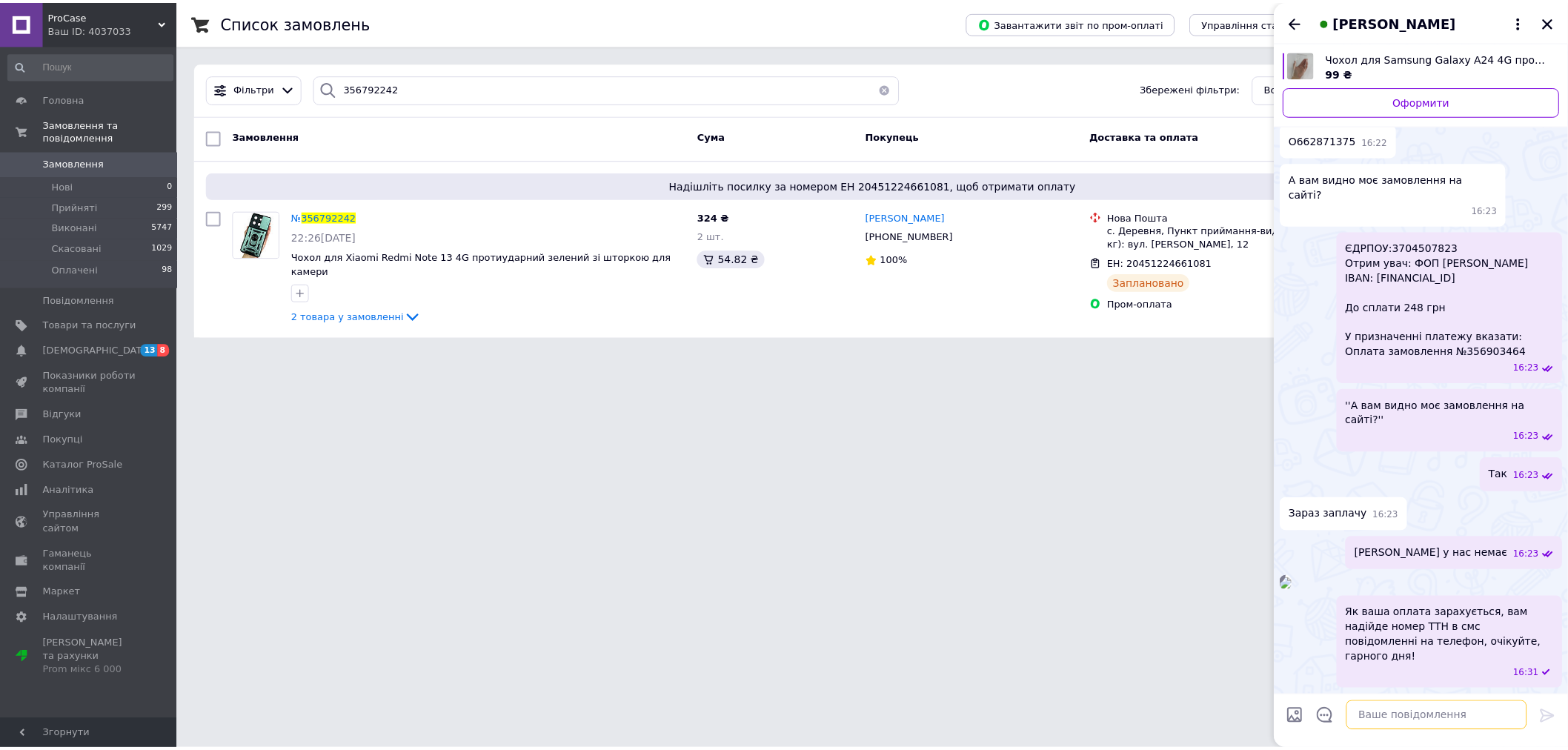
scroll to position [1116, 0]
click at [1570, 20] on div "[PERSON_NAME]" at bounding box center [1433, 21] width 296 height 42
click at [1560, 27] on icon "Закрити" at bounding box center [1560, 22] width 13 height 13
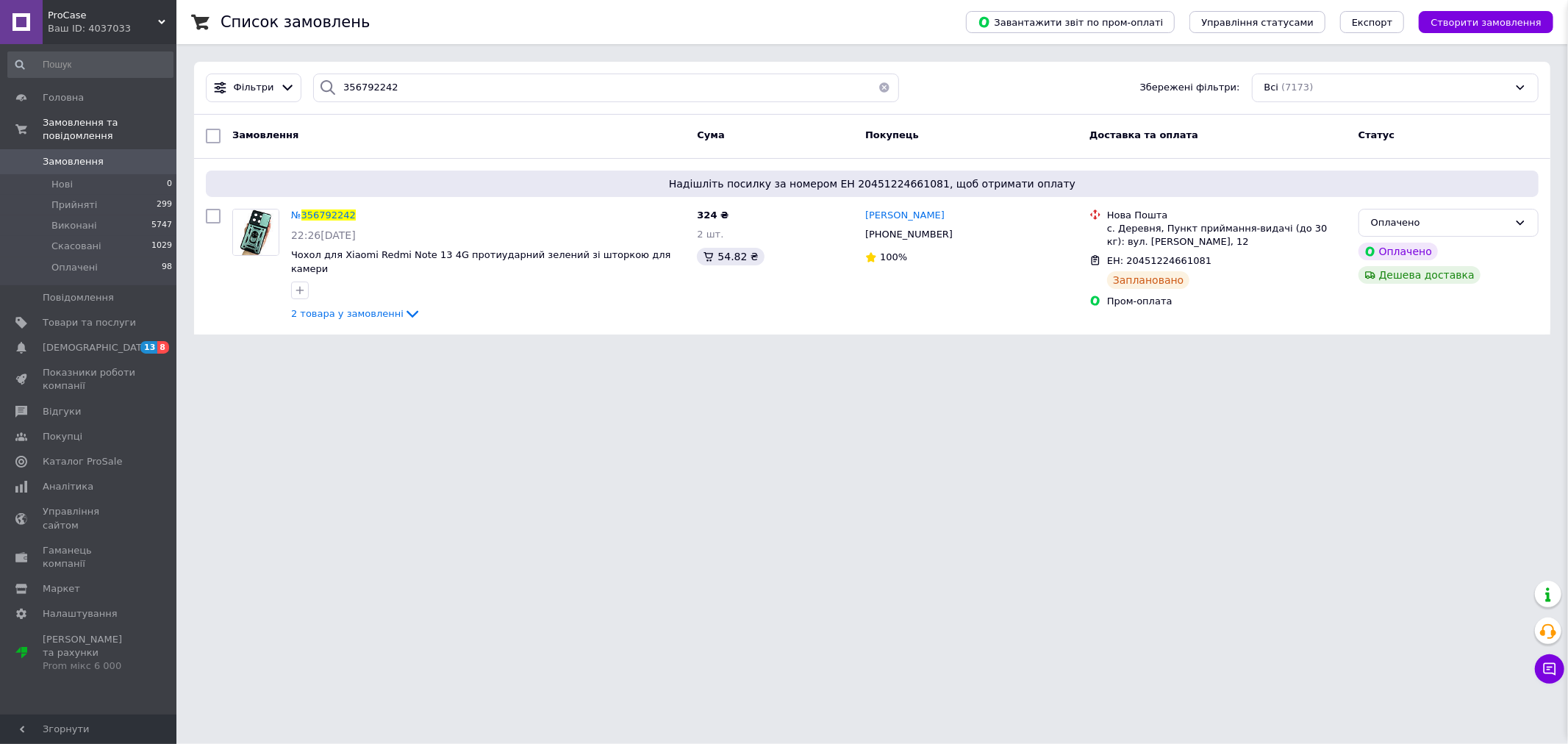
click at [372, 352] on html "ProCase Ваш ID: 4037033 Сайт ProCase Кабінет покупця Перевірити стан системи Ст…" at bounding box center [784, 176] width 1568 height 352
click at [730, 352] on html "ProCase Ваш ID: 4037033 Сайт ProCase Кабінет покупця Перевірити стан системи Ст…" at bounding box center [784, 176] width 1568 height 352
click at [120, 155] on span "Замовлення" at bounding box center [88, 162] width 93 height 13
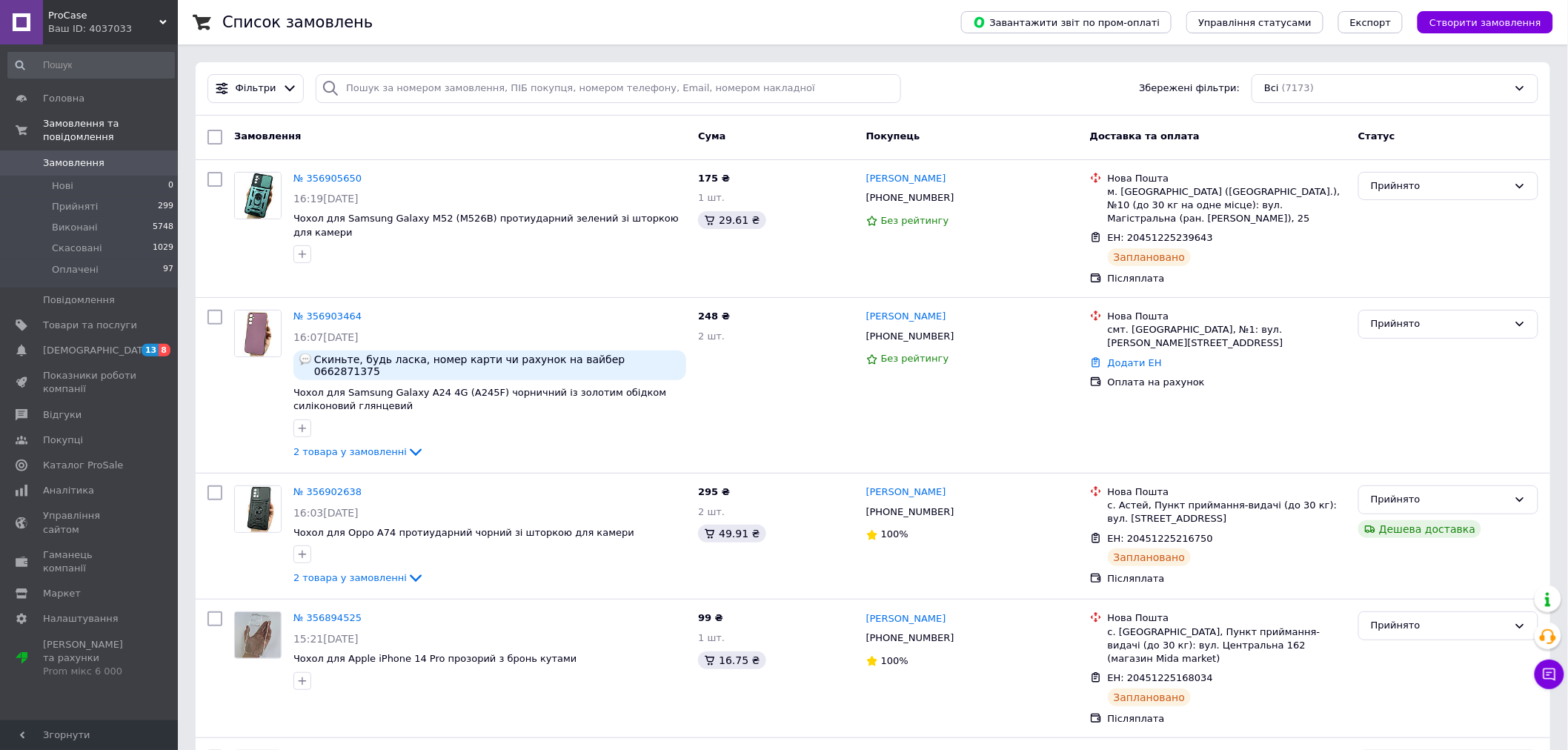
click at [475, 62] on div "Фільтри Збережені фільтри: Всі (7173)" at bounding box center [873, 89] width 1355 height 53
click at [476, 80] on input "search" at bounding box center [608, 88] width 585 height 29
paste input "[PHONE_NUMBER]"
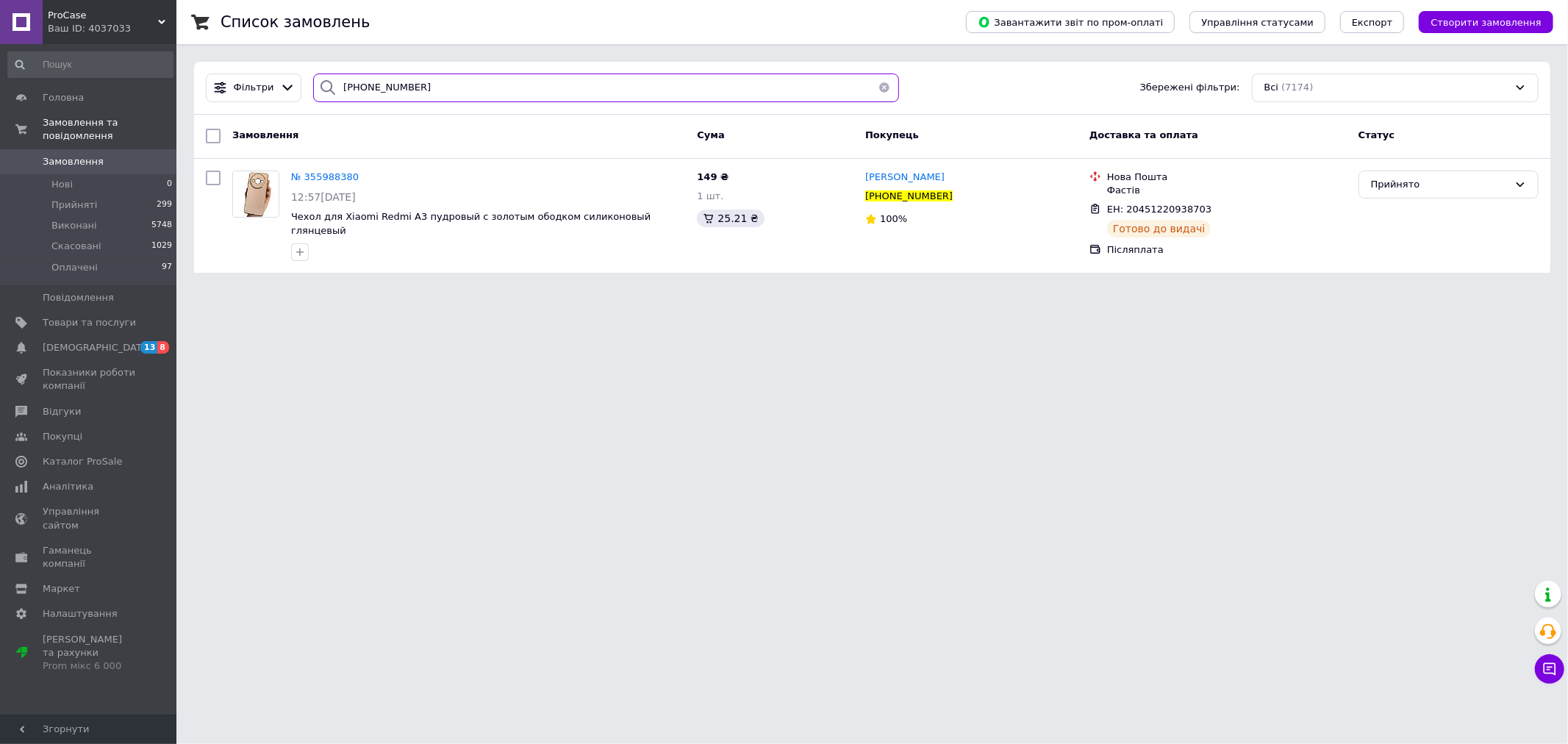
type input "[PHONE_NUMBER]"
click at [979, 290] on html "ProCase Ваш ID: 4037033 Сайт ProCase Кабінет покупця Перевірити стан системи Ст…" at bounding box center [784, 145] width 1568 height 290
click at [77, 155] on span "Замовлення" at bounding box center [72, 162] width 61 height 13
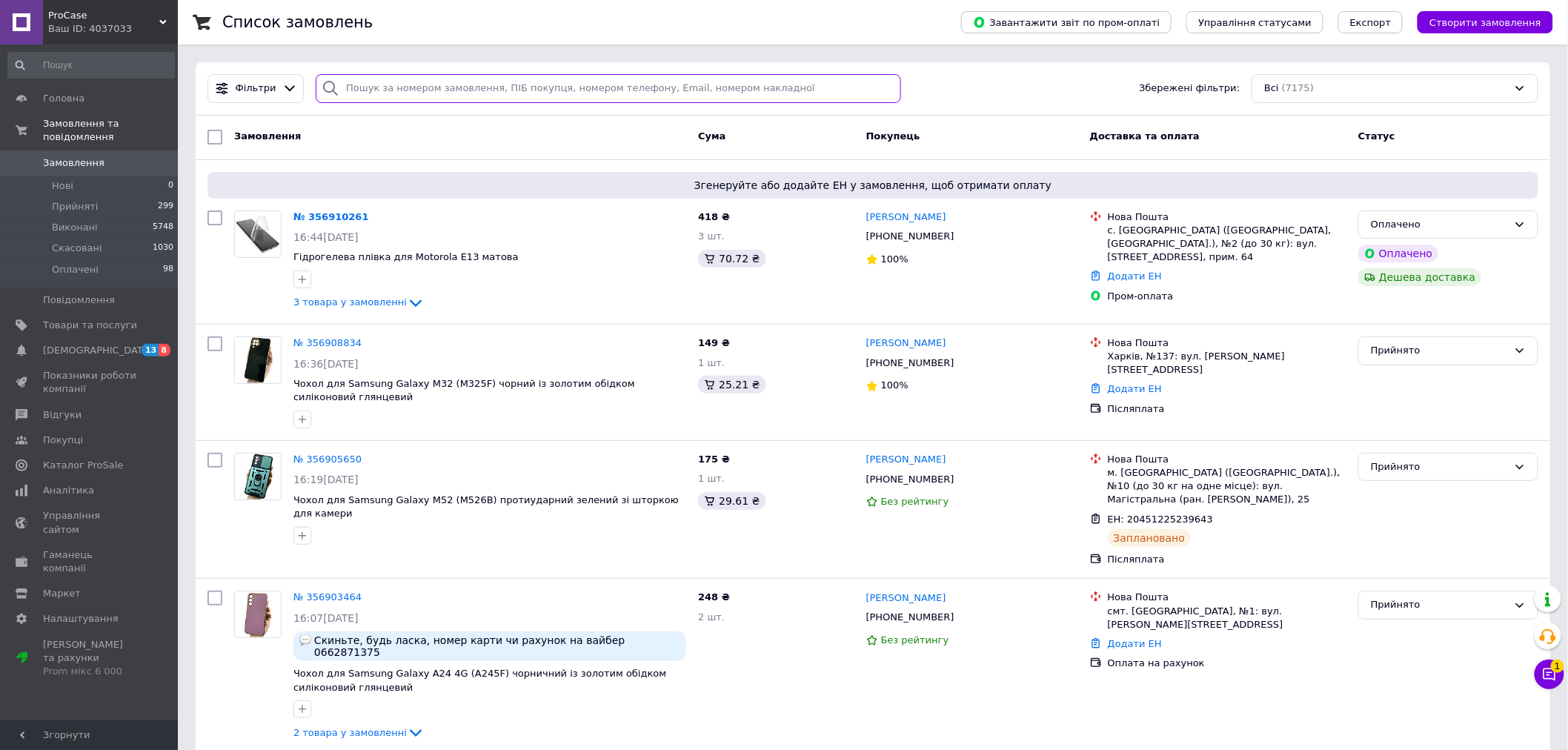
click at [386, 100] on input "search" at bounding box center [608, 88] width 585 height 29
paste input "[PHONE_NUMBER]"
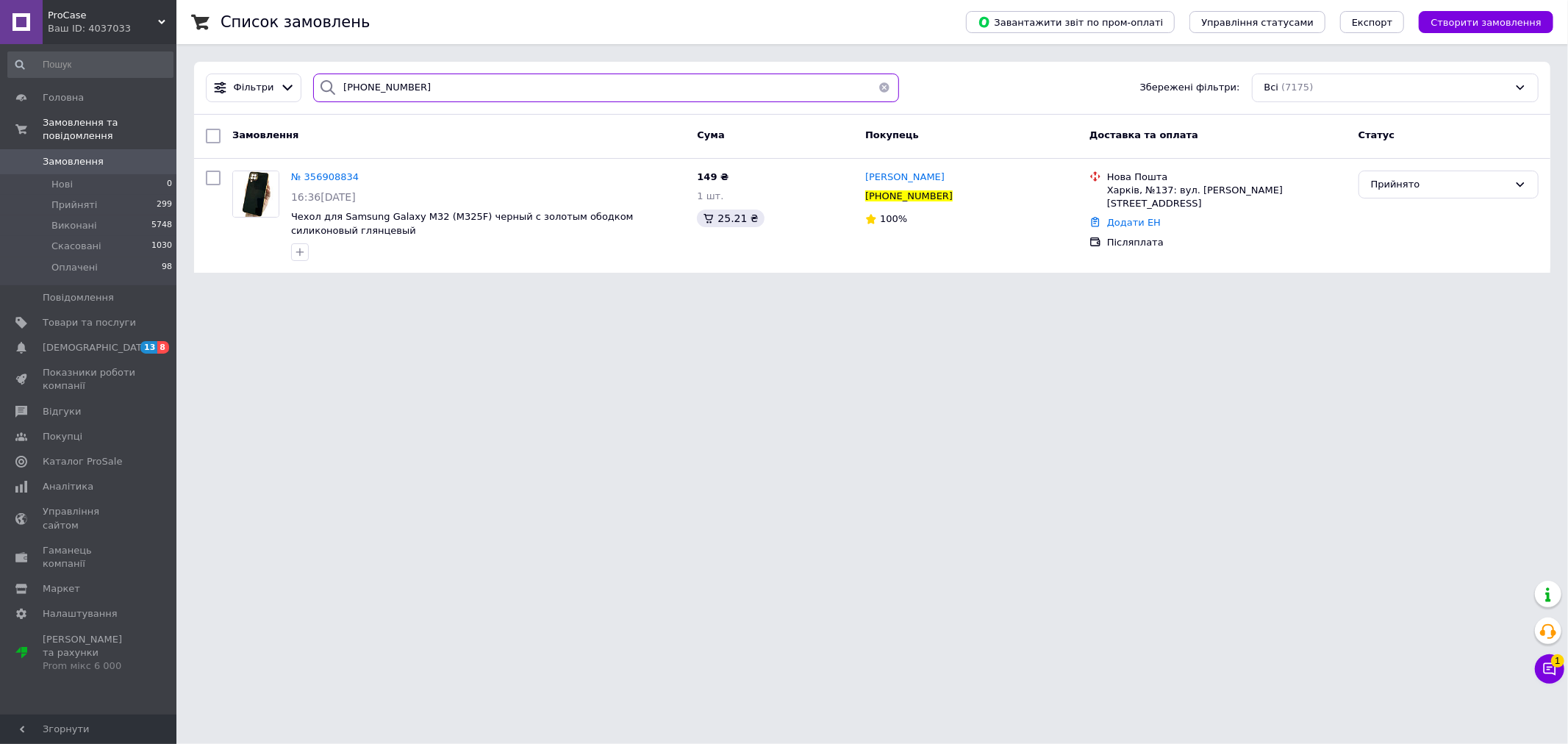
type input "[PHONE_NUMBER]"
